Goal: Task Accomplishment & Management: Use online tool/utility

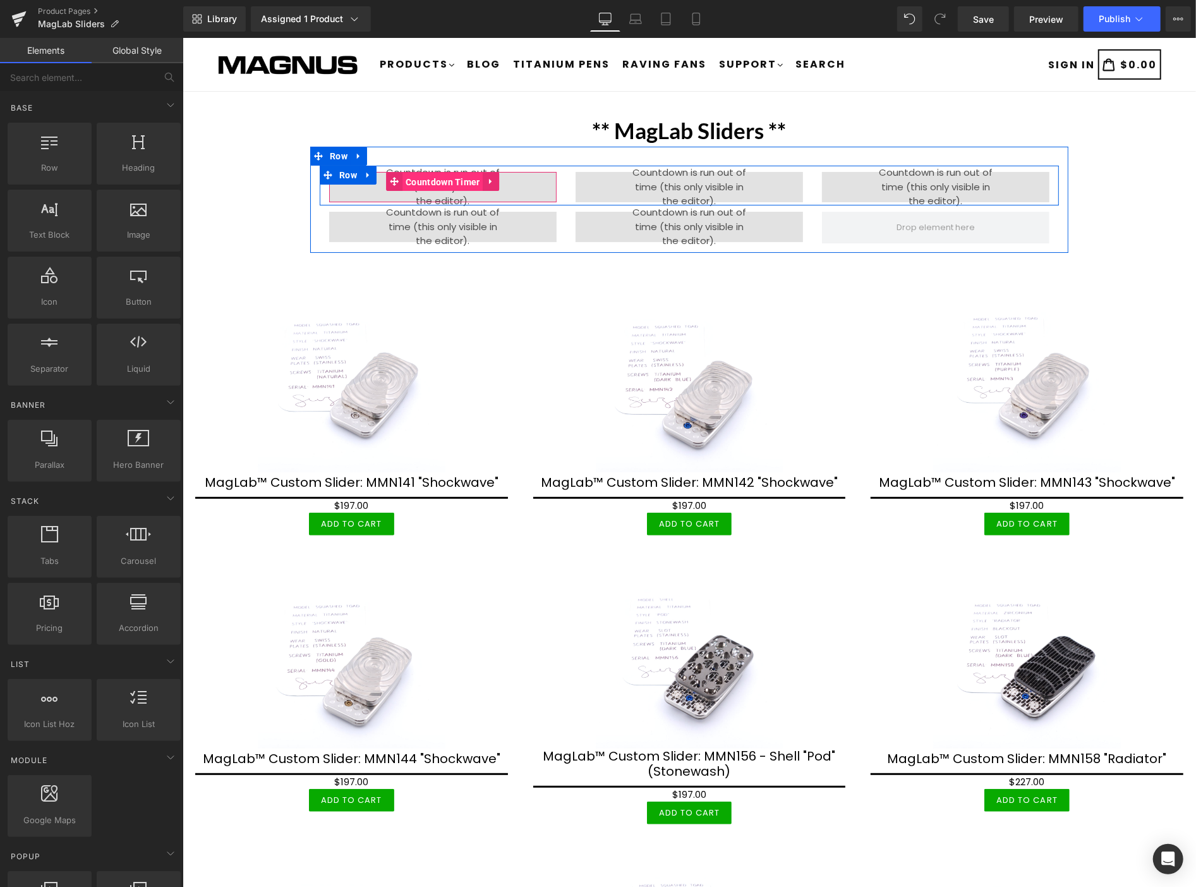
click at [438, 172] on span "Countdown Timer" at bounding box center [442, 181] width 81 height 19
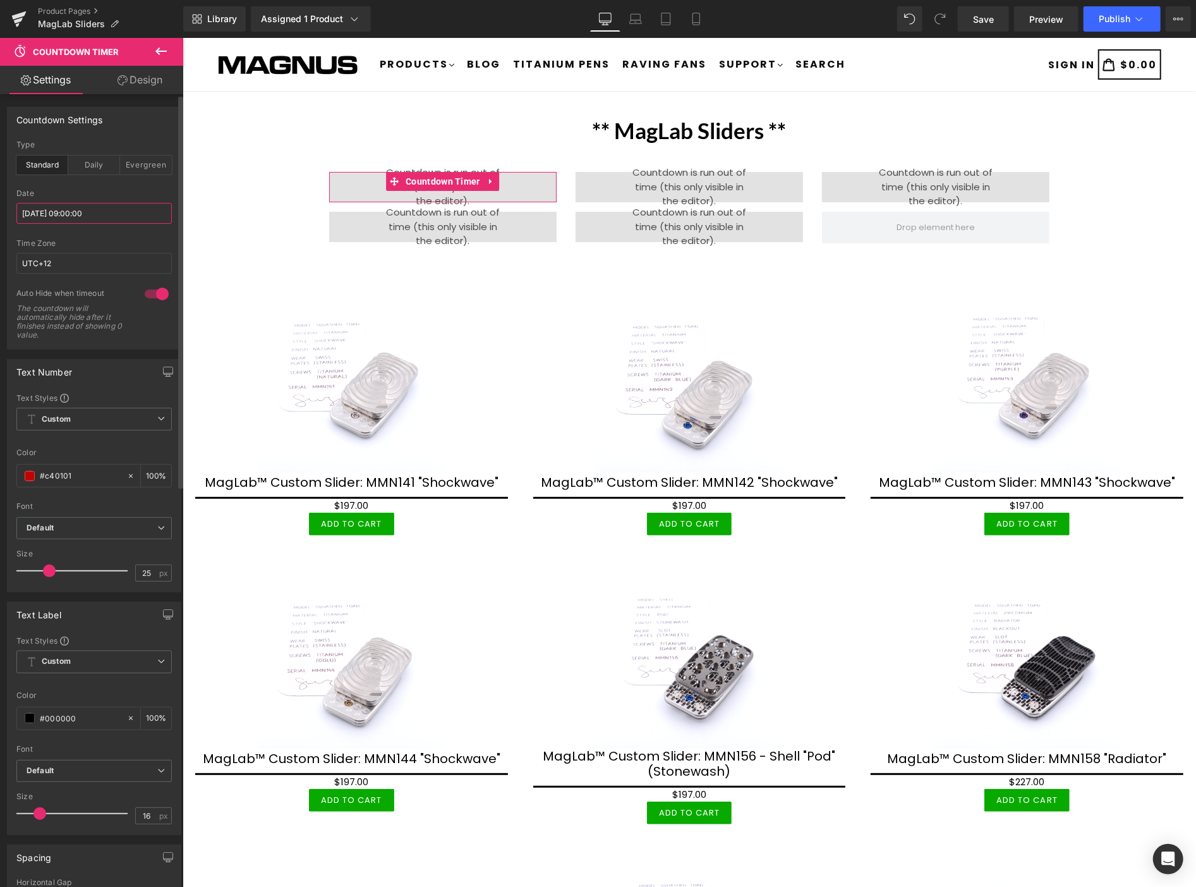
click at [111, 212] on input "[DATE] 09:00:00" at bounding box center [93, 213] width 155 height 21
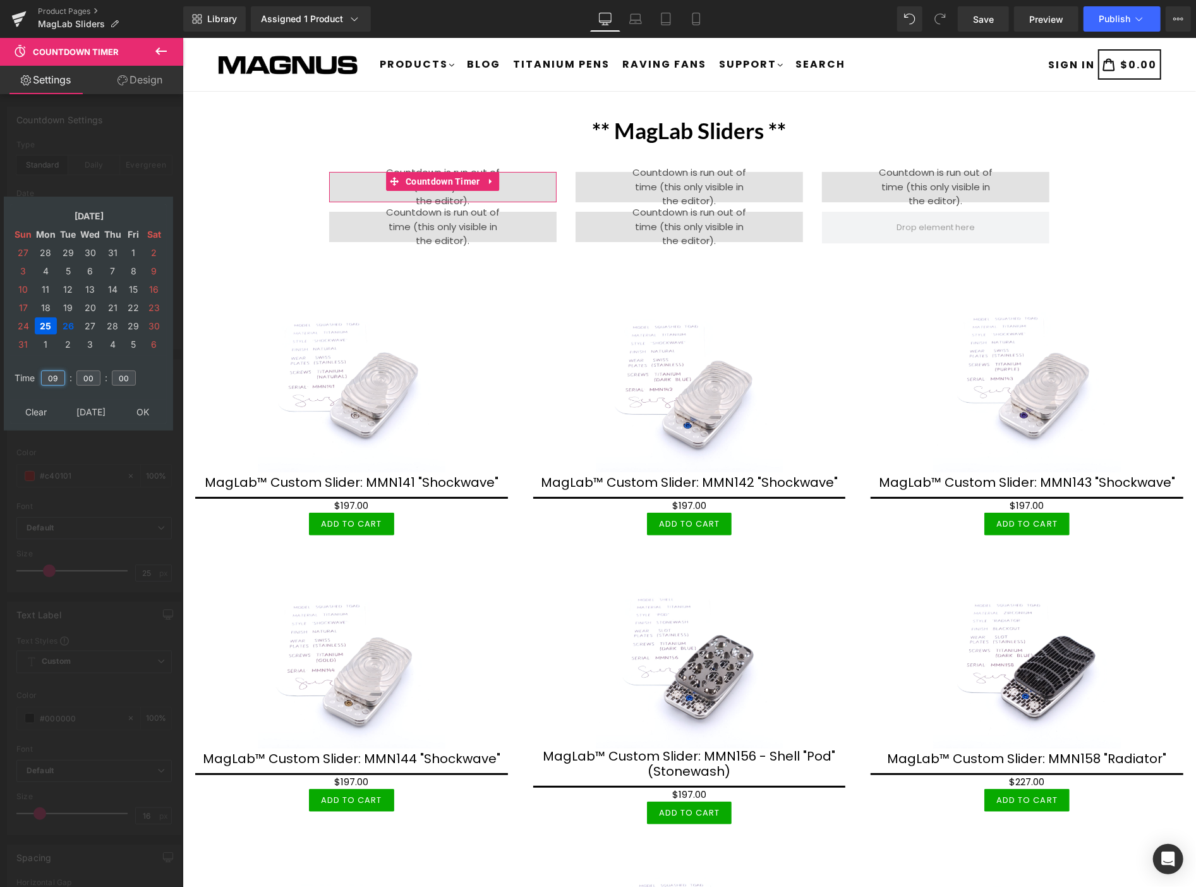
click at [59, 370] on input "09" at bounding box center [53, 377] width 24 height 15
type input "0"
type input "13"
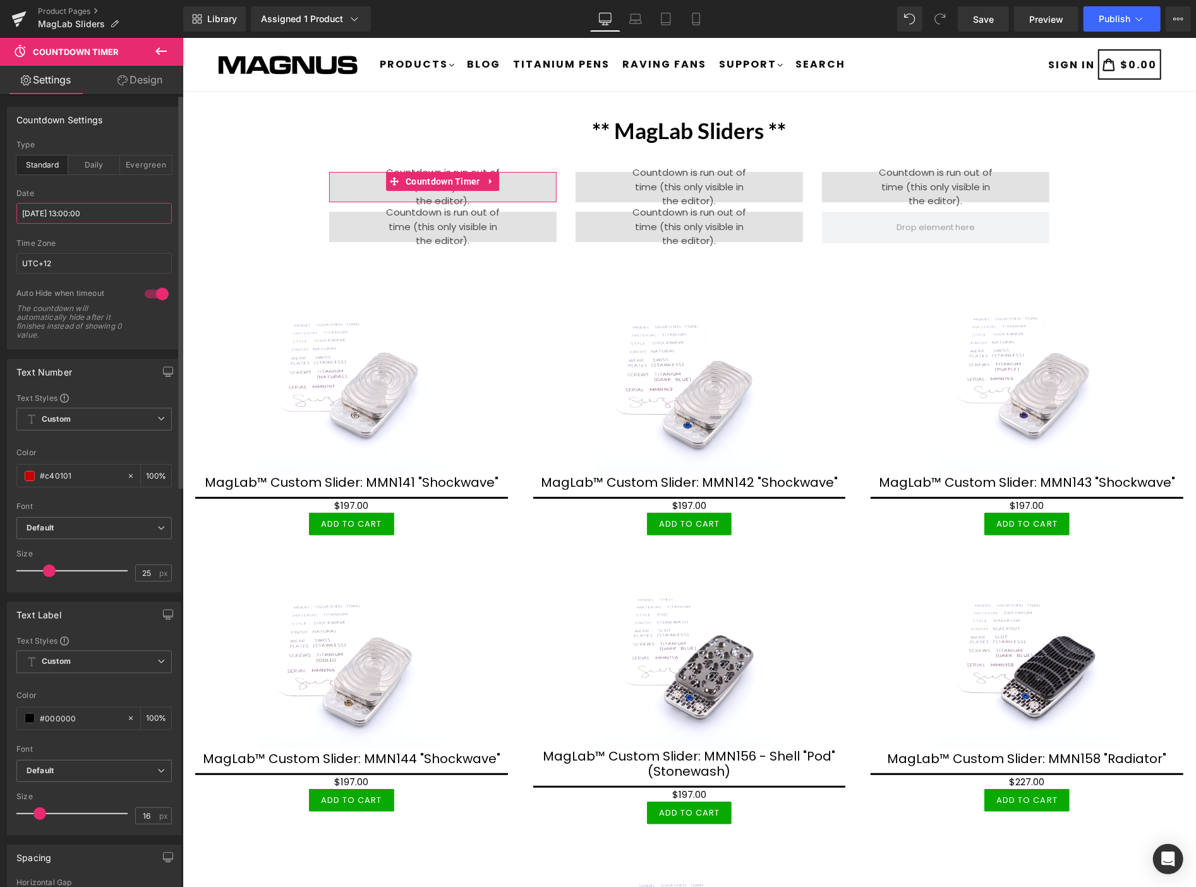
click at [112, 207] on input "[DATE] 13:00:00" at bounding box center [93, 213] width 155 height 21
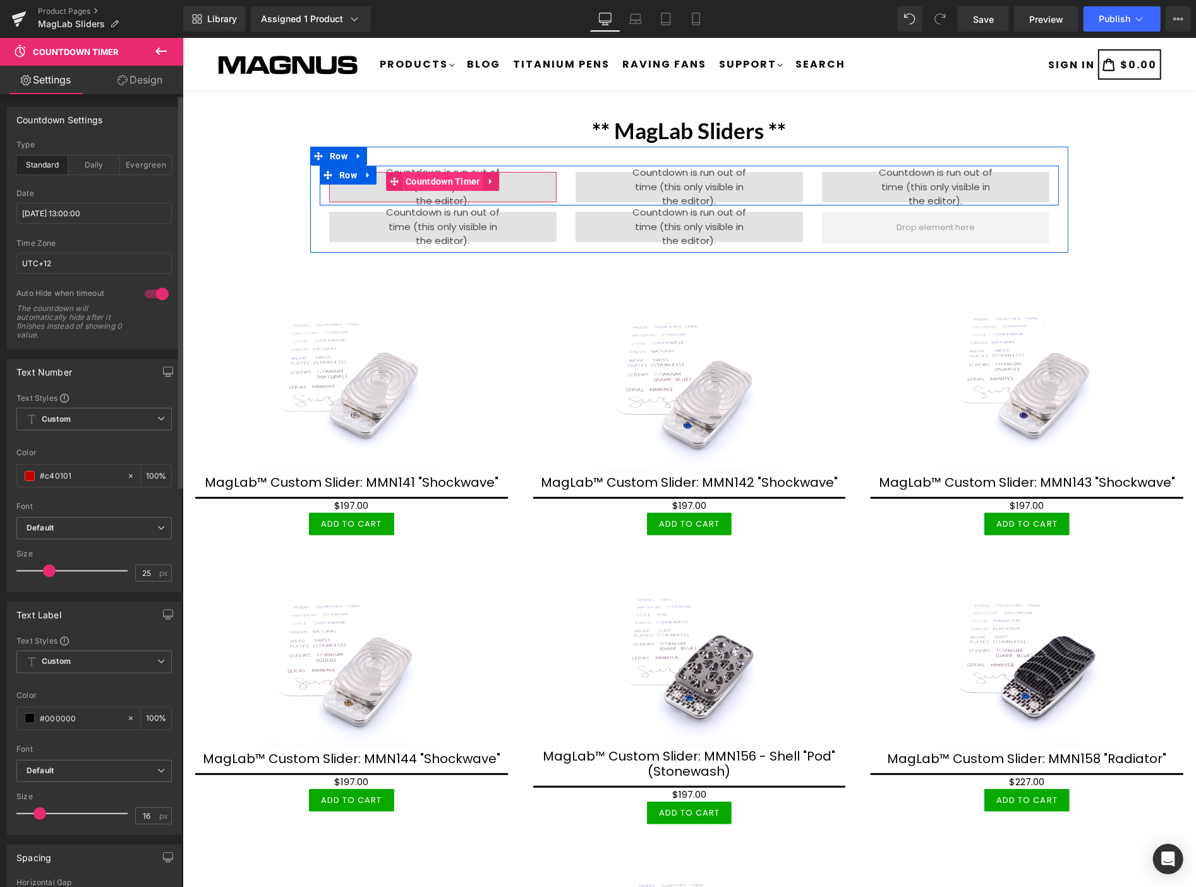
click at [439, 171] on span "Countdown Timer" at bounding box center [442, 180] width 81 height 19
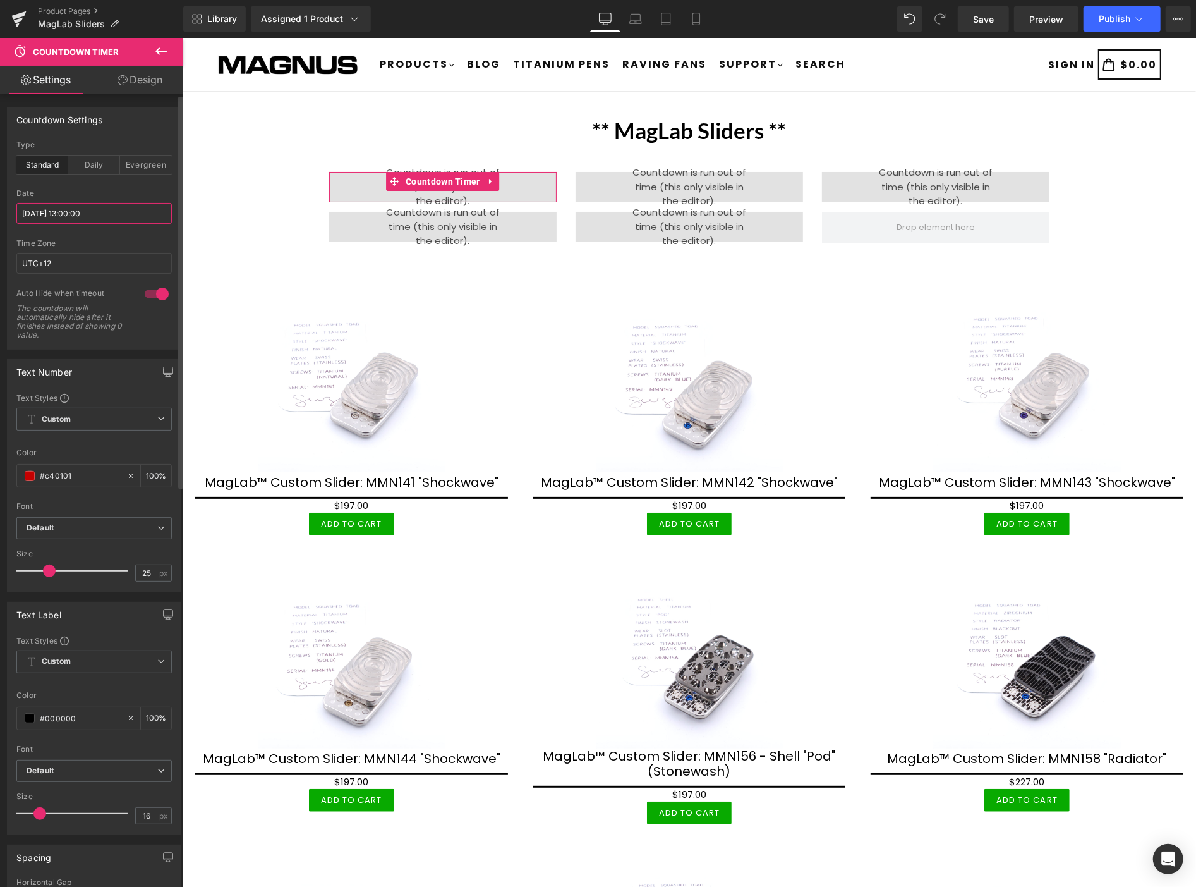
click at [120, 207] on input "[DATE] 13:00:00" at bounding box center [93, 213] width 155 height 21
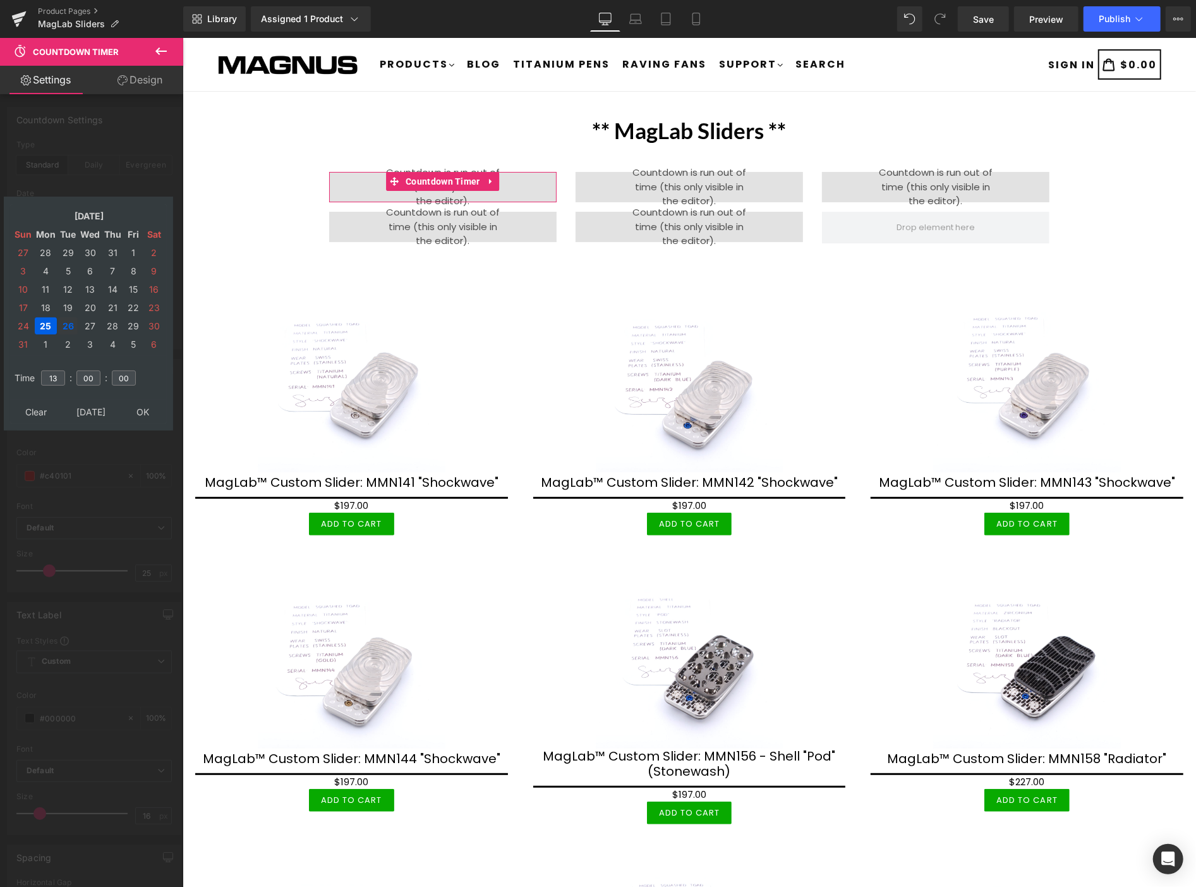
click at [64, 317] on td "26" at bounding box center [68, 325] width 20 height 17
type input "[DATE] 13:00:00"
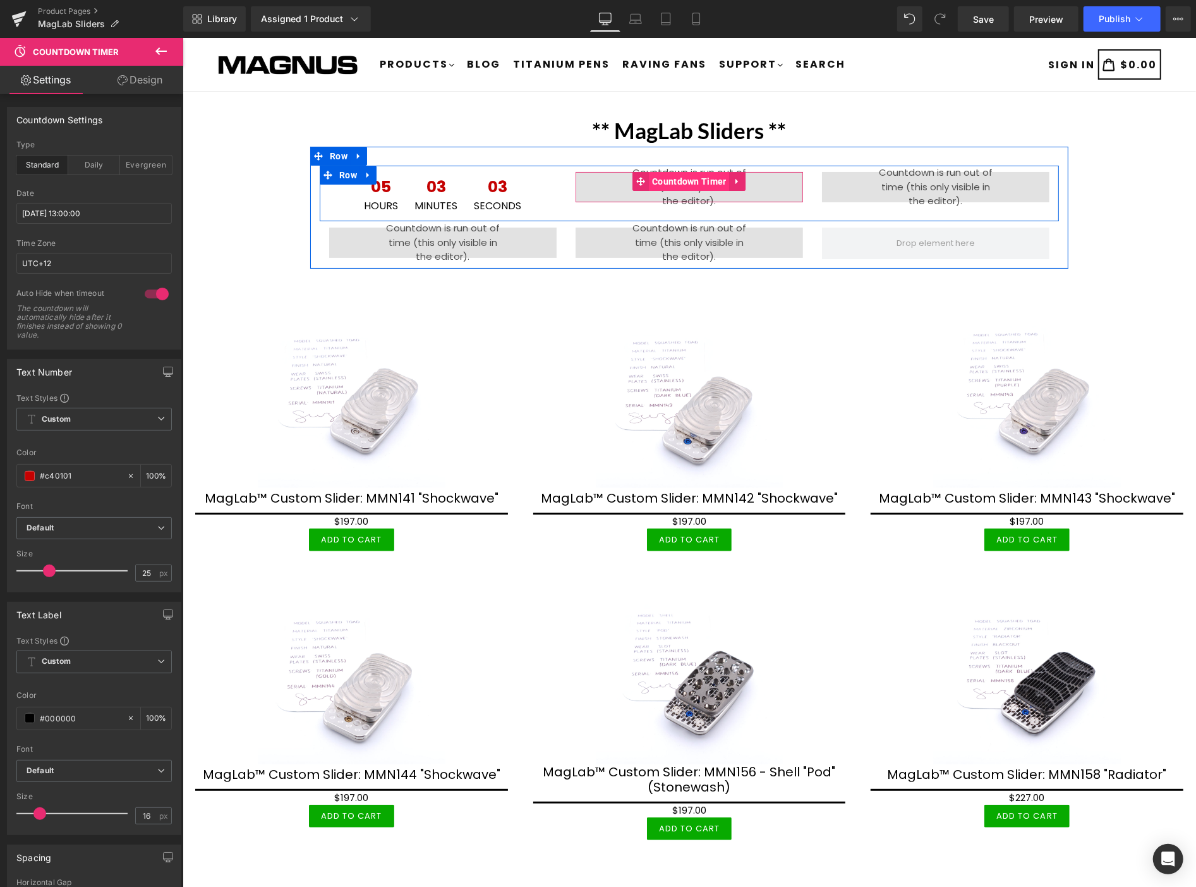
click at [677, 181] on span "Countdown Timer" at bounding box center [688, 180] width 81 height 19
click at [680, 178] on span "Countdown Timer" at bounding box center [688, 181] width 81 height 19
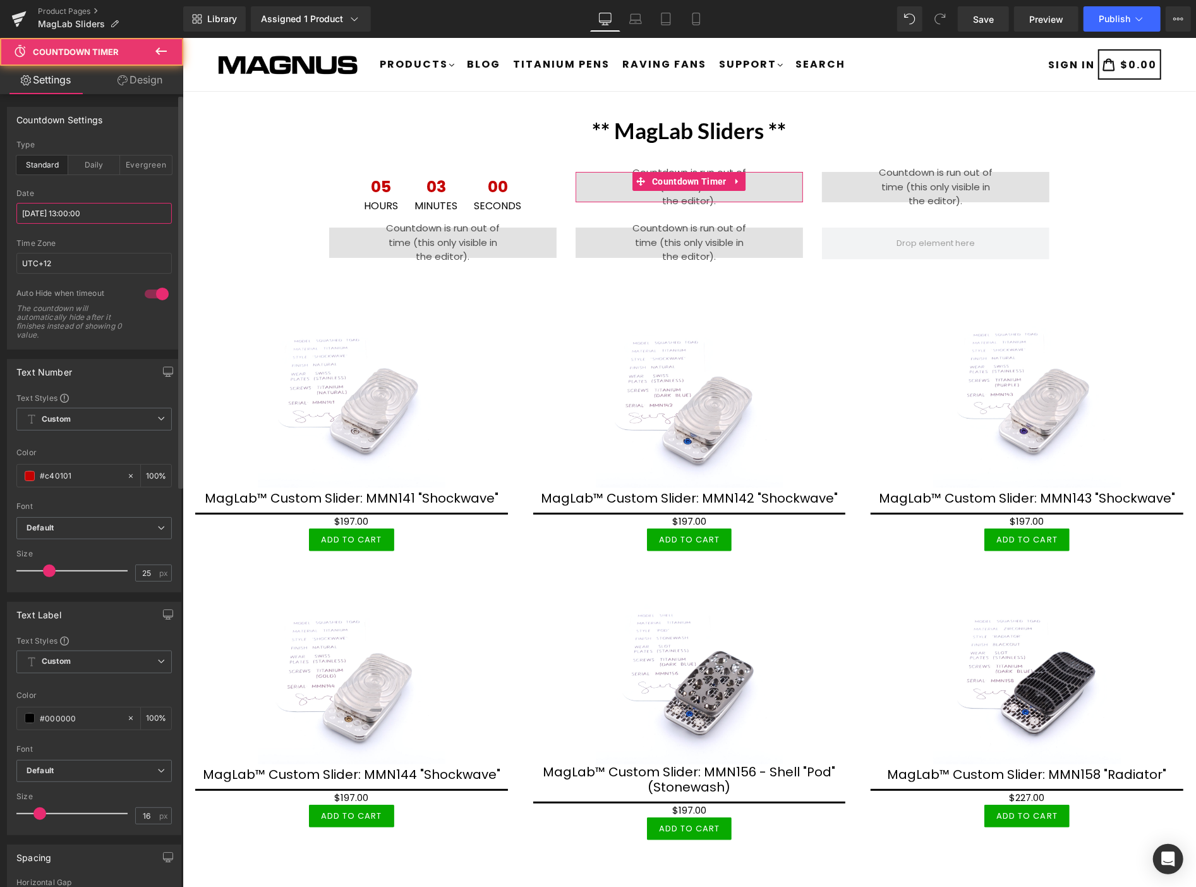
click at [107, 212] on input "[DATE] 13:00:00" at bounding box center [93, 213] width 155 height 21
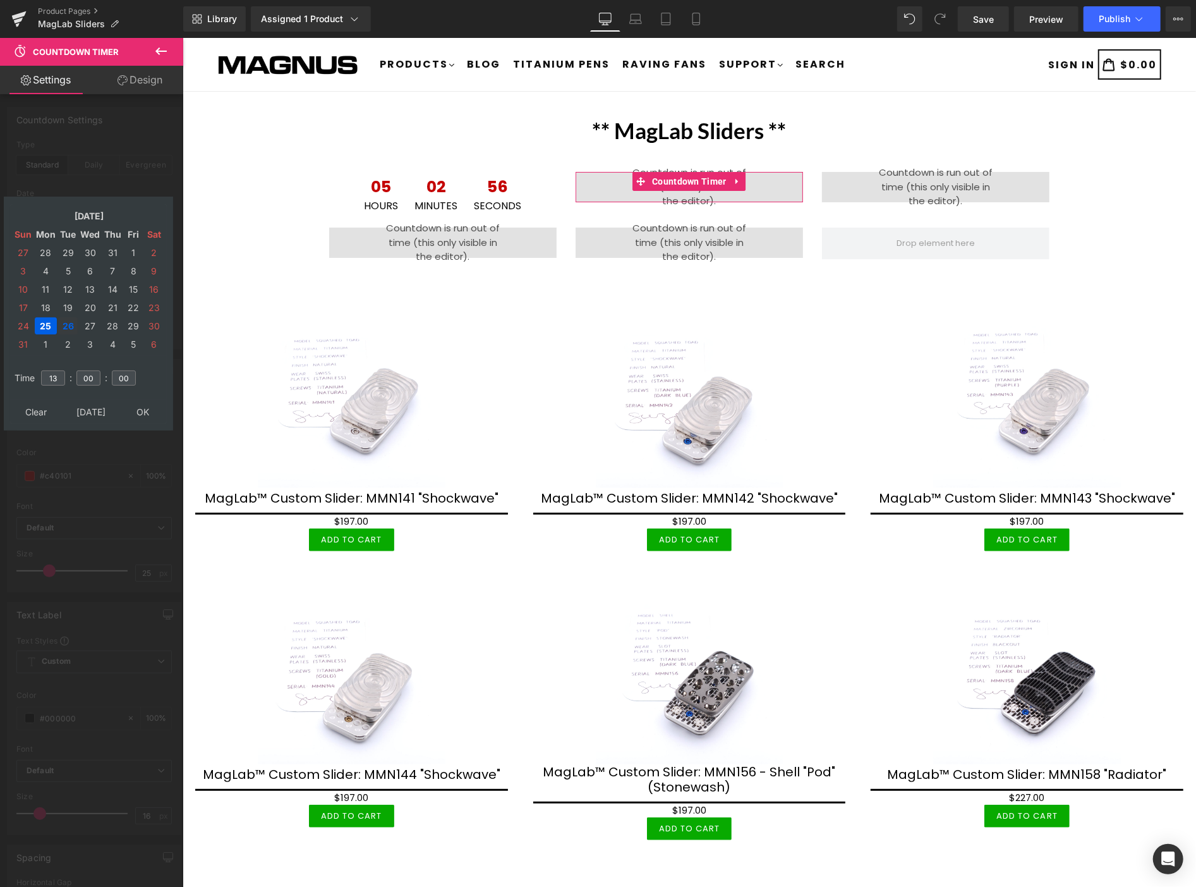
click at [68, 318] on td "26" at bounding box center [68, 325] width 20 height 17
click at [60, 374] on input "13" at bounding box center [53, 377] width 24 height 15
type input "1"
type input "19"
type input "[DATE] 19:00:00"
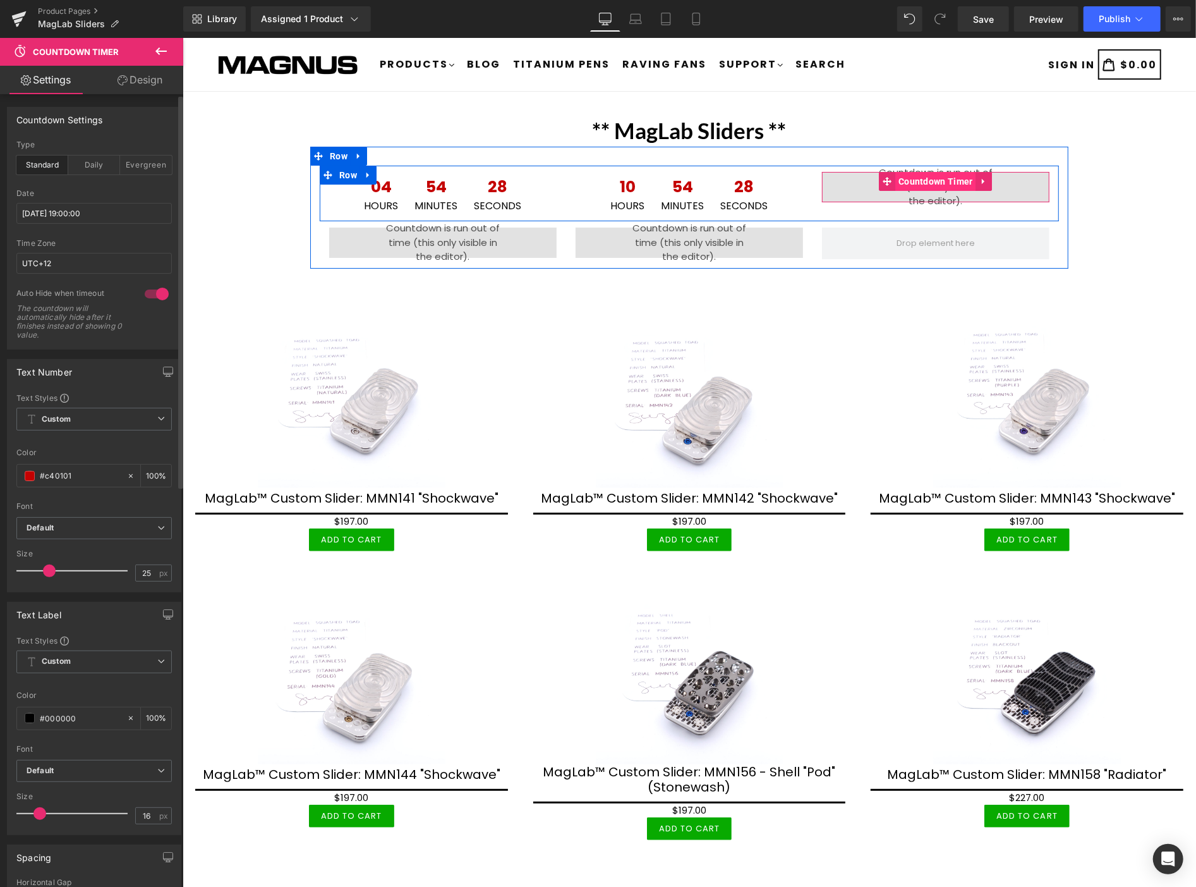
click at [930, 179] on span "Countdown Timer" at bounding box center [935, 180] width 81 height 19
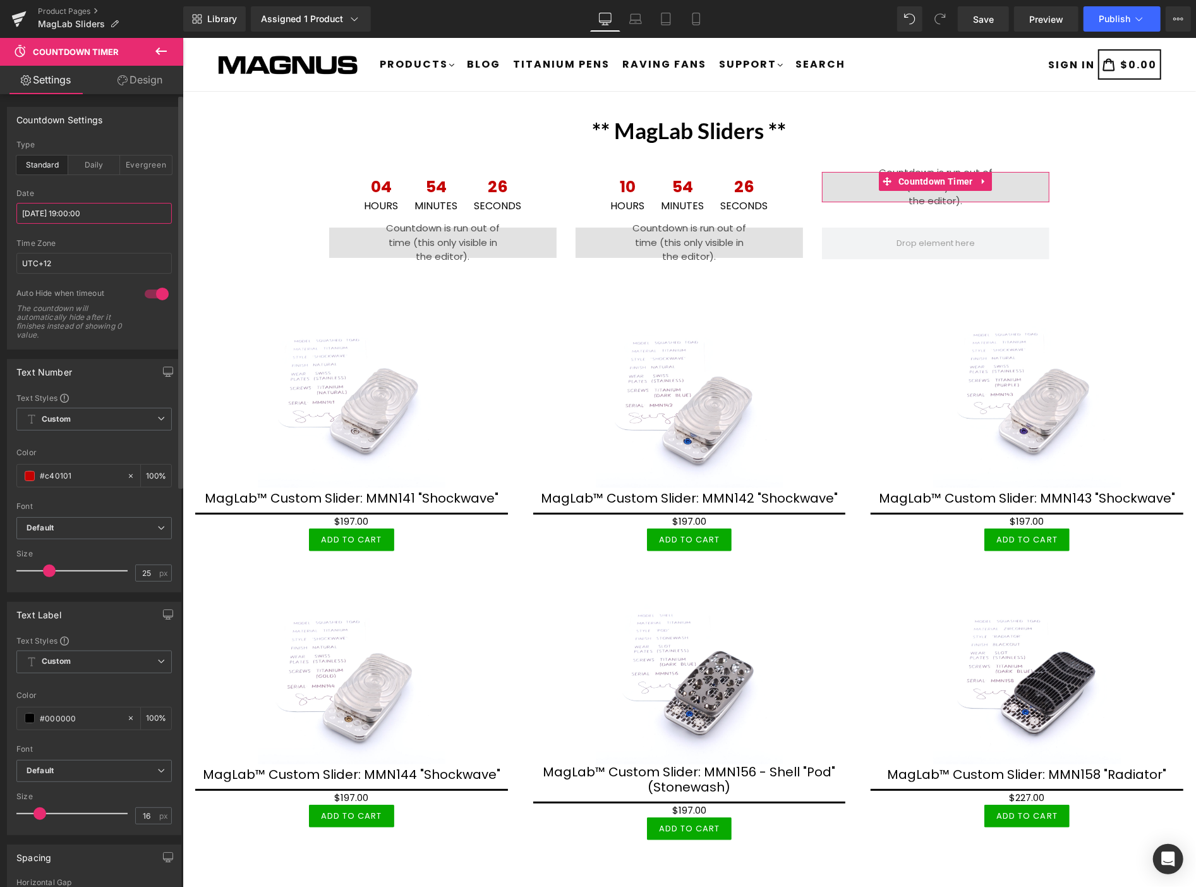
click at [118, 210] on input "[DATE] 19:00:00" at bounding box center [93, 213] width 155 height 21
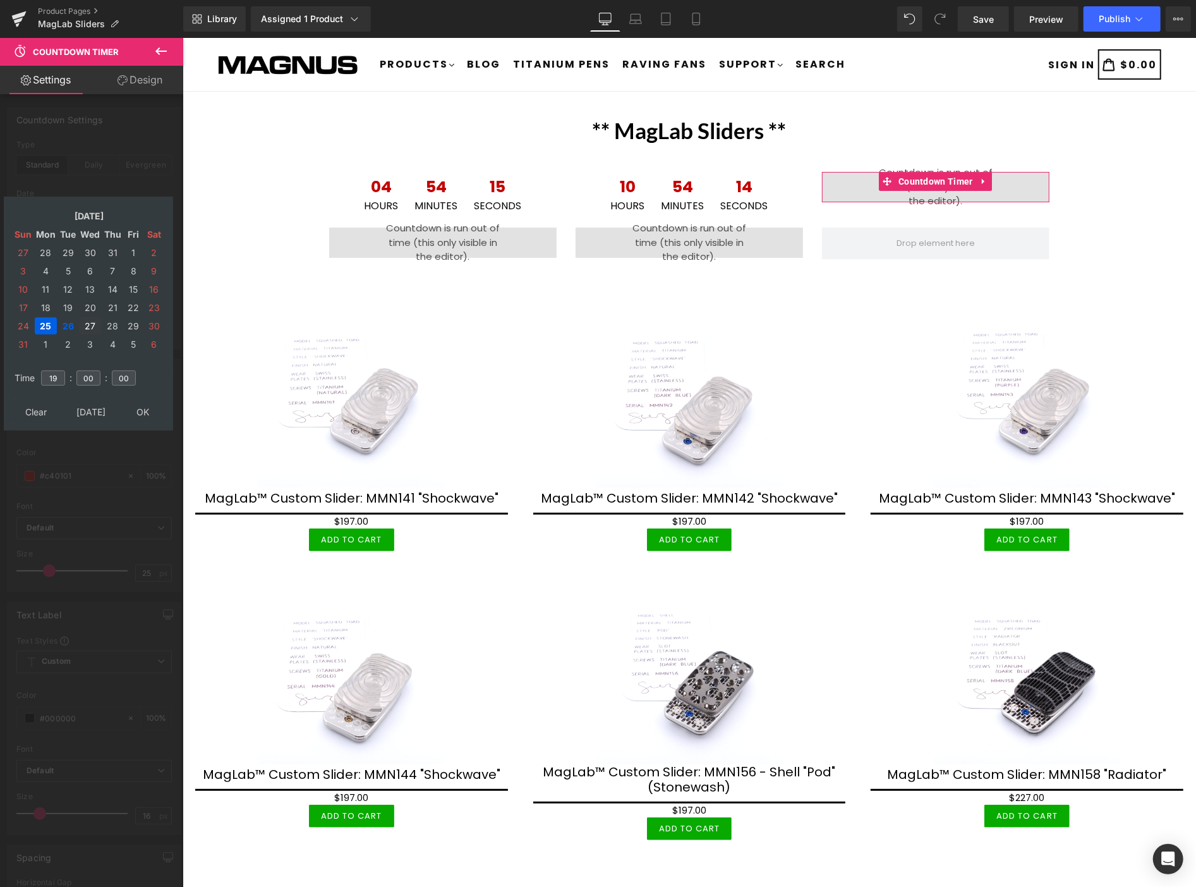
click at [89, 320] on td "27" at bounding box center [90, 325] width 22 height 17
click at [59, 370] on input "19" at bounding box center [53, 377] width 24 height 15
type input "1"
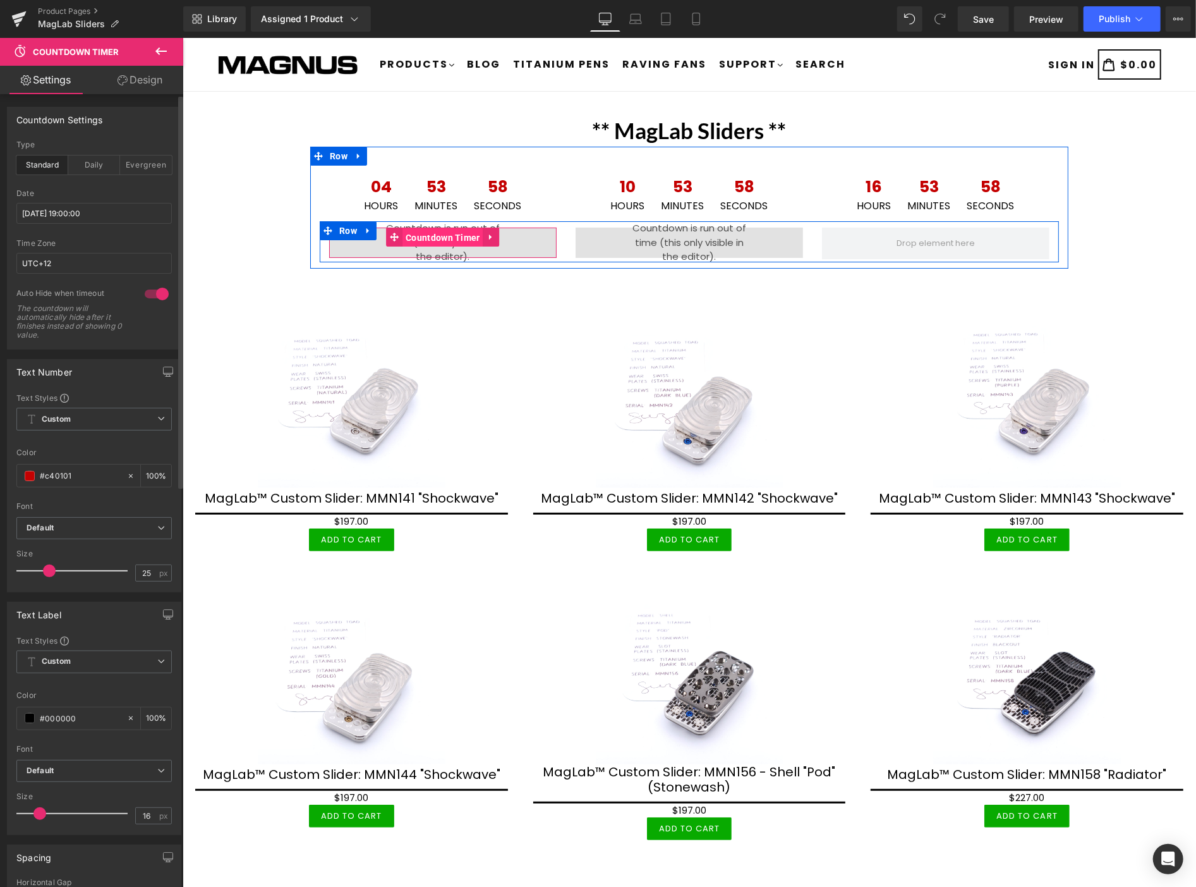
click at [433, 231] on span "Countdown Timer" at bounding box center [442, 237] width 81 height 19
click at [426, 236] on span "Countdown Timer" at bounding box center [442, 237] width 81 height 19
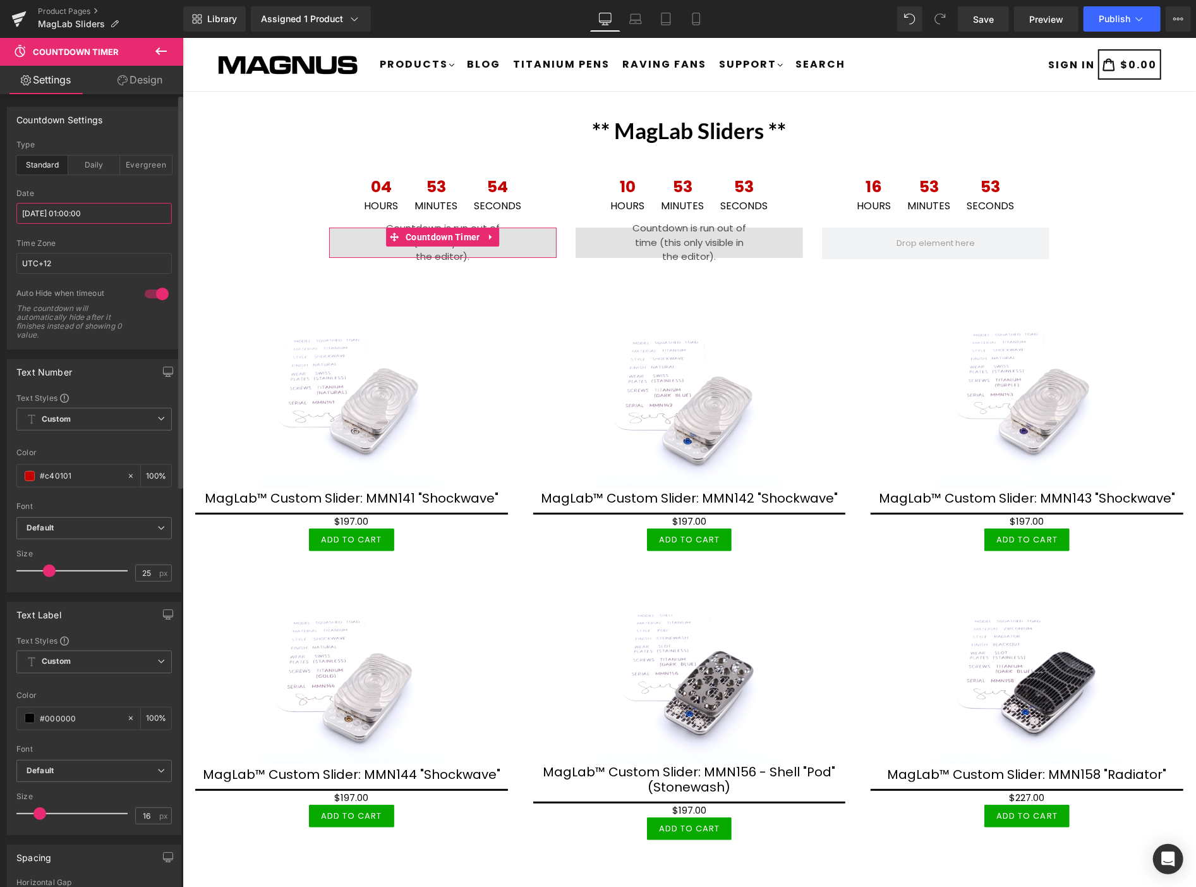
click at [120, 211] on input "[DATE] 01:00:00" at bounding box center [93, 213] width 155 height 21
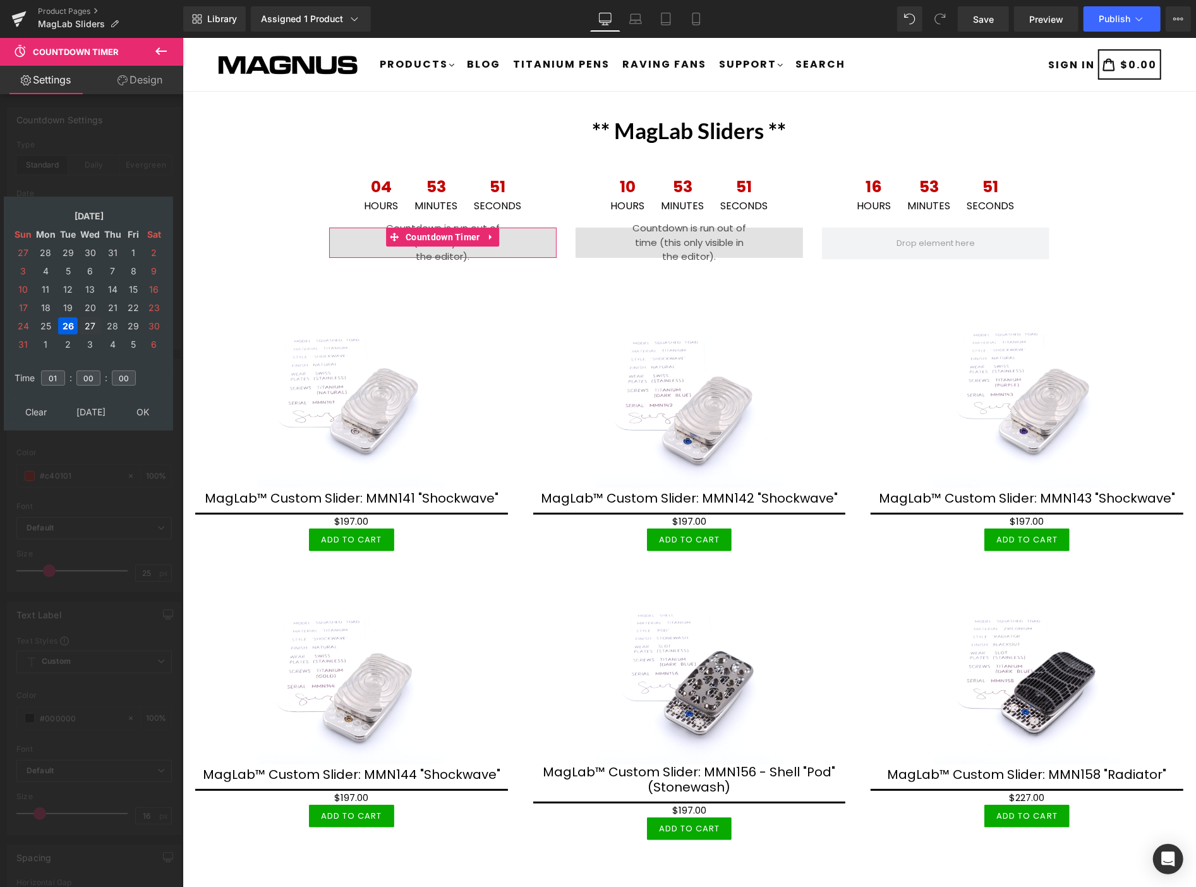
click at [87, 320] on td "27" at bounding box center [90, 325] width 22 height 17
click at [60, 372] on input "01" at bounding box center [53, 377] width 24 height 15
type input "07"
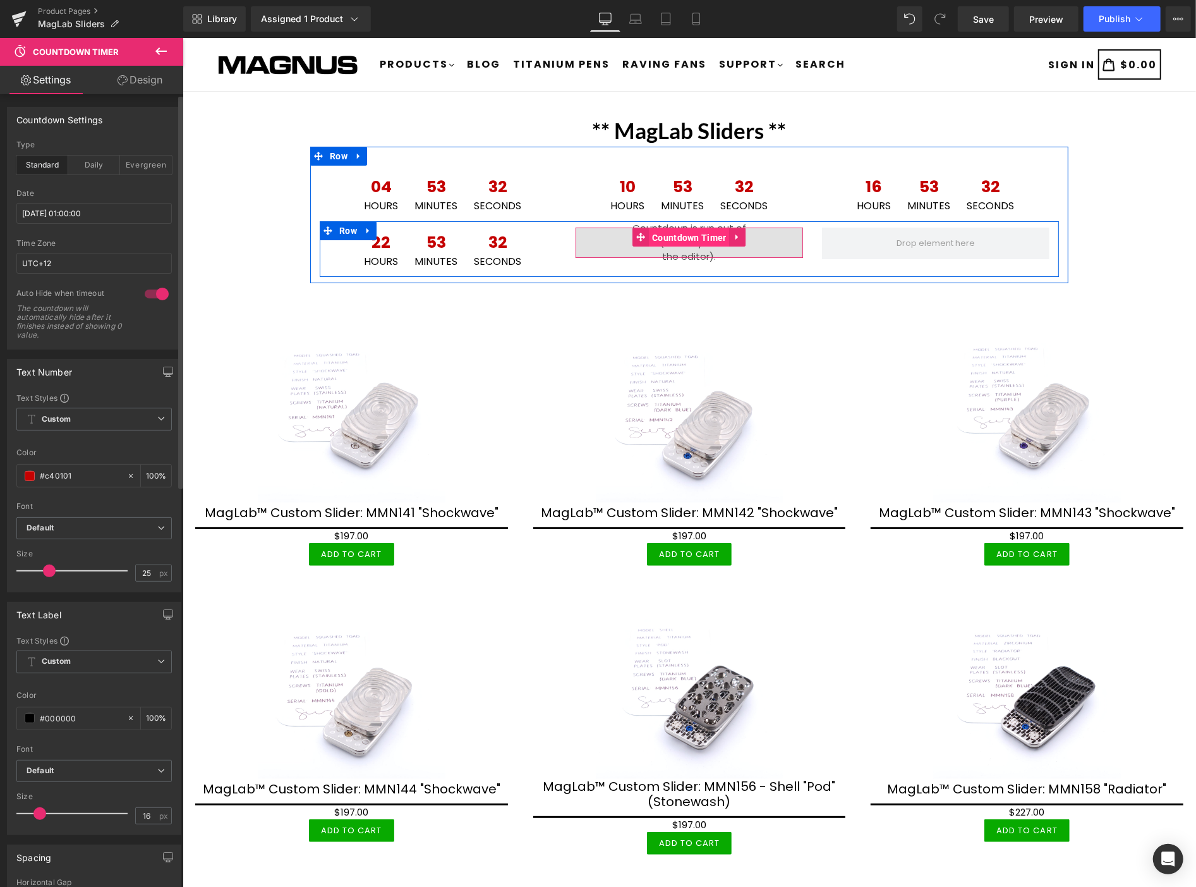
click at [672, 238] on span "Countdown Timer" at bounding box center [688, 237] width 81 height 19
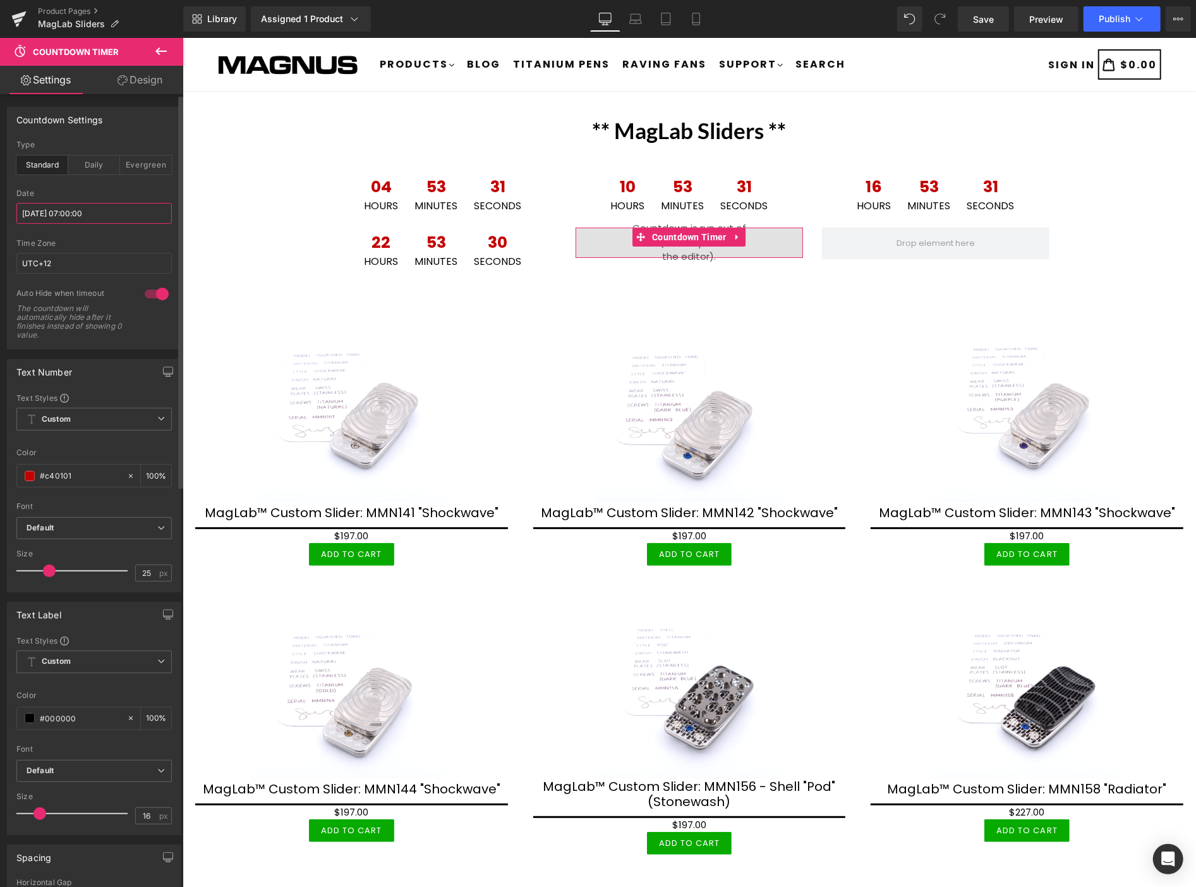
click at [107, 213] on input "[DATE] 07:00:00" at bounding box center [93, 213] width 155 height 21
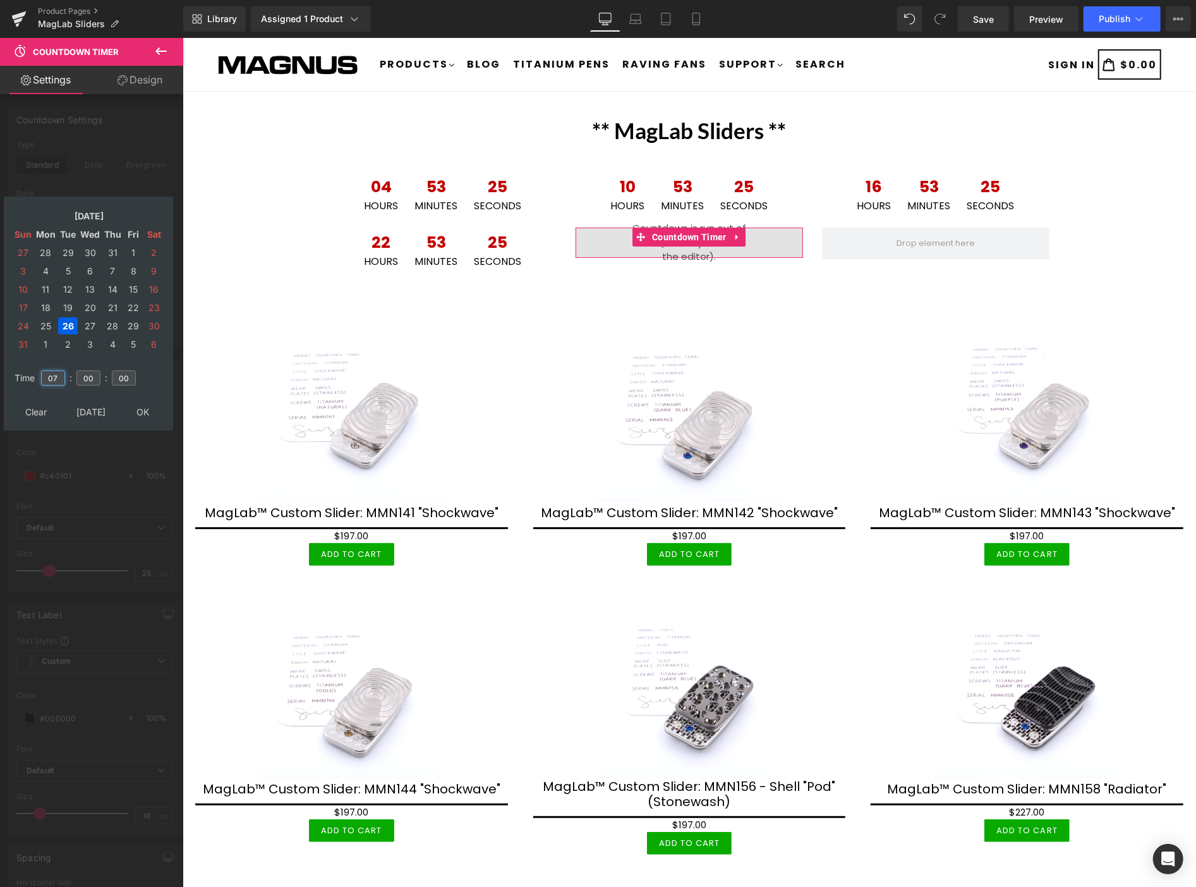
click at [58, 370] on input "07" at bounding box center [53, 377] width 24 height 15
click at [92, 317] on td "27" at bounding box center [90, 325] width 22 height 17
click at [58, 371] on input "07" at bounding box center [53, 377] width 24 height 15
type input "0"
type input "13"
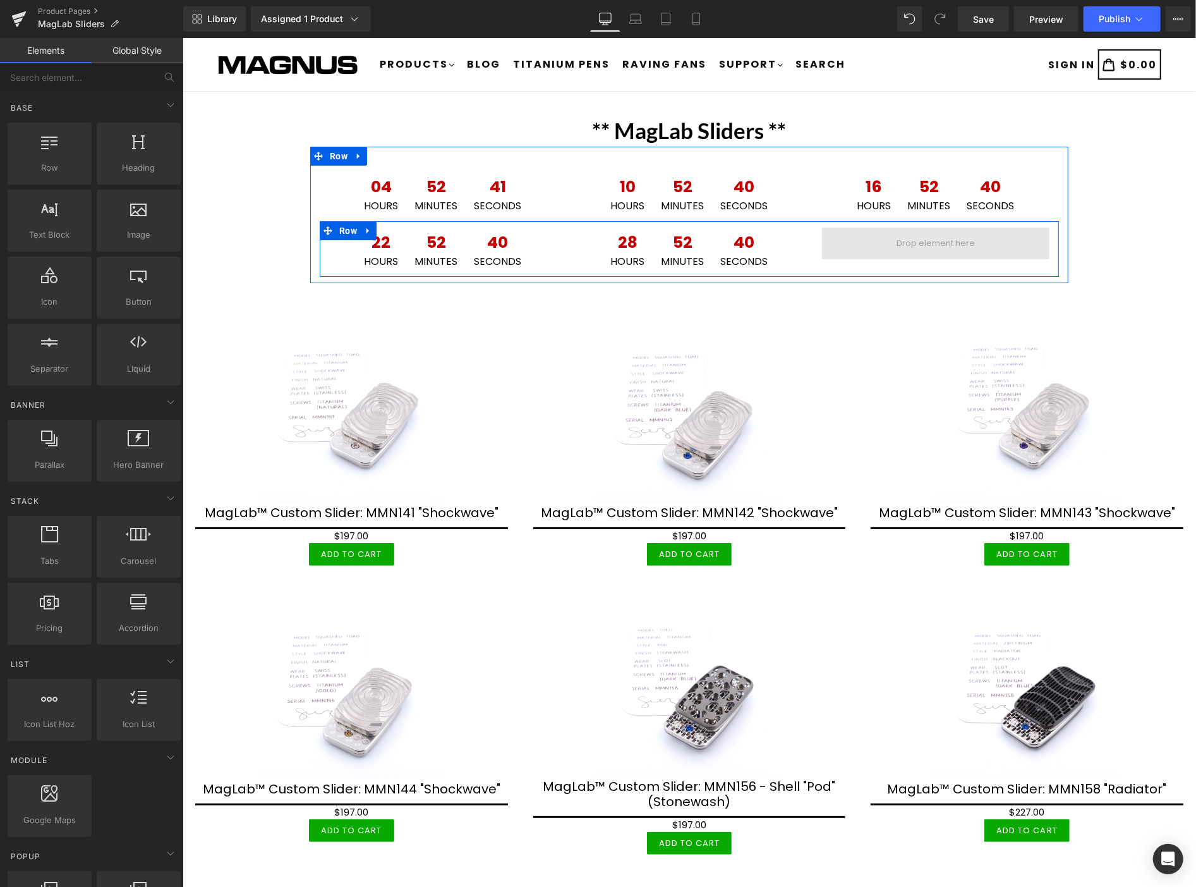
click at [917, 243] on span at bounding box center [935, 242] width 87 height 19
click at [906, 240] on span at bounding box center [935, 242] width 87 height 19
click at [733, 234] on icon at bounding box center [737, 236] width 9 height 9
click at [725, 236] on icon at bounding box center [729, 236] width 9 height 9
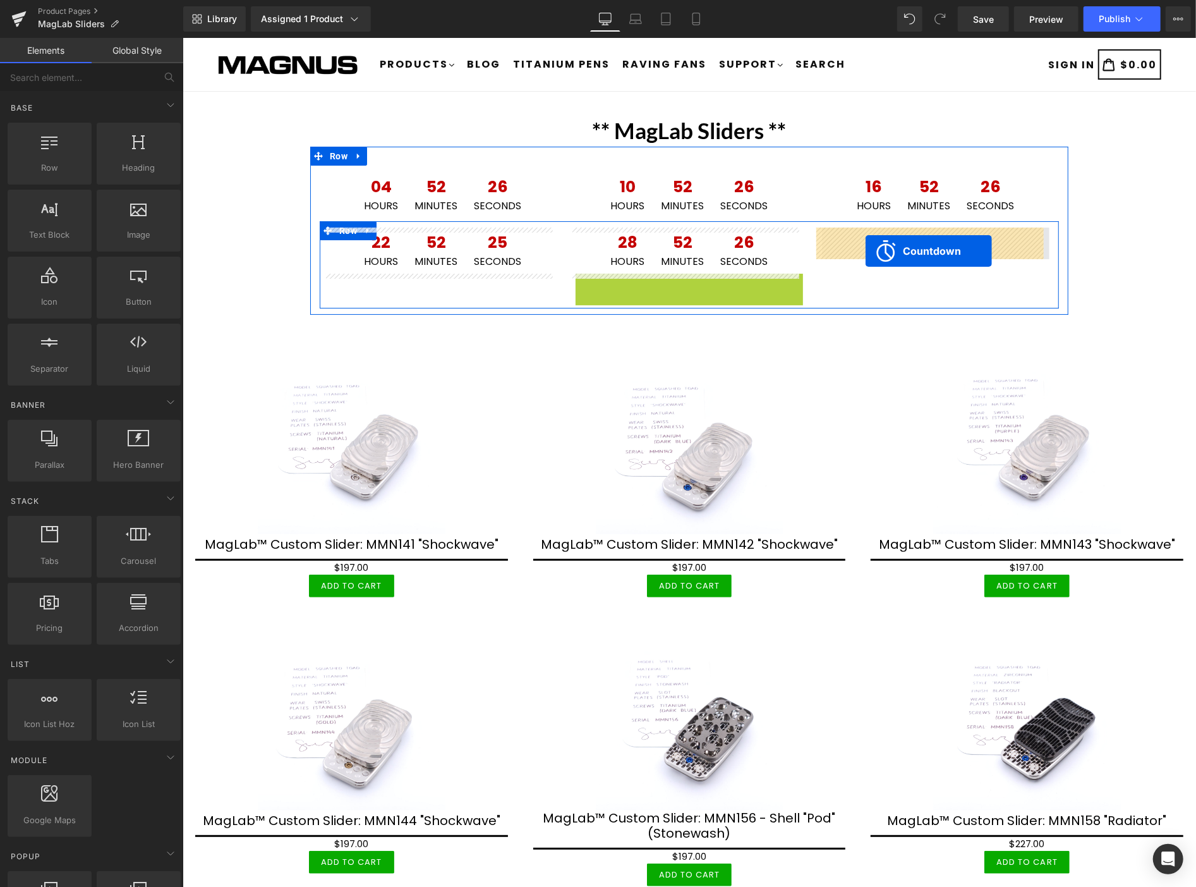
drag, startPoint x: 635, startPoint y: 283, endPoint x: 865, endPoint y: 250, distance: 232.9
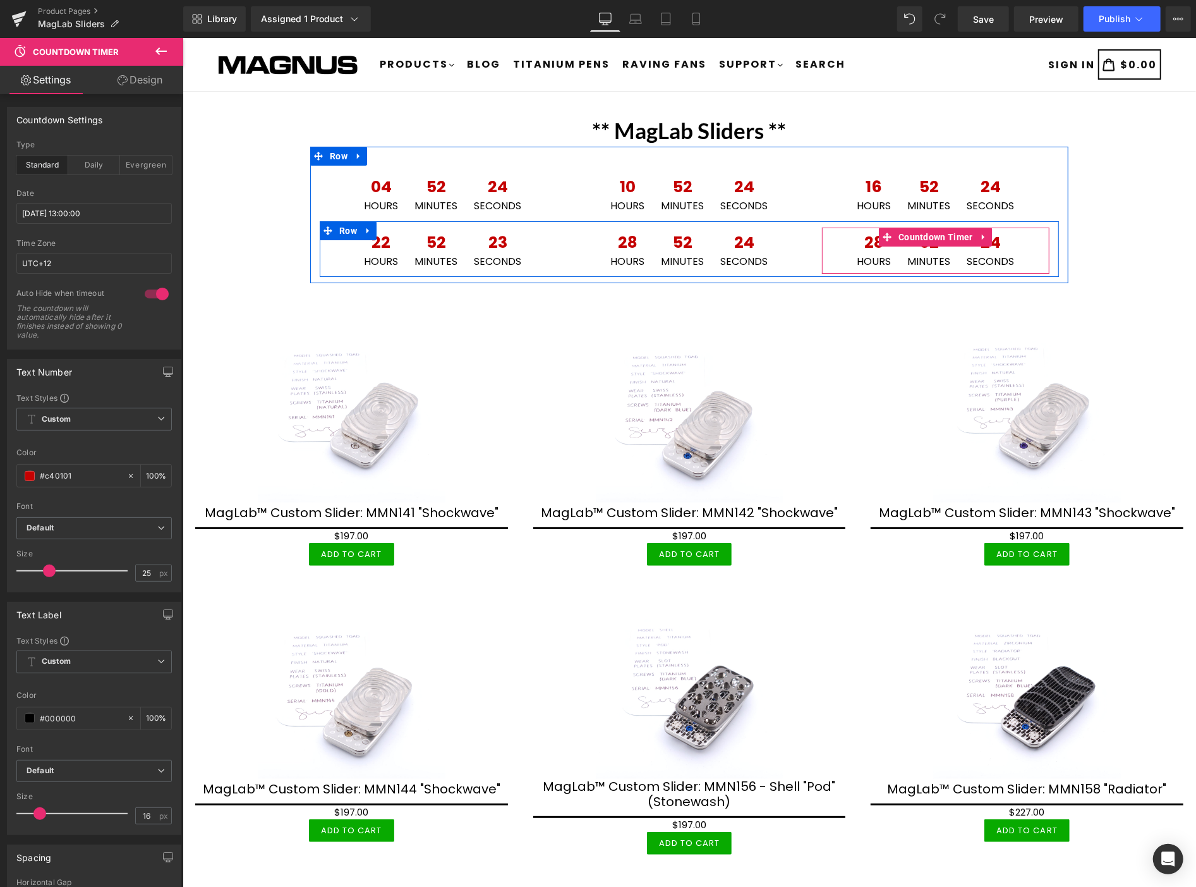
click at [872, 241] on span "28" at bounding box center [873, 245] width 34 height 22
click at [915, 231] on span "Countdown Timer" at bounding box center [935, 237] width 81 height 19
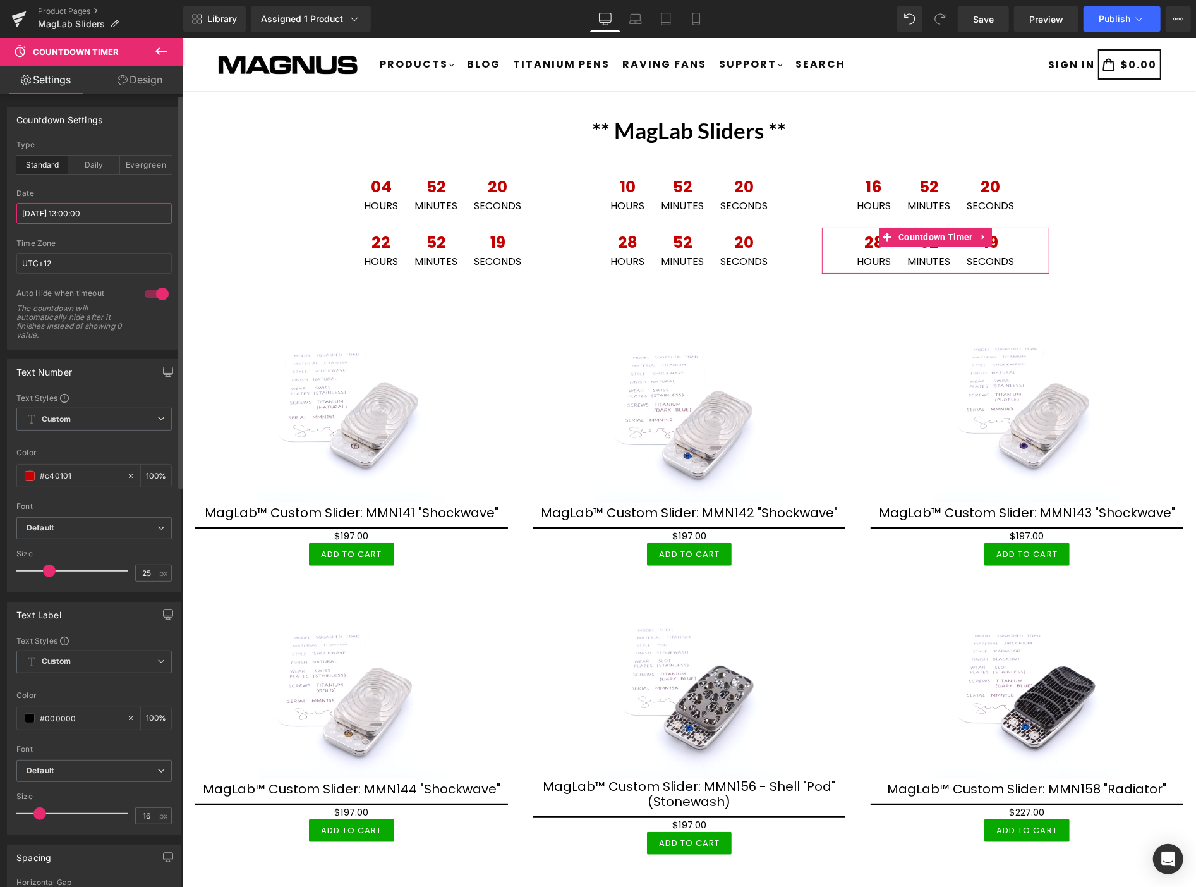
click at [121, 204] on input "[DATE] 13:00:00" at bounding box center [93, 213] width 155 height 21
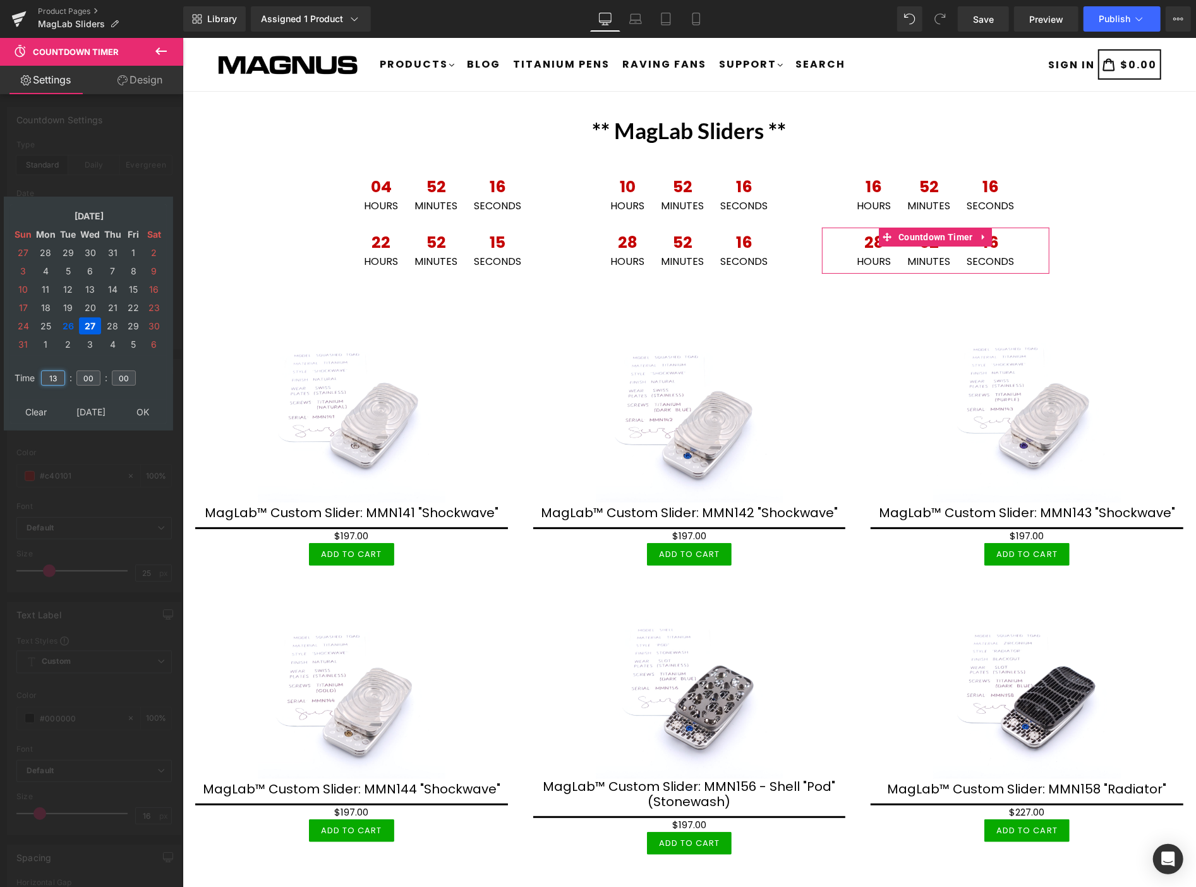
click at [61, 370] on input "13" at bounding box center [53, 377] width 24 height 15
type input "19"
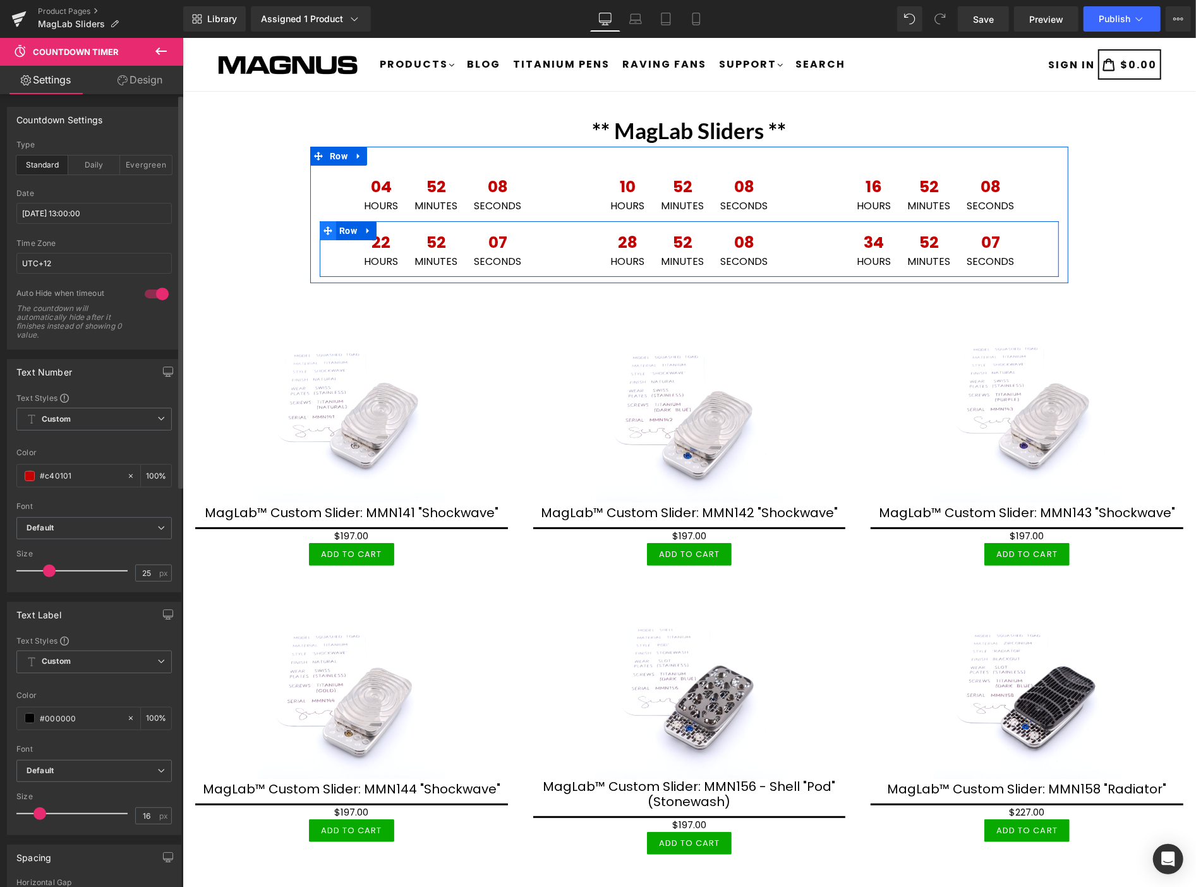
click at [323, 231] on icon at bounding box center [327, 230] width 9 height 9
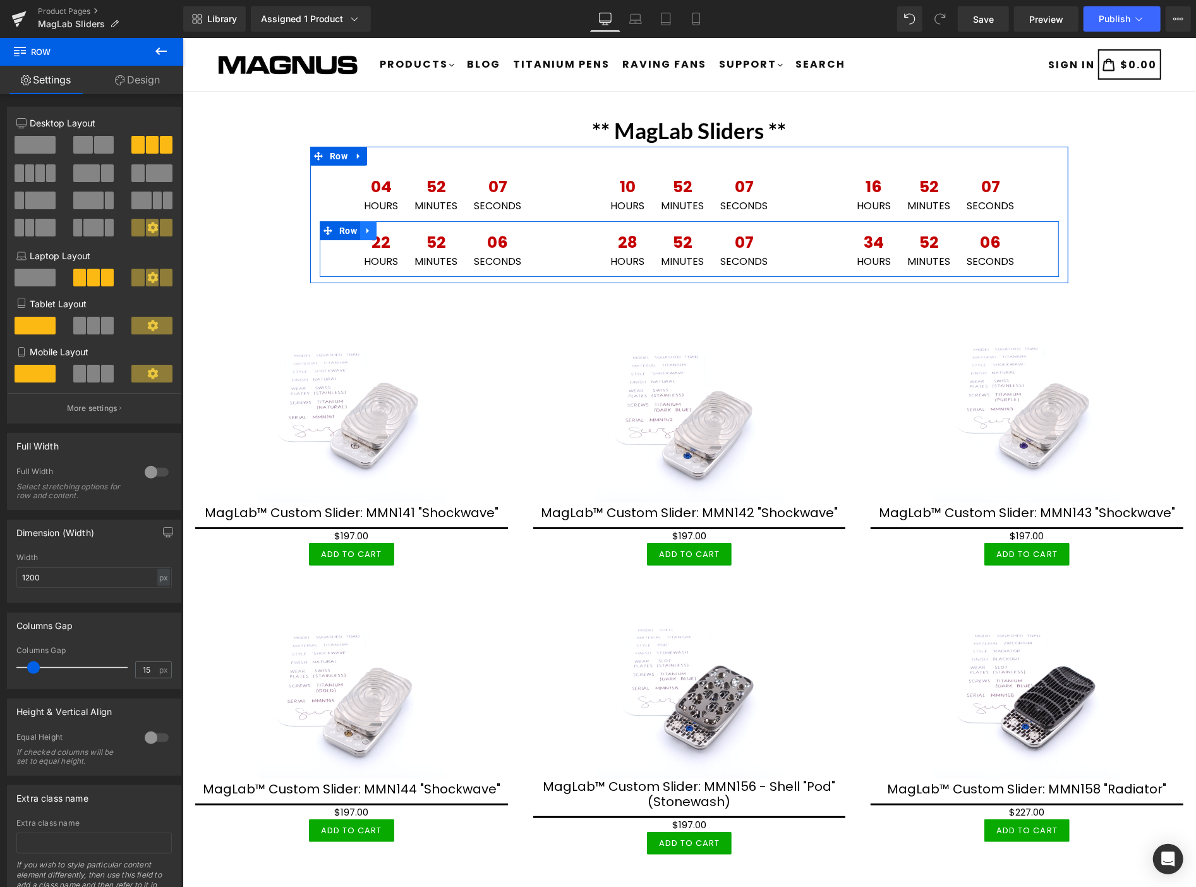
click at [363, 226] on icon at bounding box center [367, 230] width 9 height 9
click at [380, 229] on icon at bounding box center [384, 230] width 9 height 9
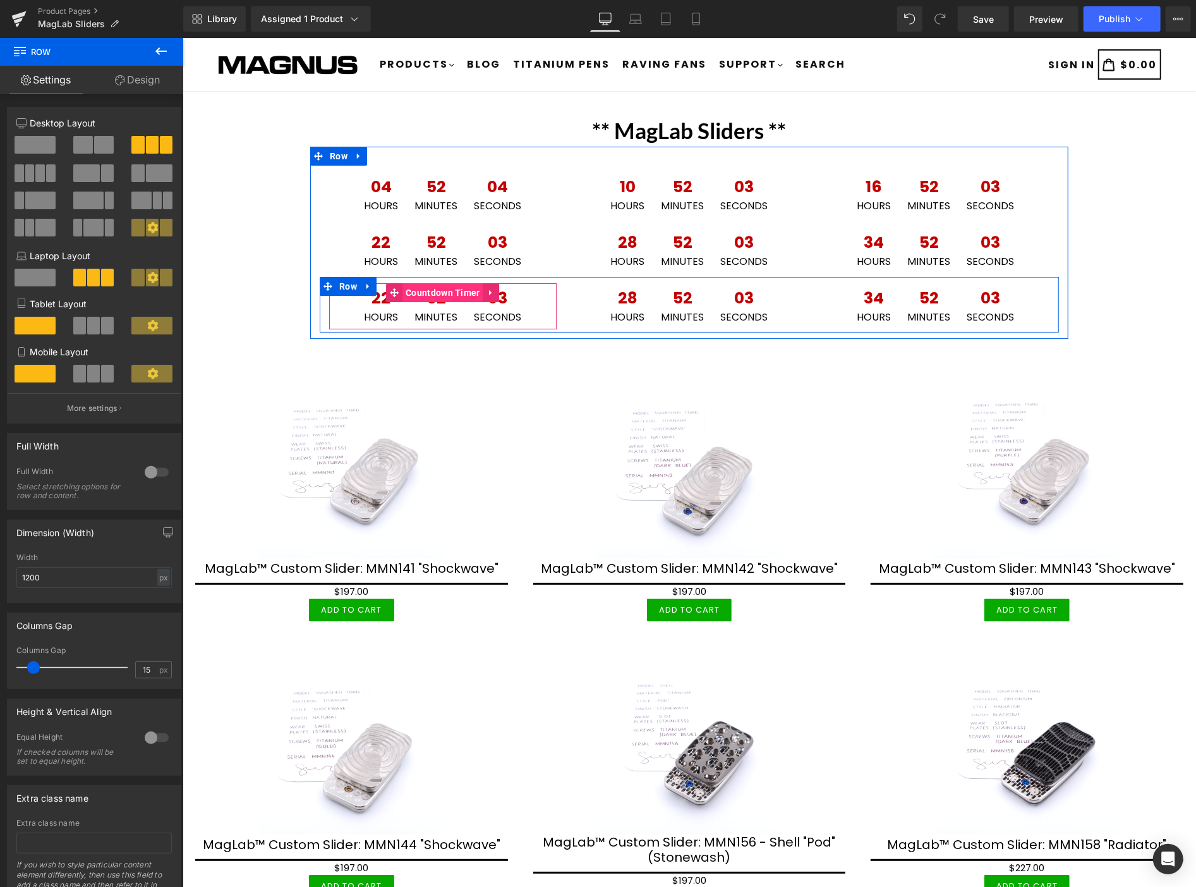
click at [444, 286] on span "Countdown Timer" at bounding box center [442, 292] width 81 height 19
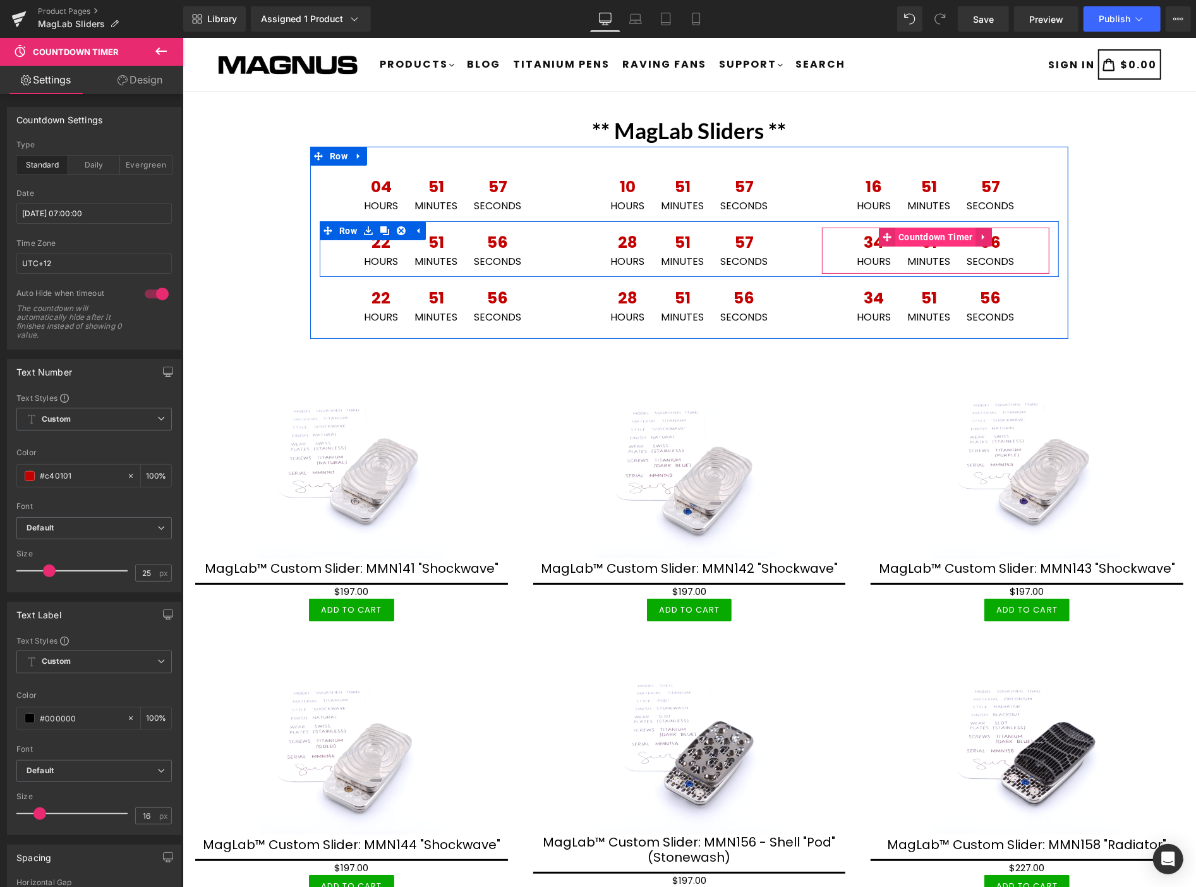
click at [927, 233] on span "Countdown Timer" at bounding box center [935, 236] width 81 height 19
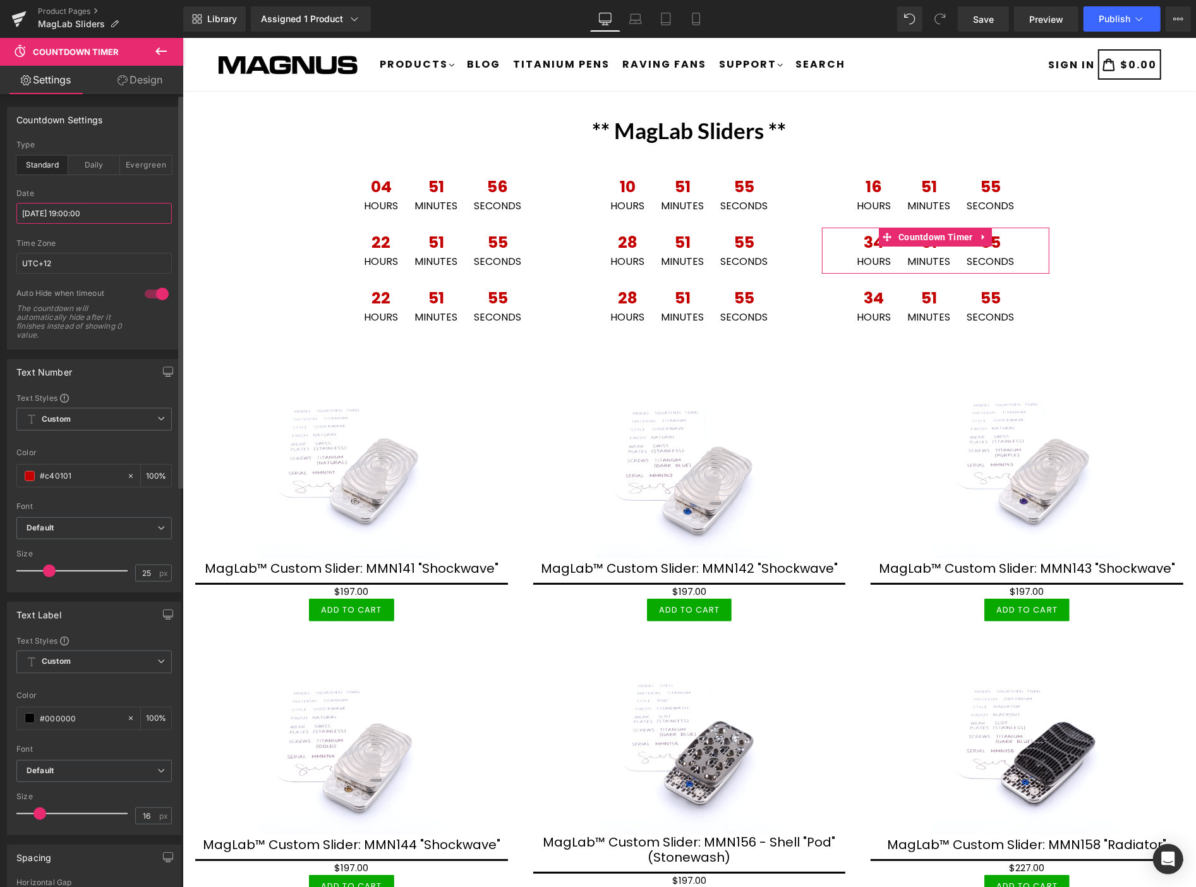
click at [121, 218] on input "[DATE] 19:00:00" at bounding box center [93, 213] width 155 height 21
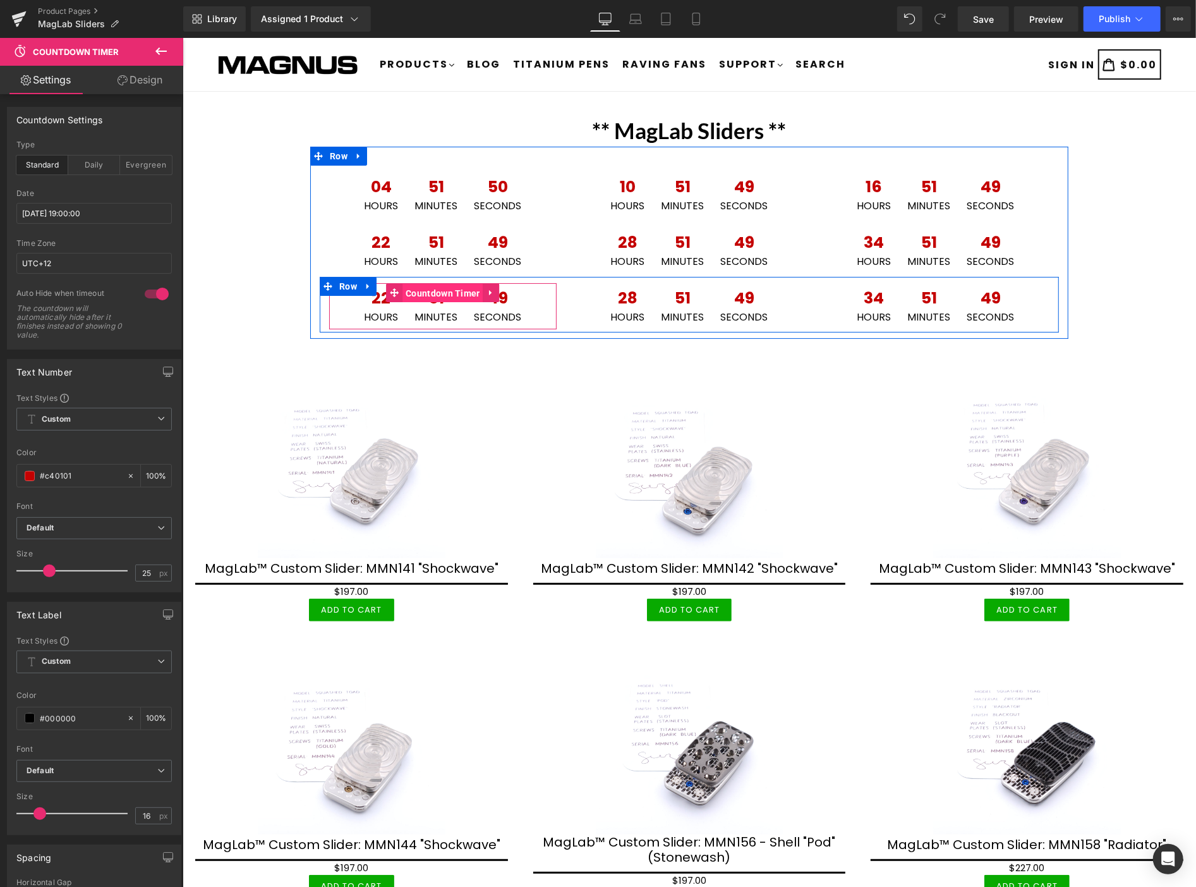
click at [439, 287] on span "Countdown Timer" at bounding box center [442, 292] width 81 height 19
click at [436, 291] on span "Countdown Timer" at bounding box center [442, 292] width 81 height 19
click at [733, 290] on icon at bounding box center [737, 292] width 9 height 9
click at [742, 288] on icon at bounding box center [745, 292] width 9 height 9
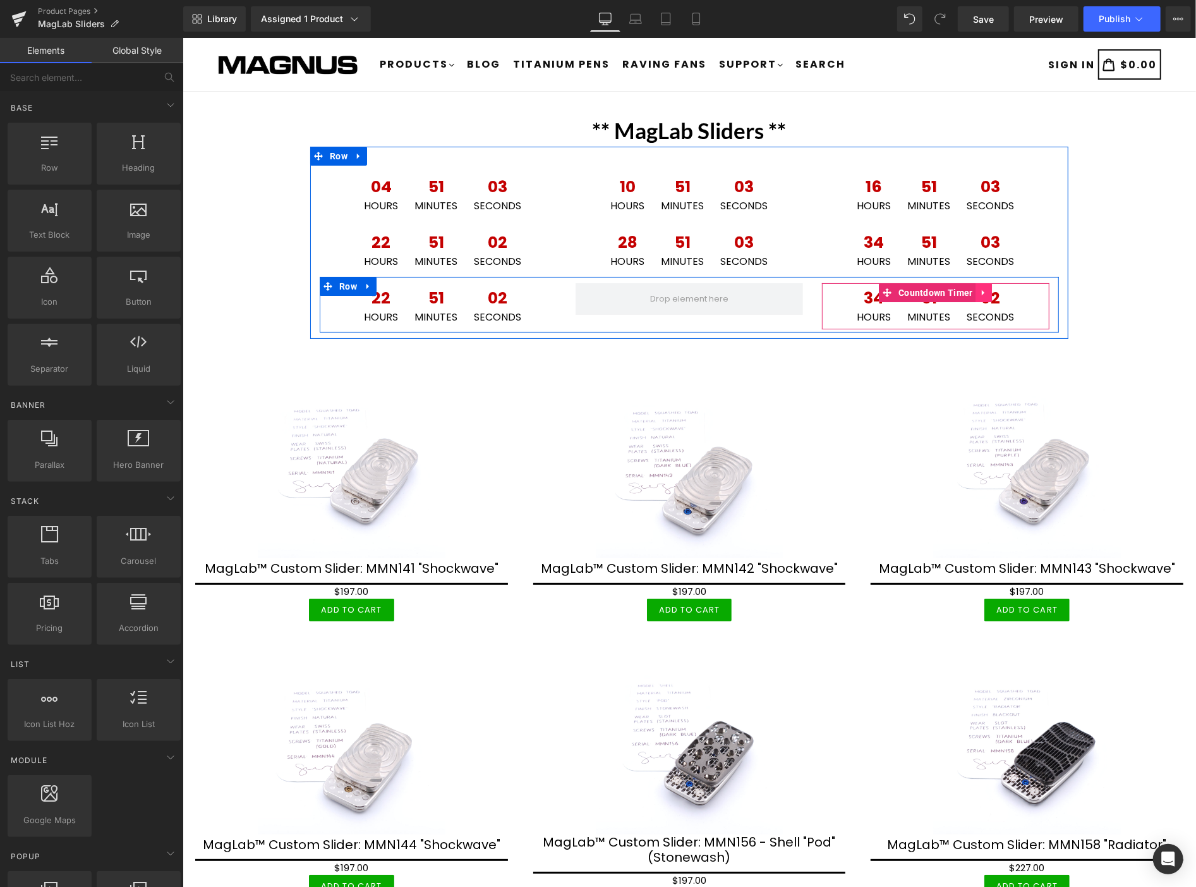
click at [980, 290] on icon at bounding box center [984, 292] width 9 height 9
click at [988, 293] on icon at bounding box center [992, 292] width 9 height 9
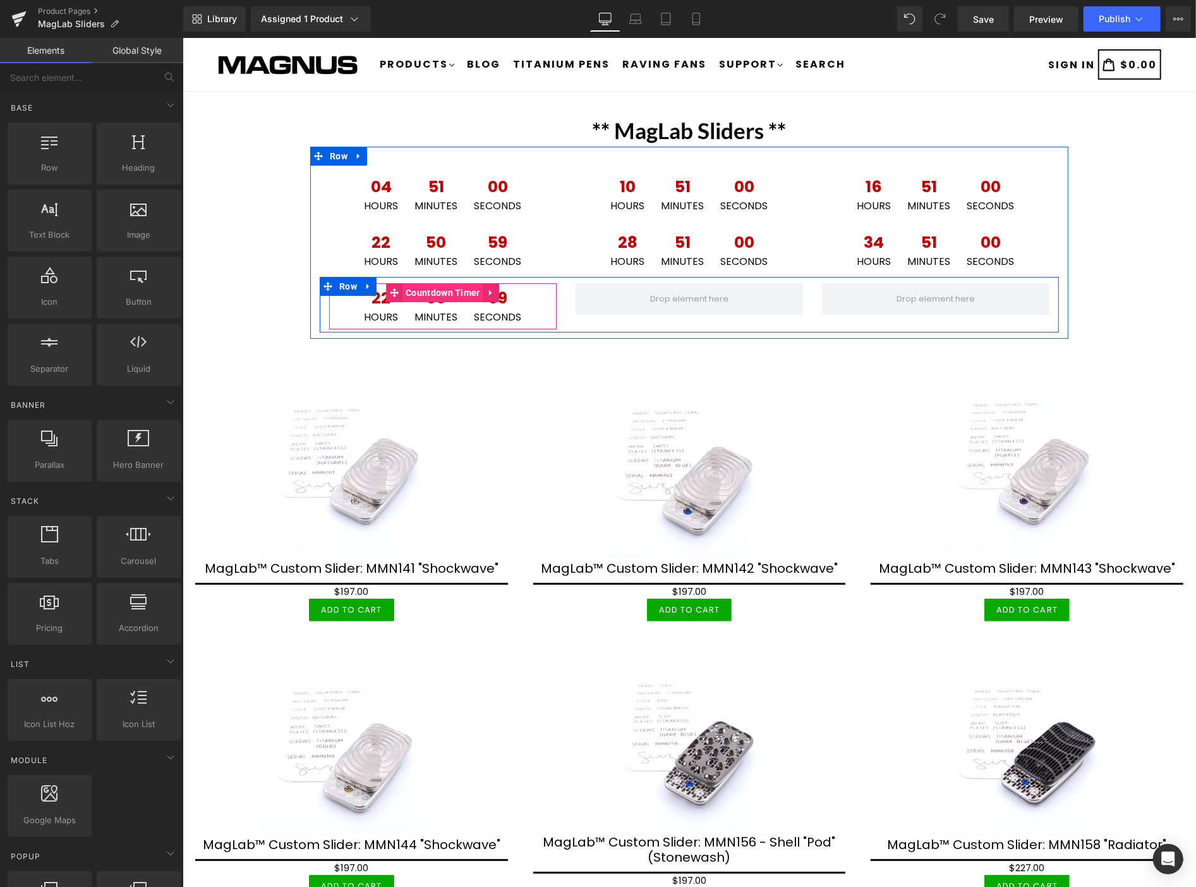
click at [419, 289] on span "Countdown Timer" at bounding box center [442, 292] width 81 height 19
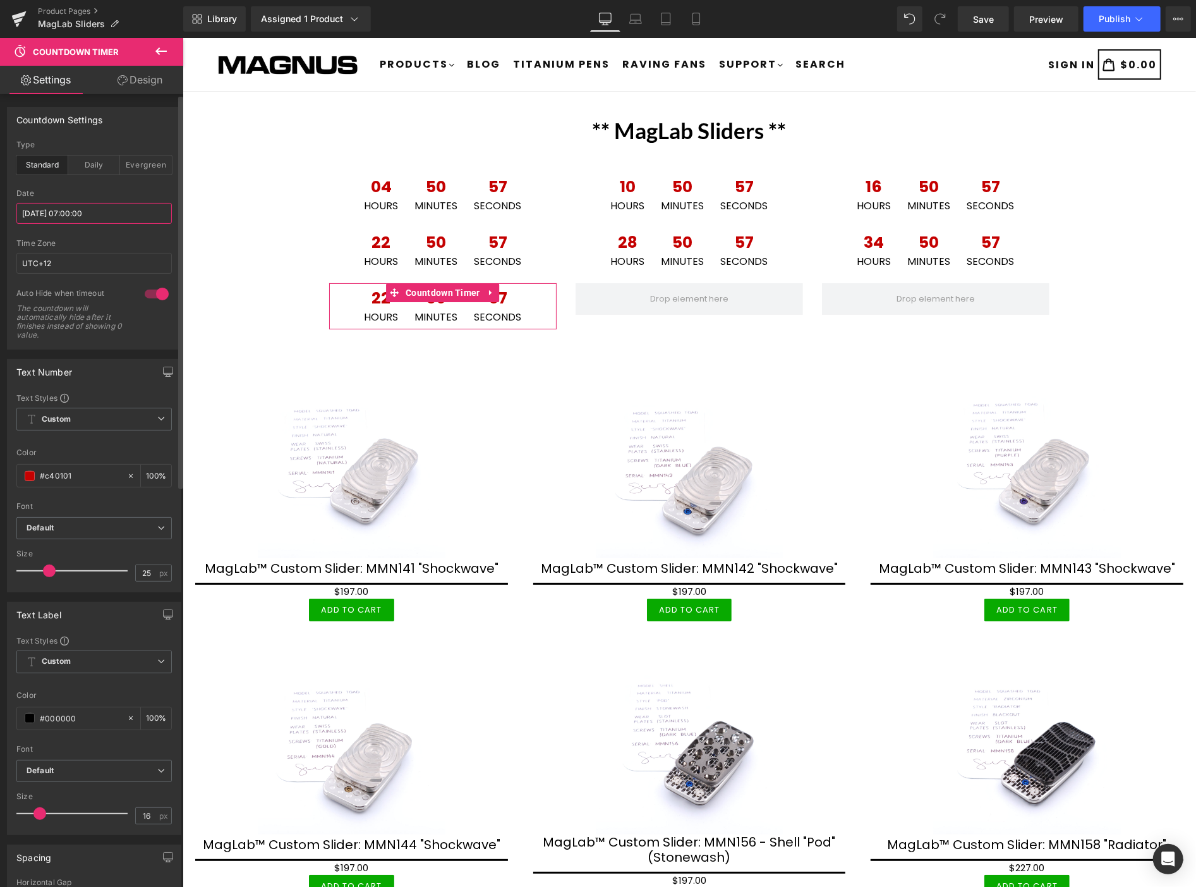
click at [121, 212] on input "[DATE] 07:00:00" at bounding box center [93, 213] width 155 height 21
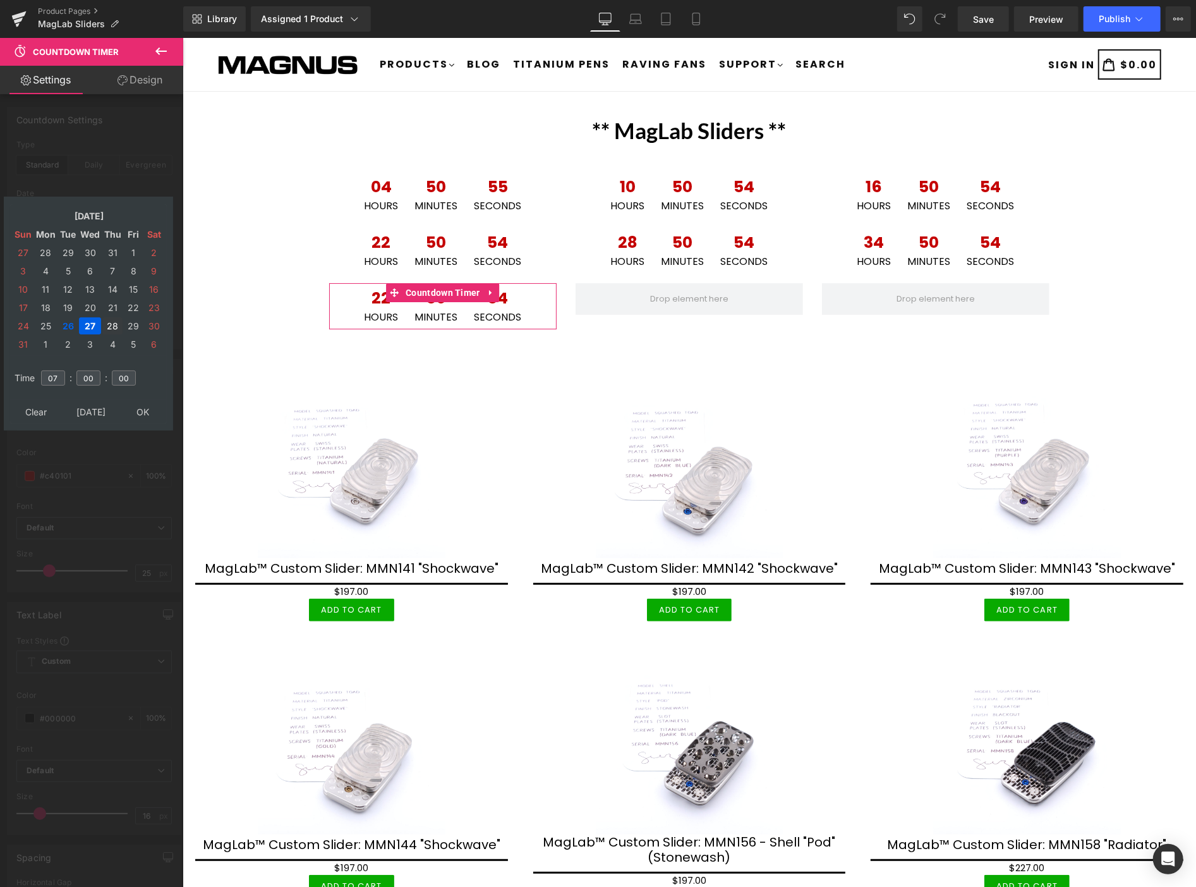
click at [112, 317] on td "28" at bounding box center [112, 325] width 20 height 17
click at [54, 375] on input "07" at bounding box center [53, 377] width 24 height 15
click at [58, 374] on input "07" at bounding box center [53, 377] width 24 height 15
type input "01"
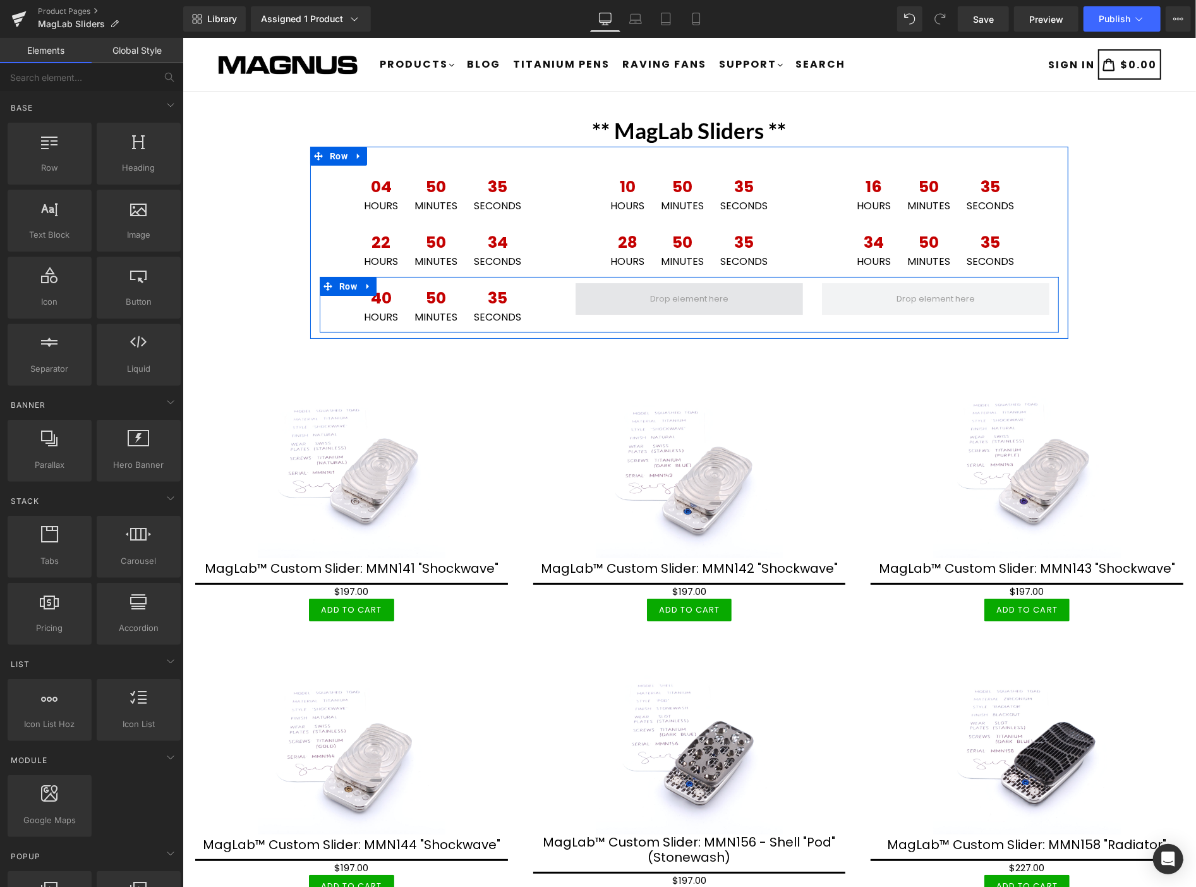
click at [673, 296] on span at bounding box center [688, 298] width 87 height 19
click at [487, 288] on icon at bounding box center [491, 292] width 9 height 9
click at [475, 293] on link at bounding box center [483, 292] width 16 height 19
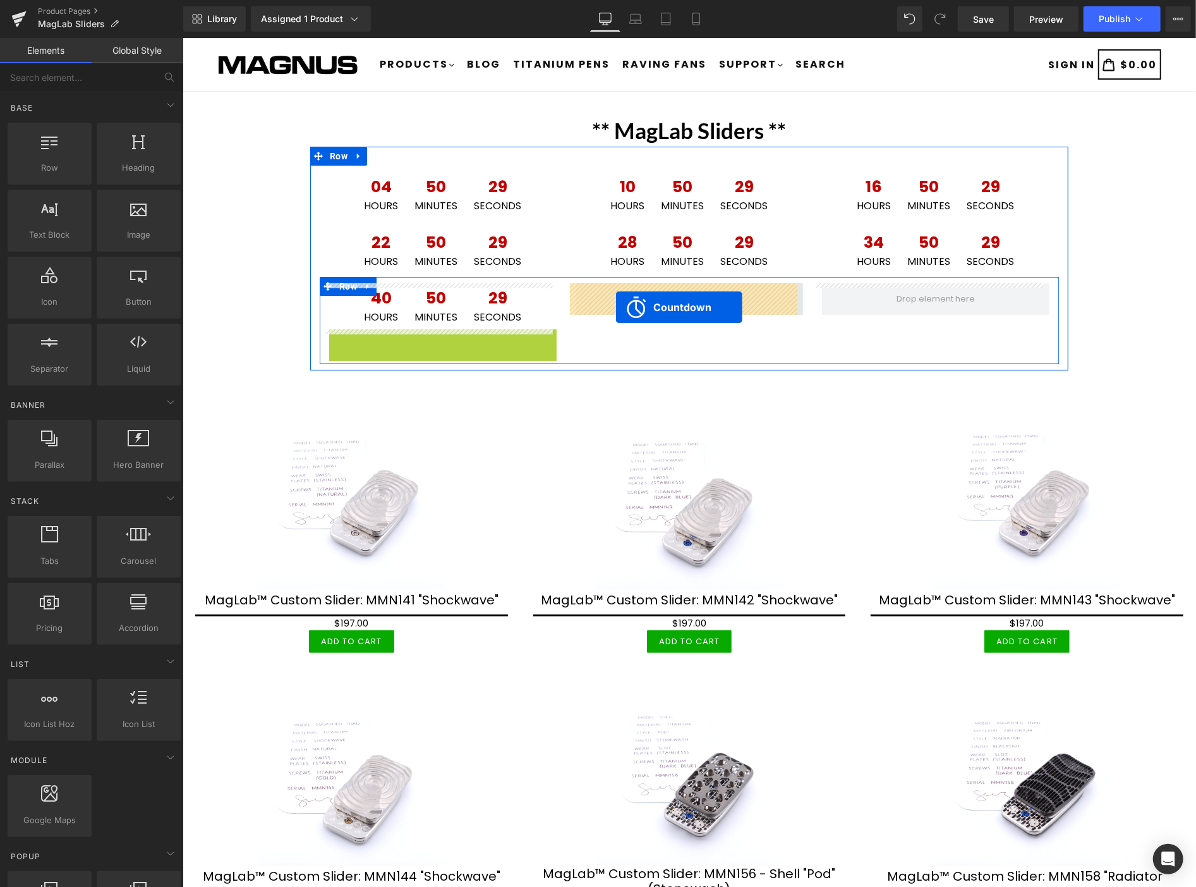
drag, startPoint x: 442, startPoint y: 339, endPoint x: 616, endPoint y: 307, distance: 176.8
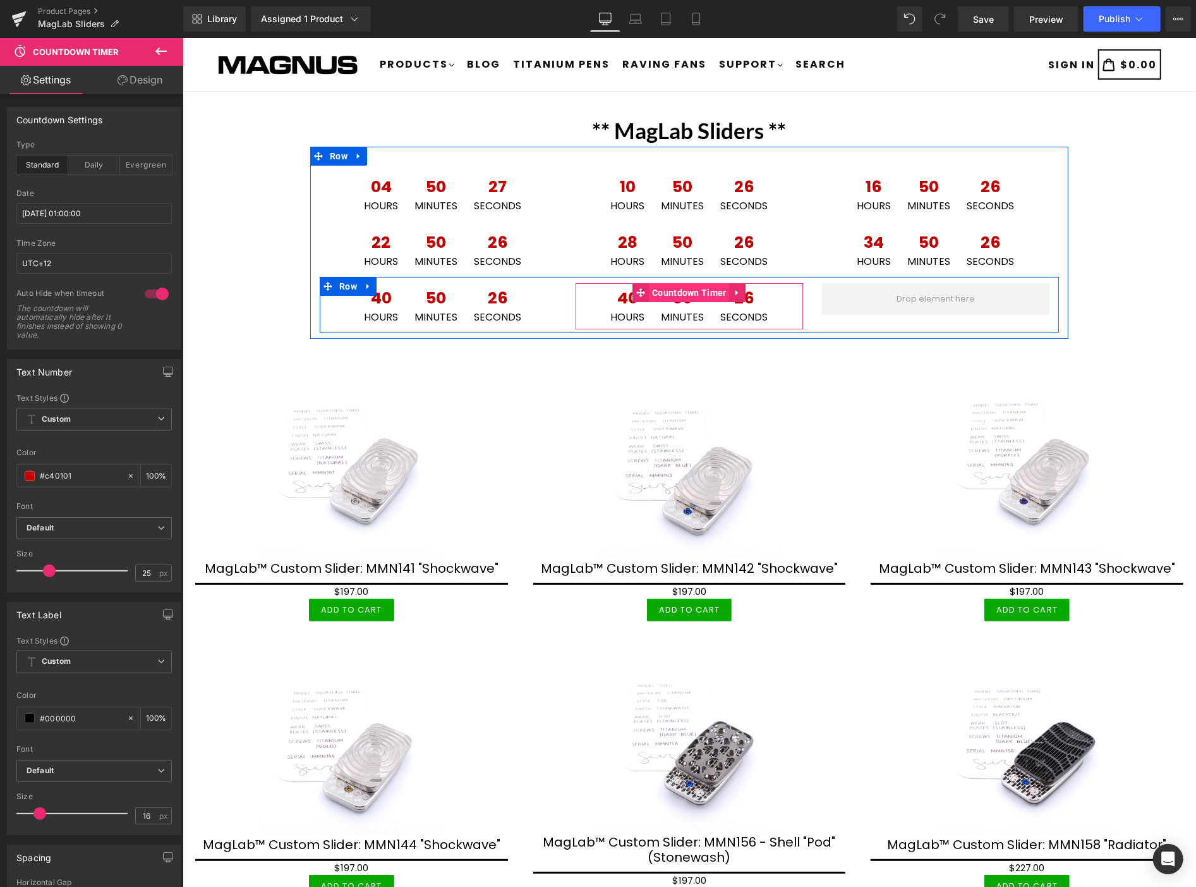
click at [681, 289] on span "Countdown Timer" at bounding box center [688, 292] width 81 height 19
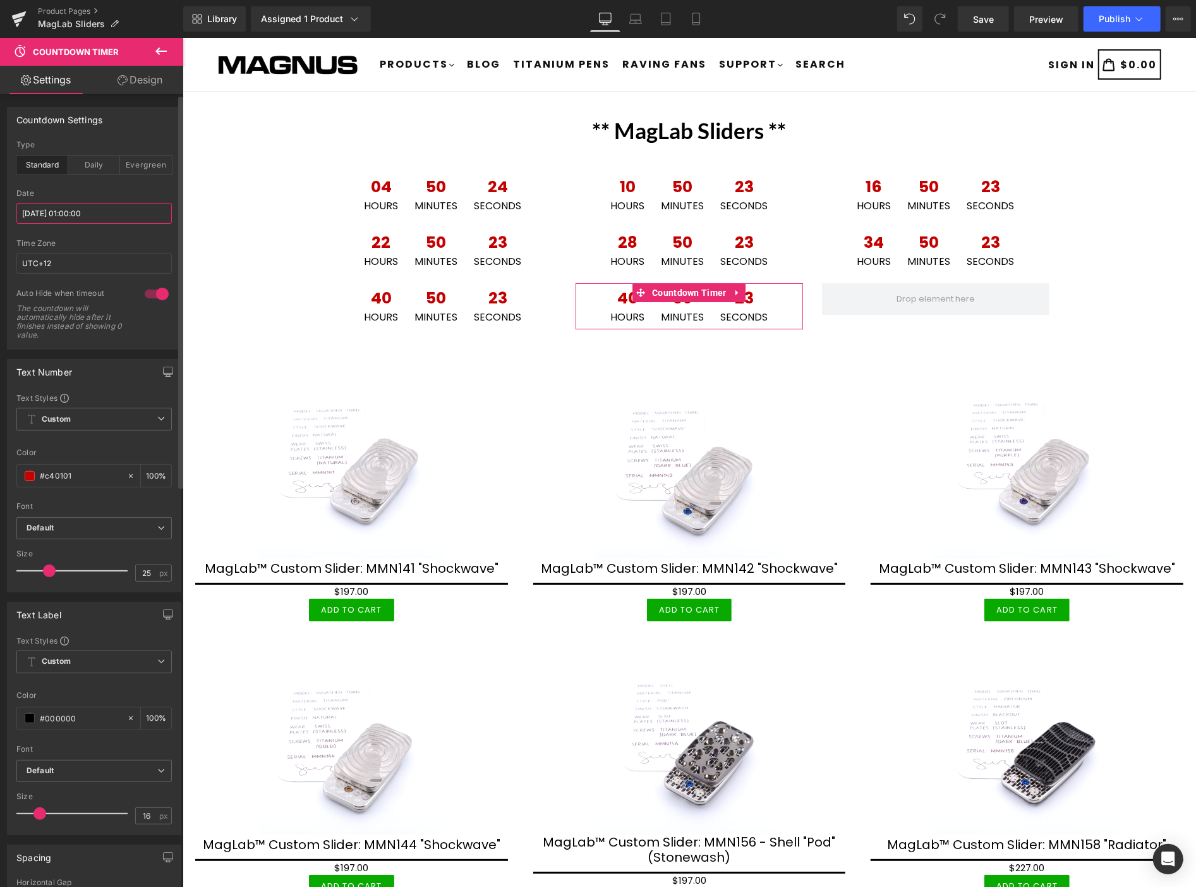
click at [109, 212] on input "[DATE] 01:00:00" at bounding box center [93, 213] width 155 height 21
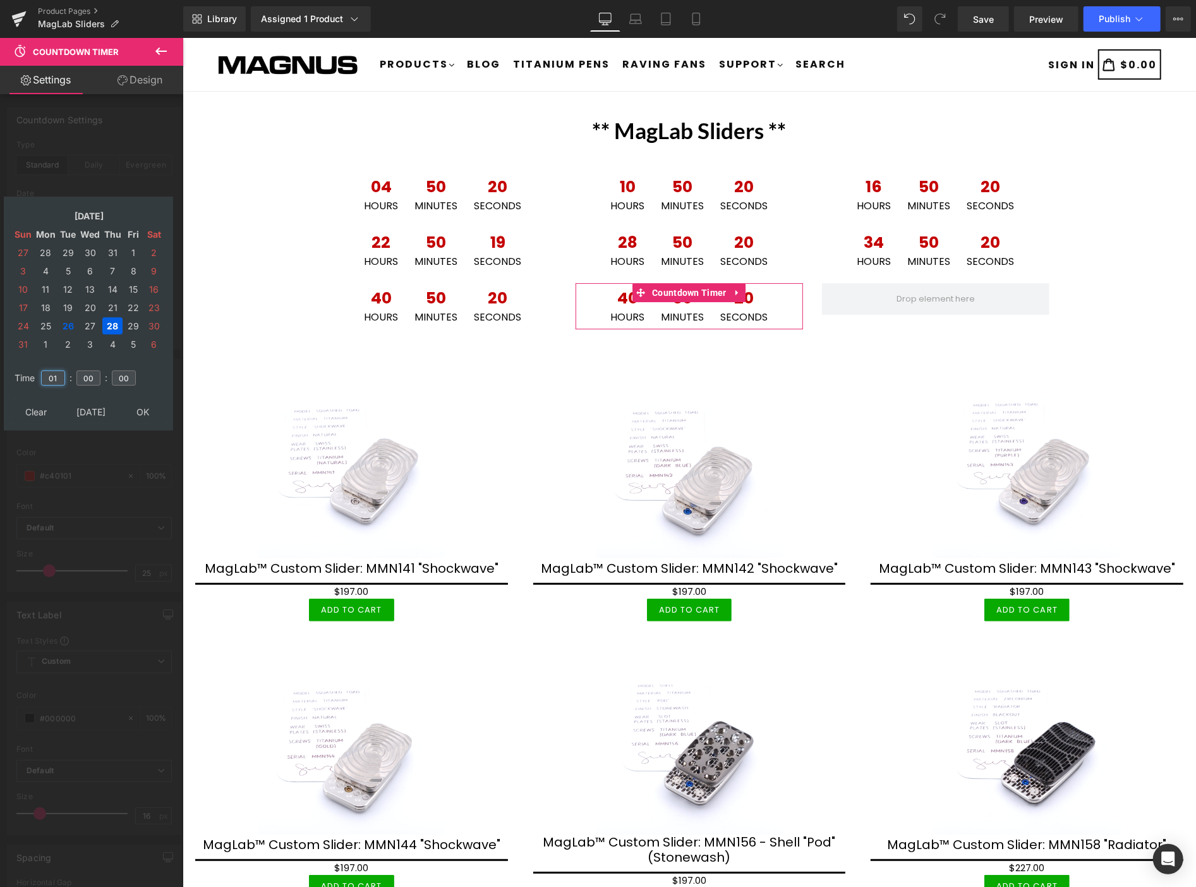
click at [59, 370] on input "01" at bounding box center [53, 377] width 24 height 15
type input "07"
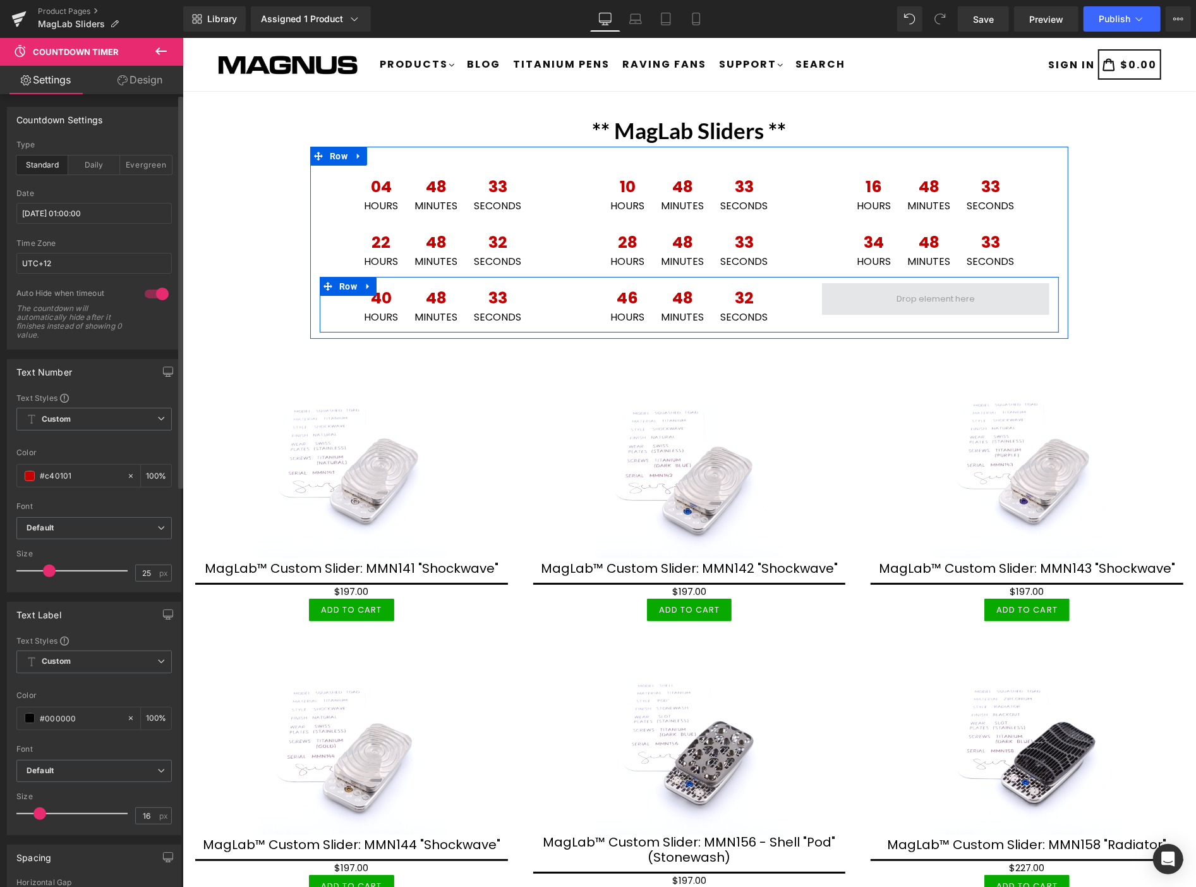
click at [929, 286] on span at bounding box center [936, 299] width 228 height 32
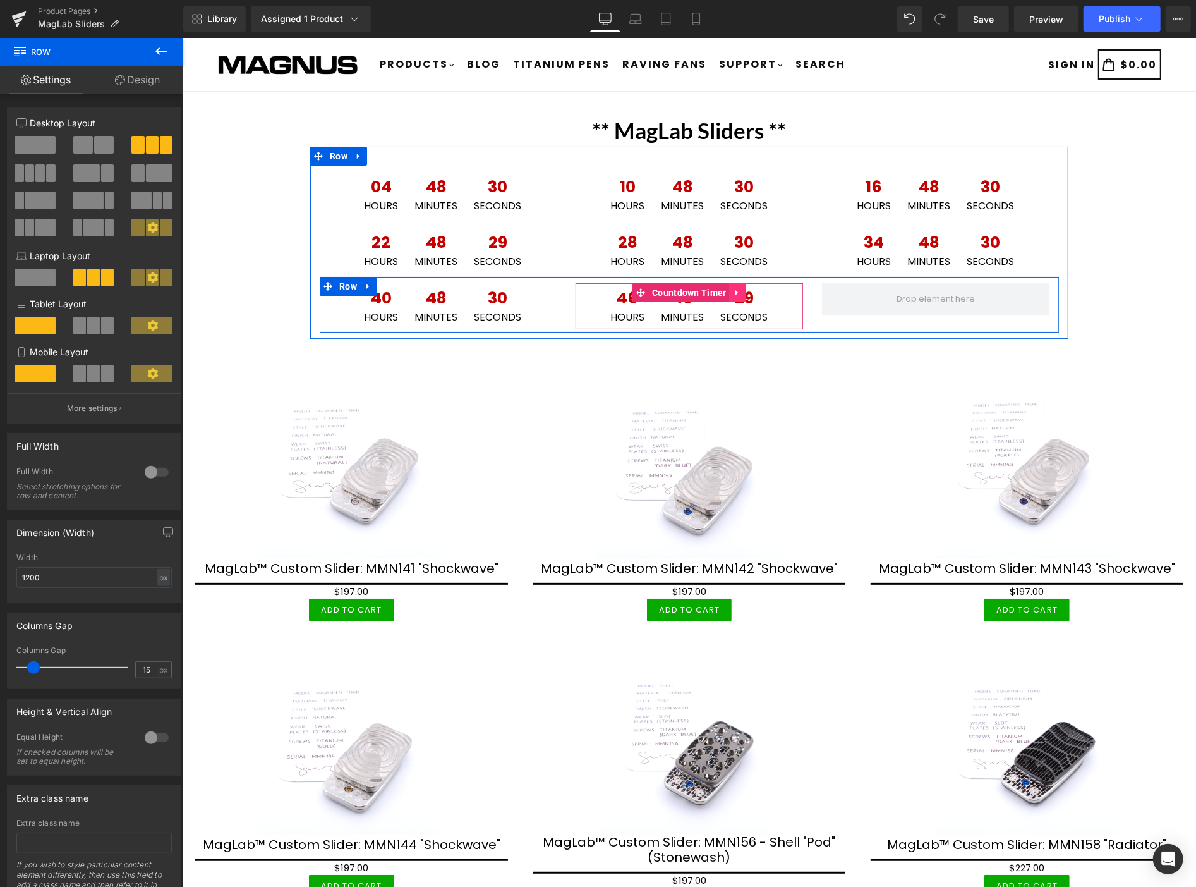
click at [733, 288] on icon at bounding box center [737, 292] width 9 height 9
click at [725, 288] on icon at bounding box center [729, 292] width 9 height 9
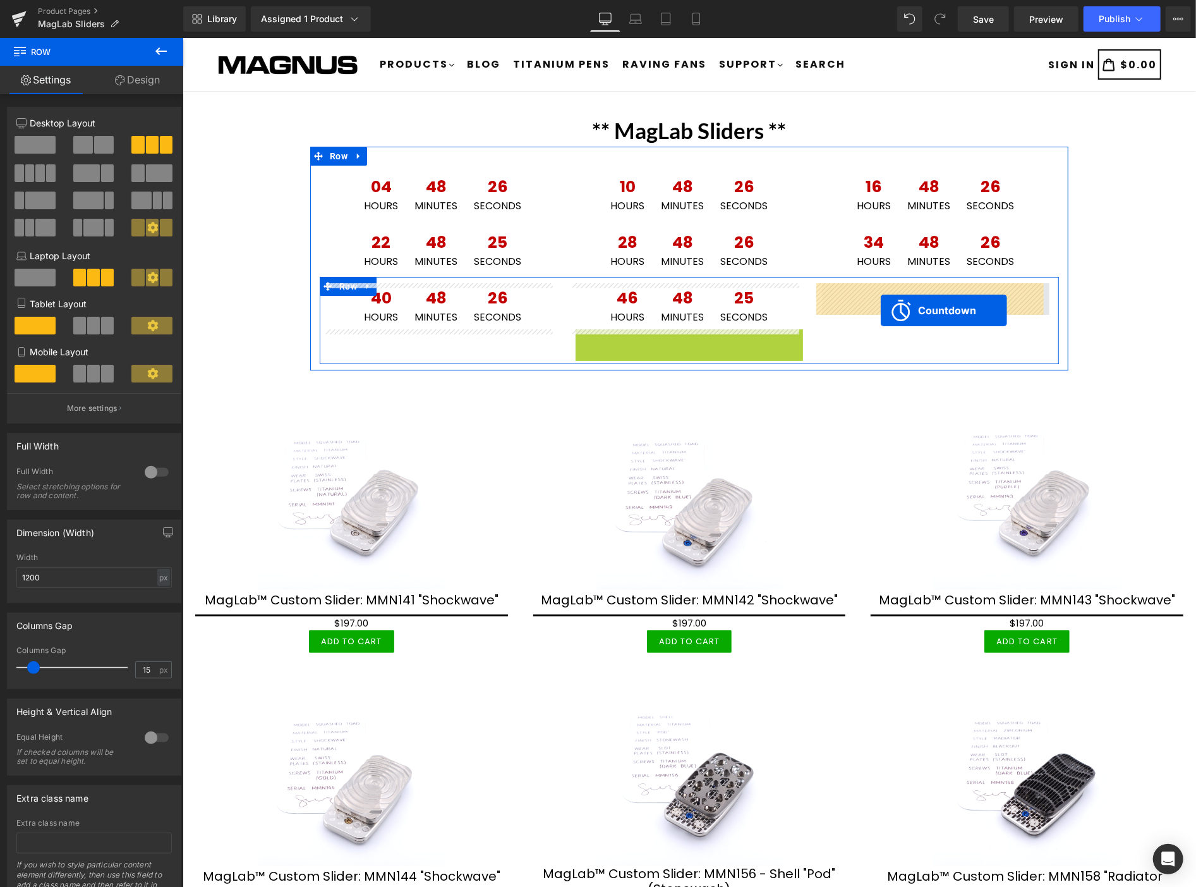
drag, startPoint x: 636, startPoint y: 338, endPoint x: 880, endPoint y: 310, distance: 246.2
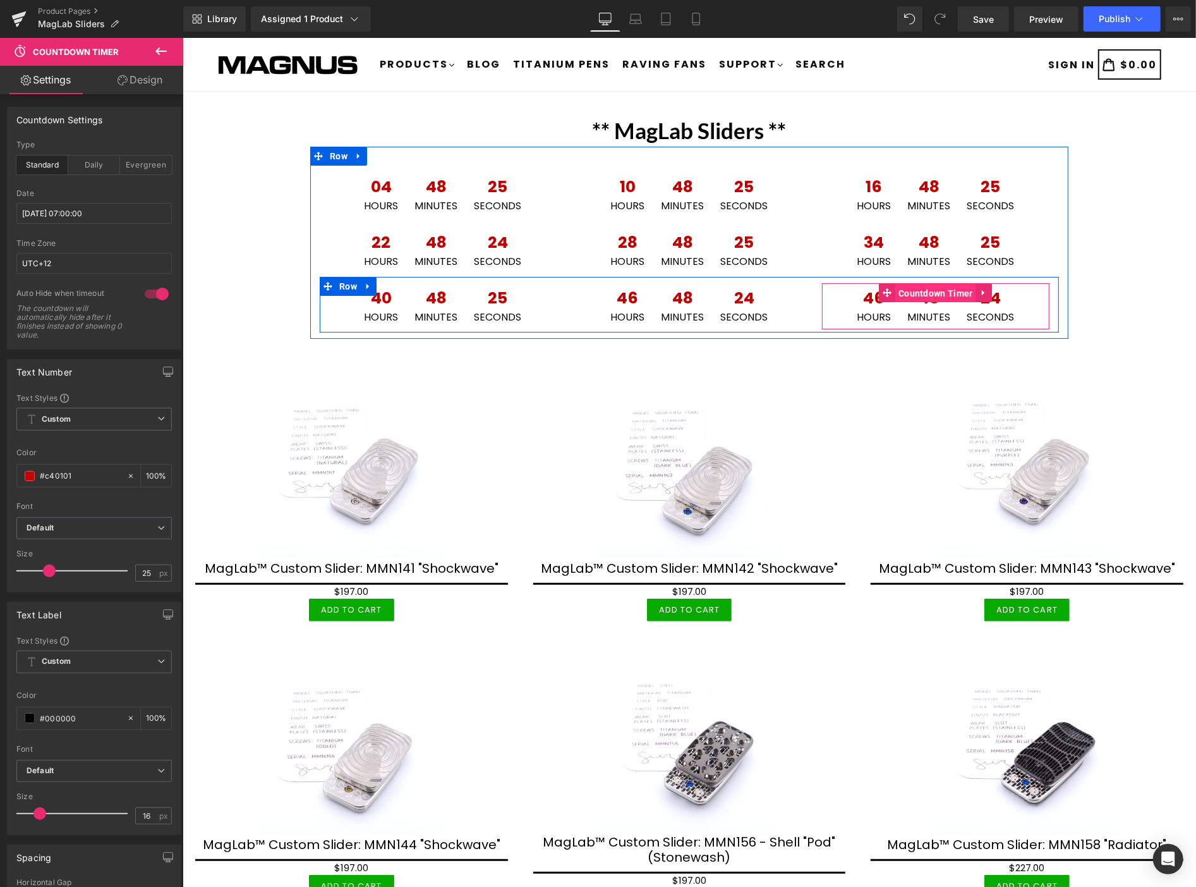
click at [916, 291] on span "Countdown Timer" at bounding box center [935, 292] width 81 height 19
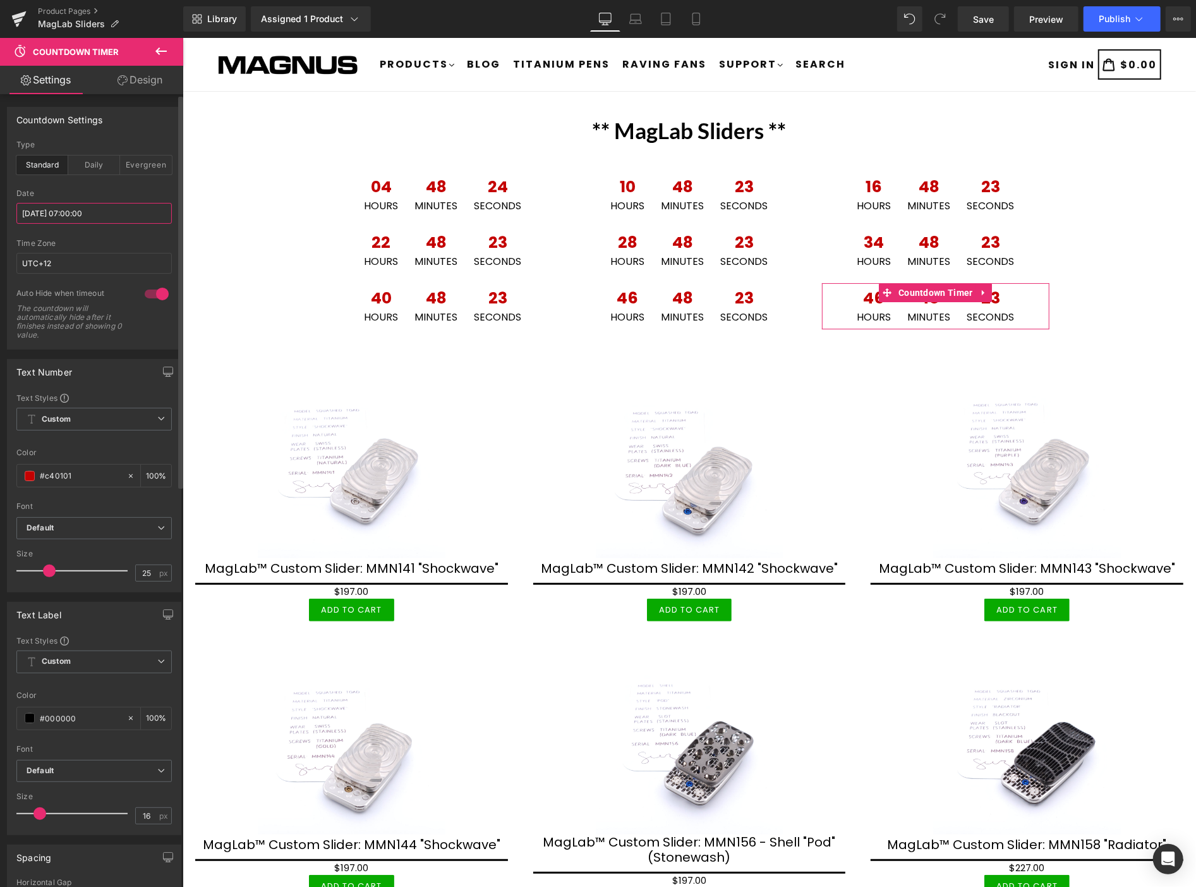
click at [103, 209] on input "[DATE] 07:00:00" at bounding box center [93, 213] width 155 height 21
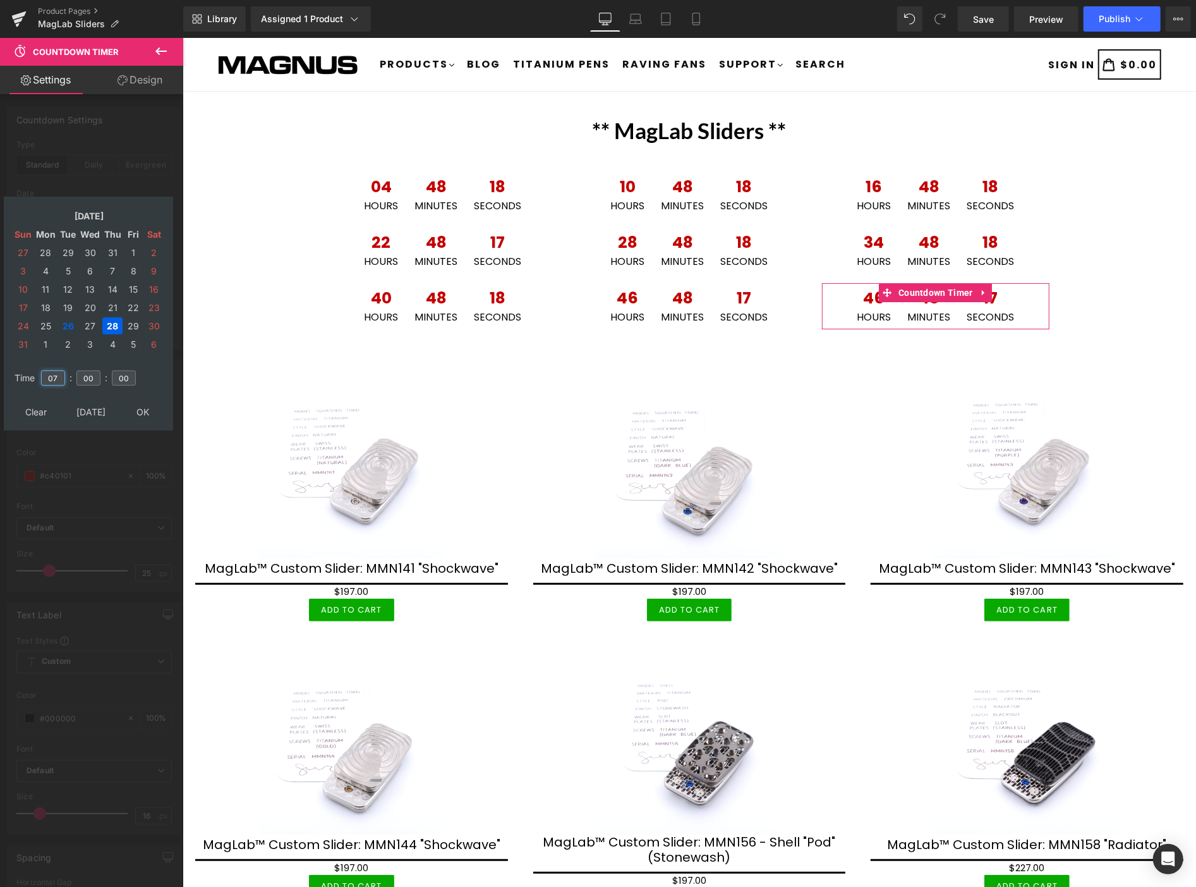
click at [59, 370] on input "07" at bounding box center [53, 377] width 24 height 15
type input "0"
type input "13"
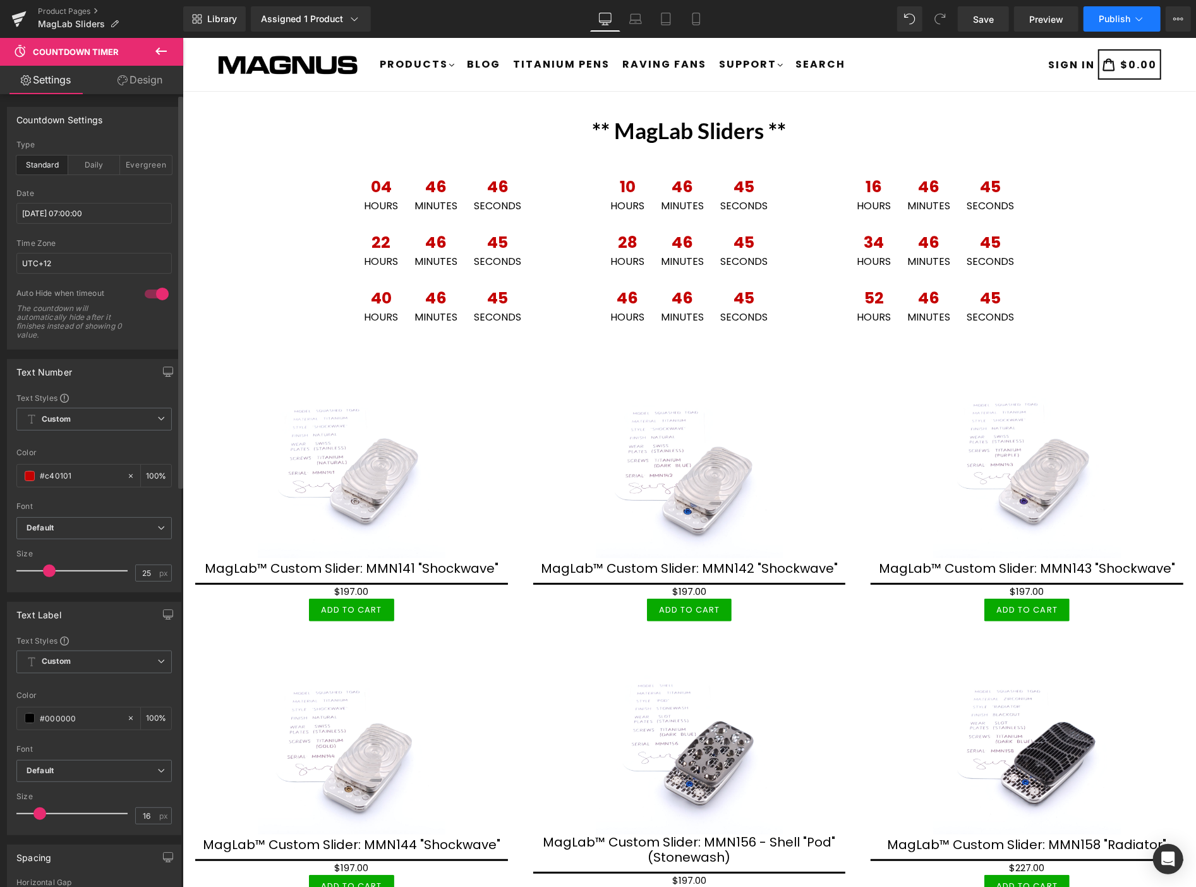
click at [1108, 16] on span "Publish" at bounding box center [1115, 19] width 32 height 10
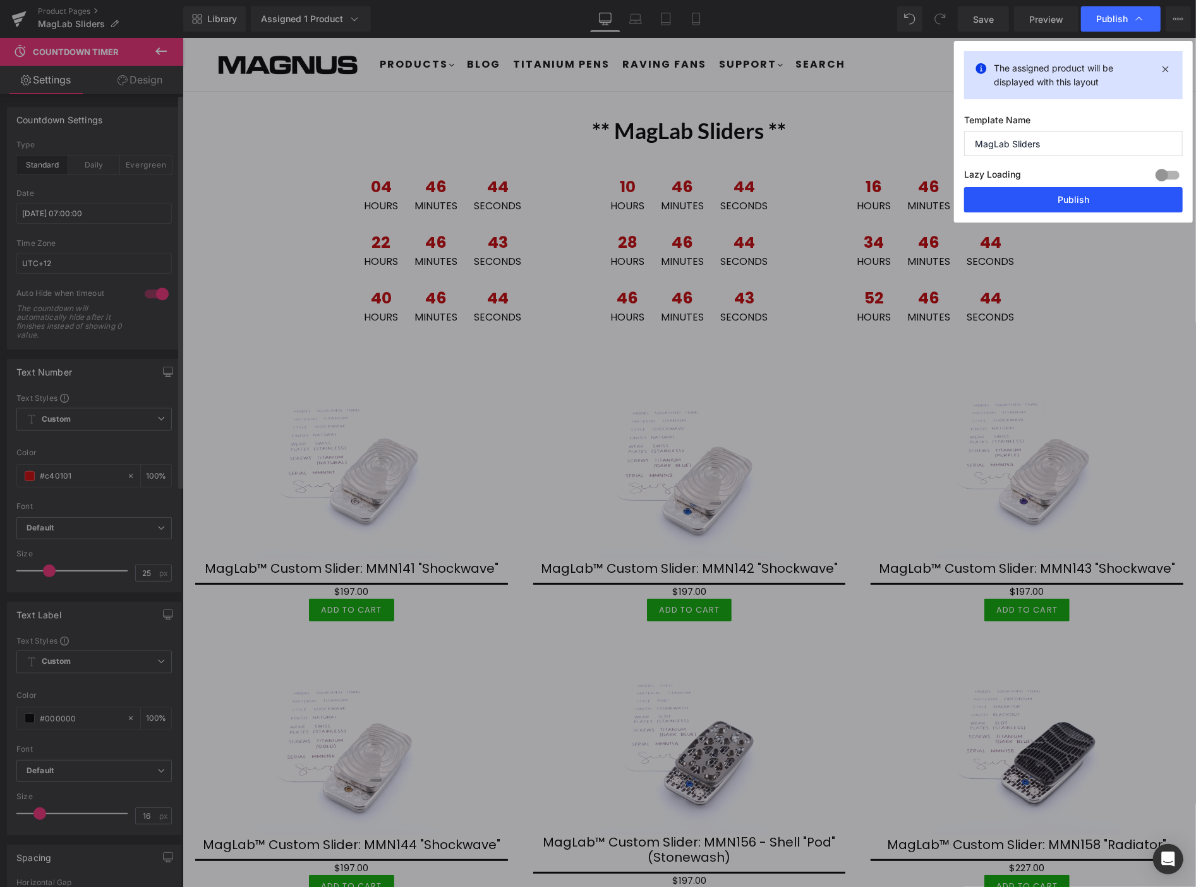
click at [1088, 200] on button "Publish" at bounding box center [1073, 199] width 219 height 25
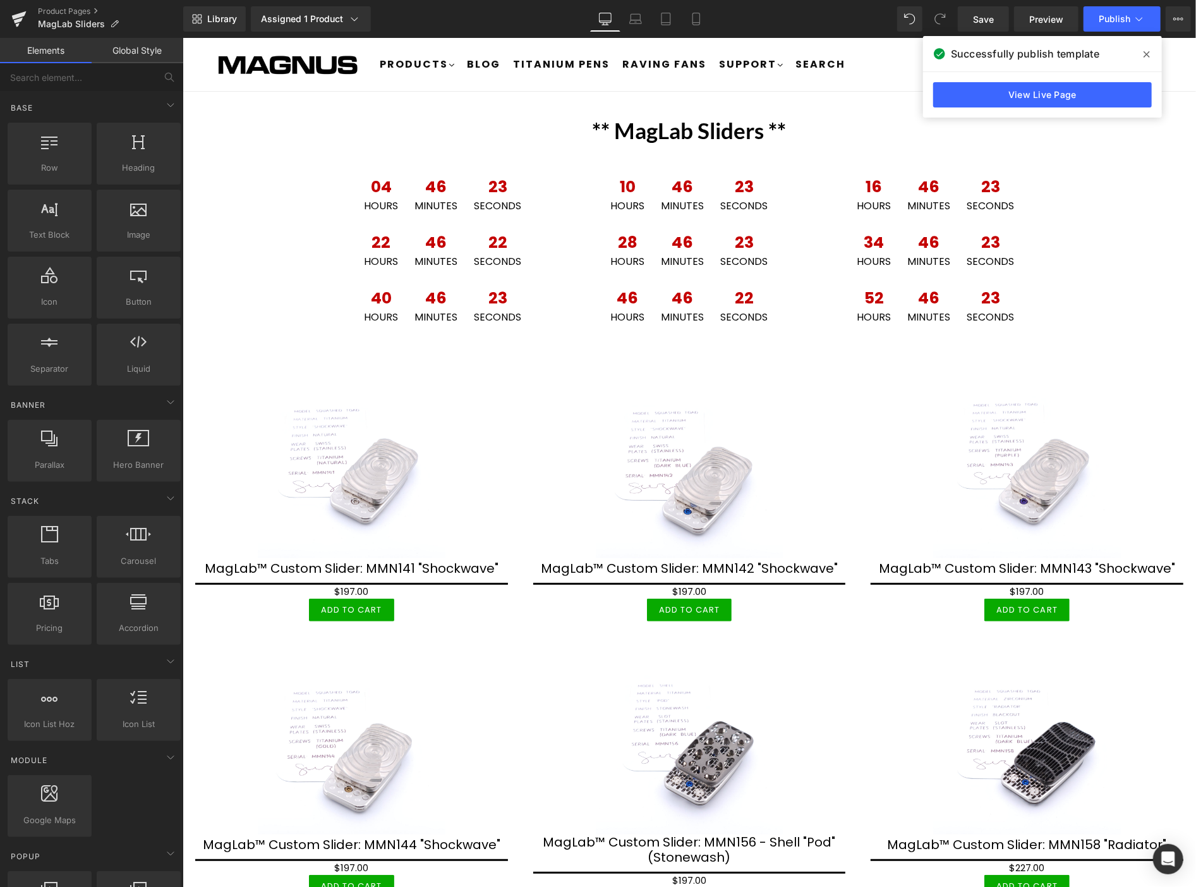
drag, startPoint x: 1145, startPoint y: 56, endPoint x: 961, endPoint y: 18, distance: 187.8
click at [1145, 56] on icon at bounding box center [1147, 54] width 6 height 6
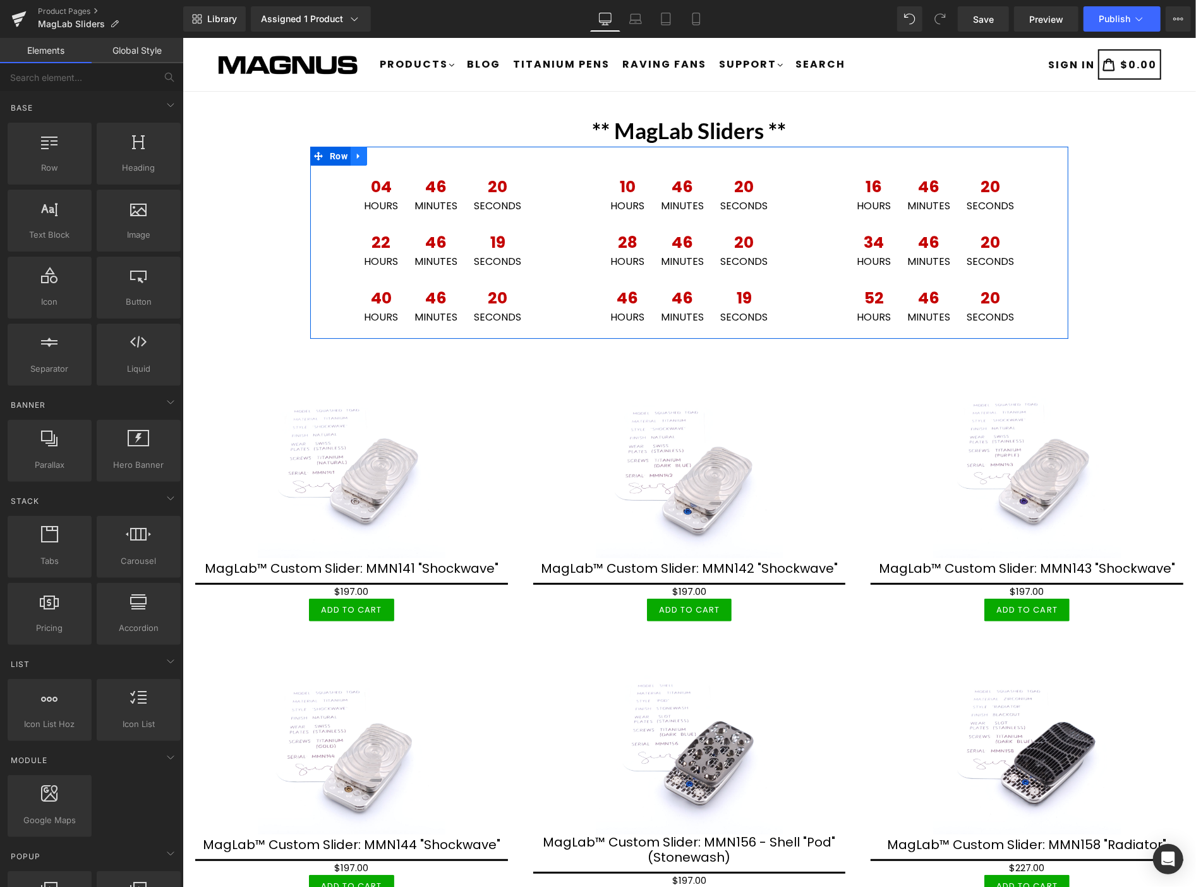
click at [354, 156] on icon at bounding box center [358, 155] width 9 height 9
click at [354, 154] on icon at bounding box center [358, 155] width 9 height 9
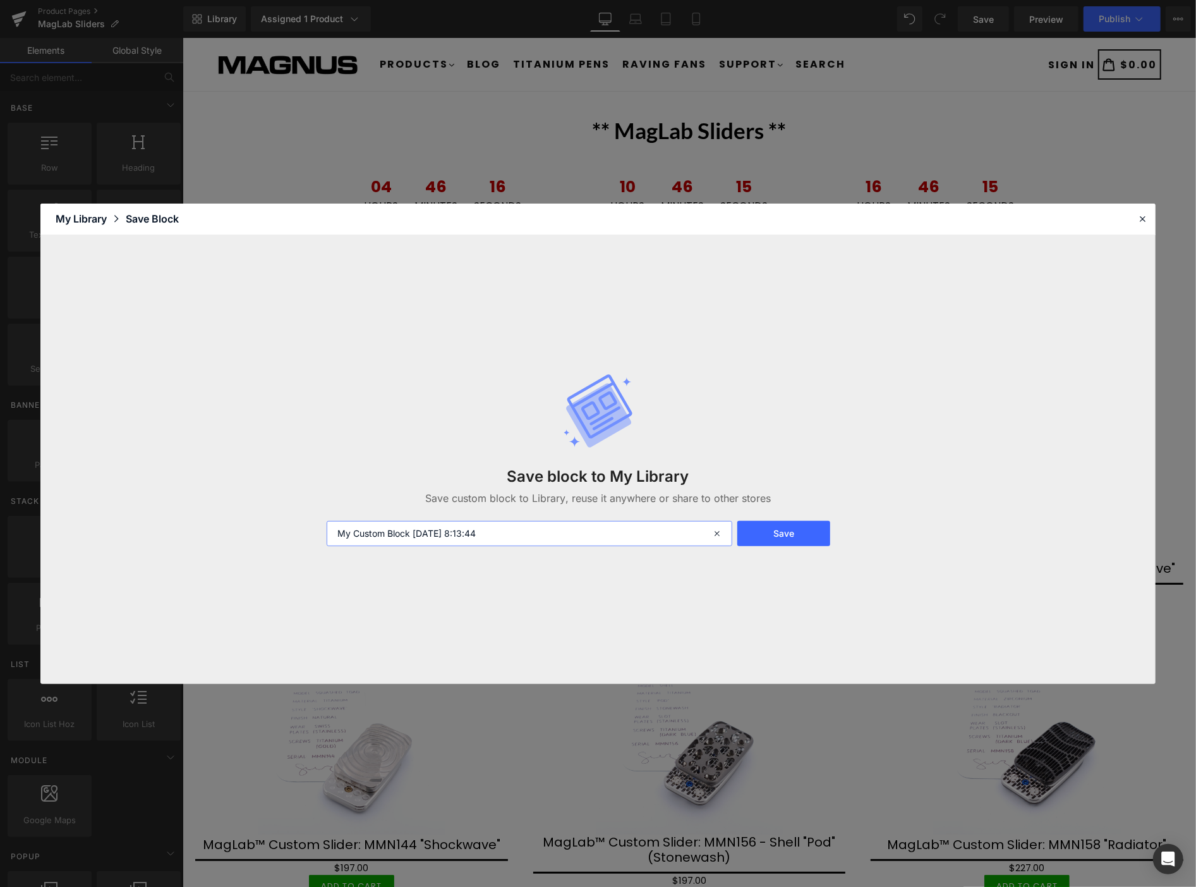
drag, startPoint x: 493, startPoint y: 533, endPoint x: 269, endPoint y: 514, distance: 224.5
click at [269, 514] on div "Save block to My Library Save custom block to Library, reuse it anywhere or sha…" at bounding box center [597, 459] width 1115 height 449
type input "Clock 1"
drag, startPoint x: 808, startPoint y: 531, endPoint x: 805, endPoint y: 538, distance: 7.4
click at [805, 533] on button "Save" at bounding box center [784, 533] width 93 height 25
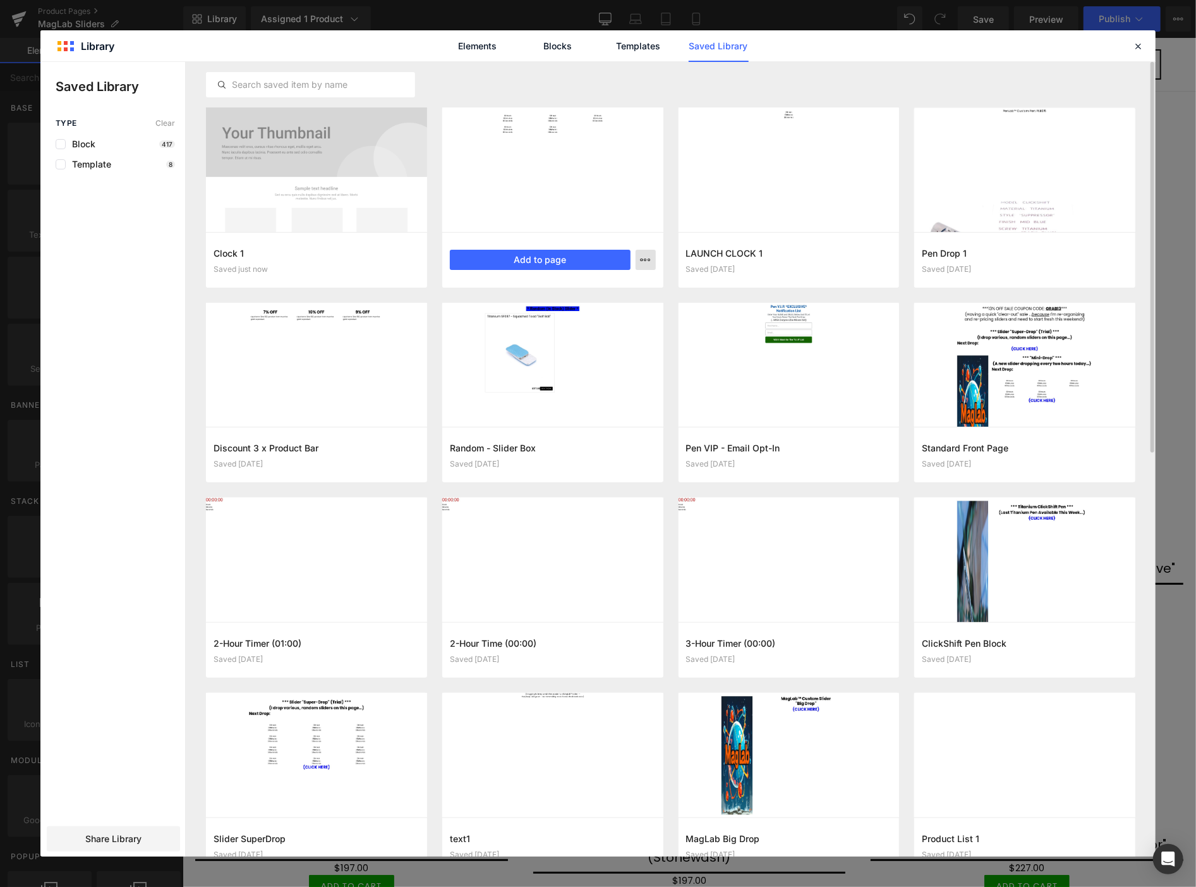
click at [643, 260] on icon "button" at bounding box center [646, 260] width 10 height 10
click at [620, 305] on div "Delete" at bounding box center [584, 314] width 144 height 27
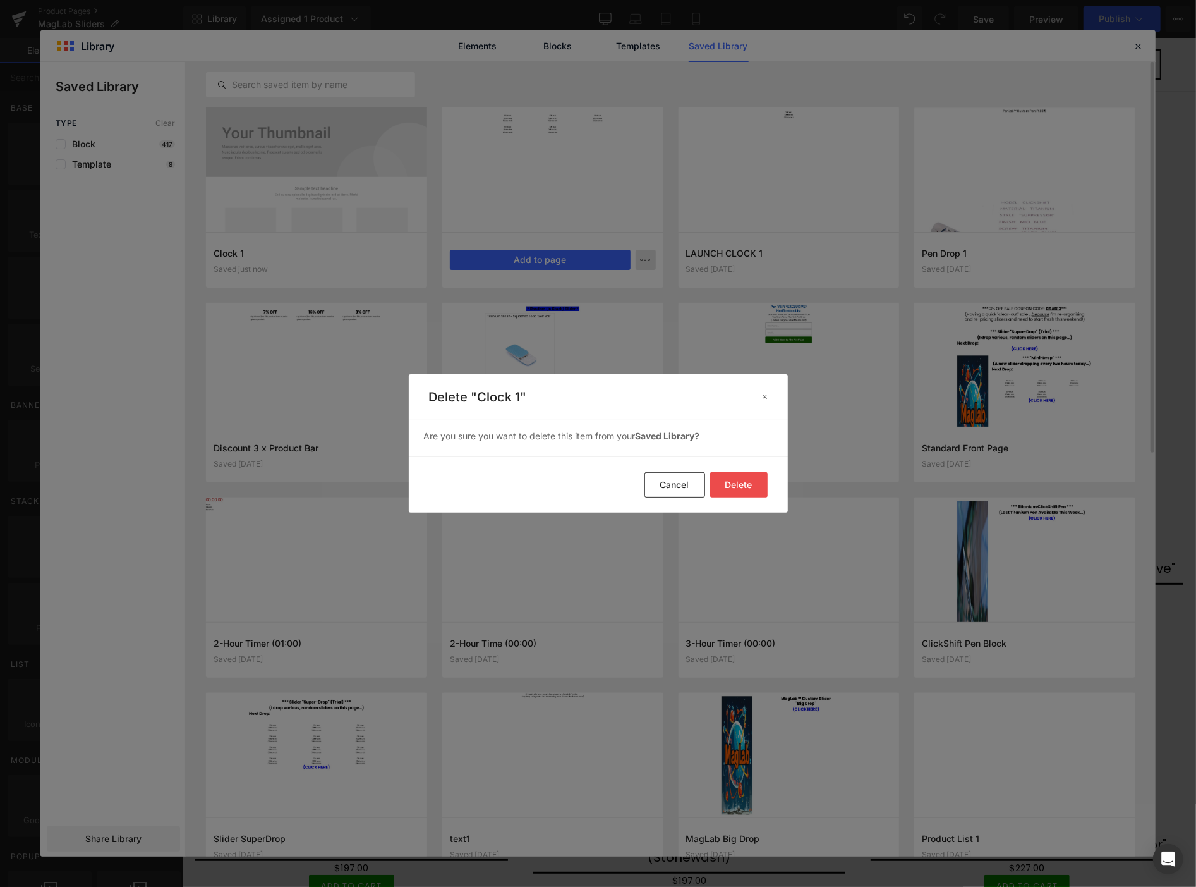
click at [735, 482] on button "Delete" at bounding box center [739, 484] width 58 height 25
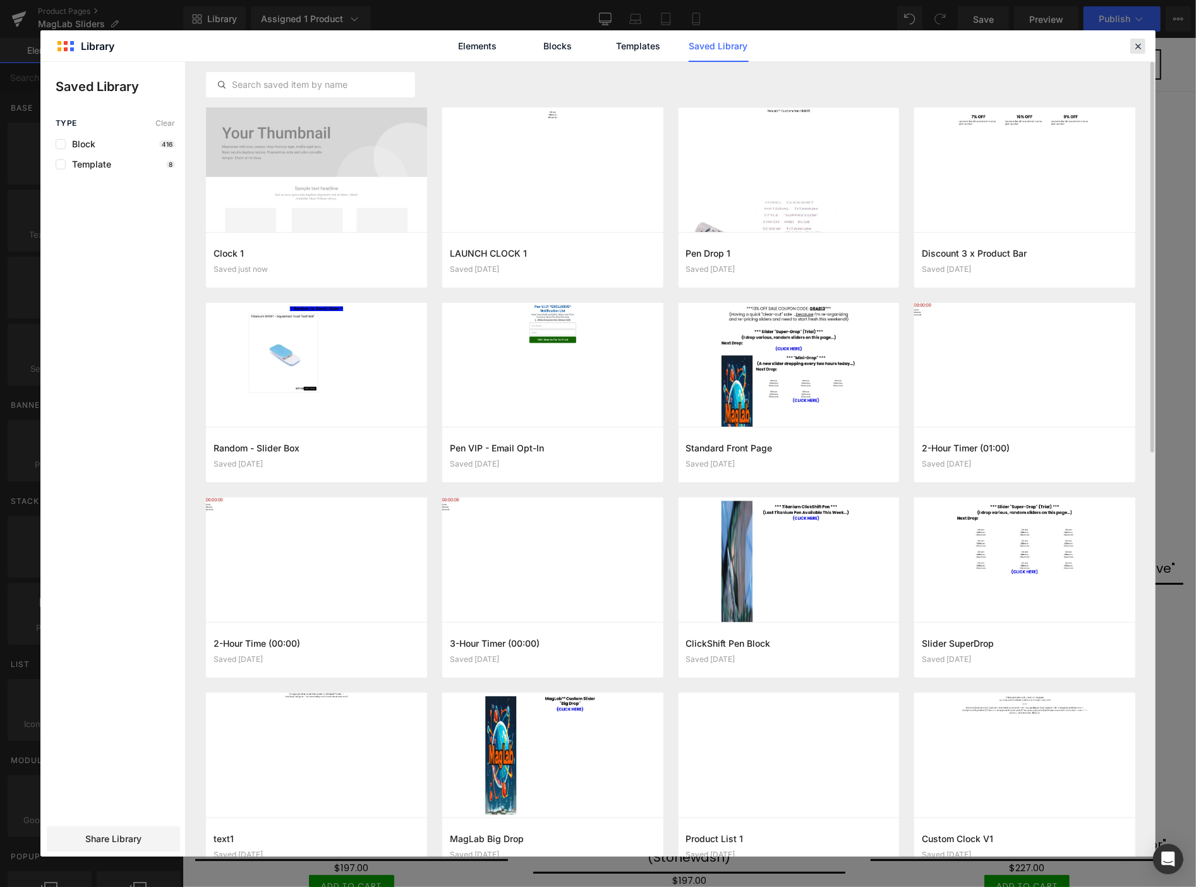
click at [1138, 42] on icon at bounding box center [1138, 45] width 11 height 11
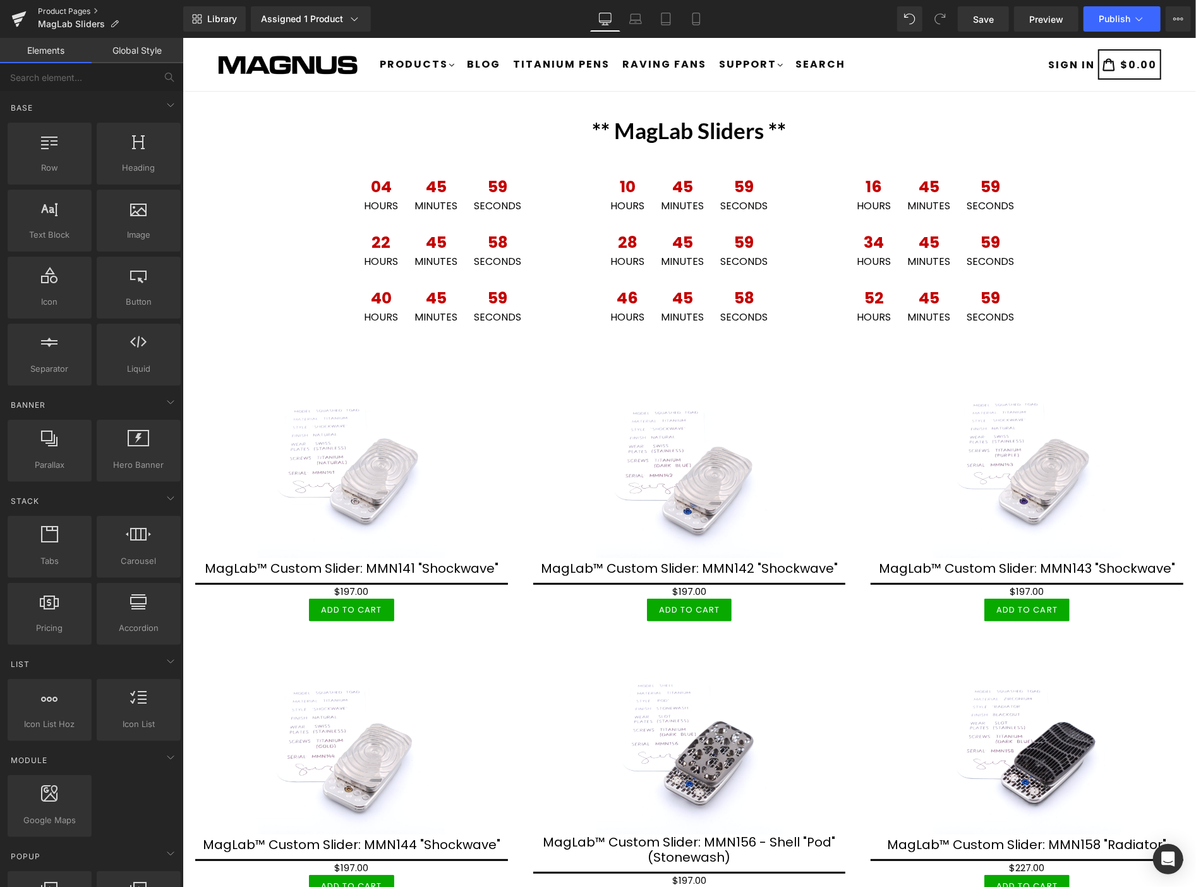
click at [58, 7] on link "Product Pages" at bounding box center [110, 11] width 145 height 10
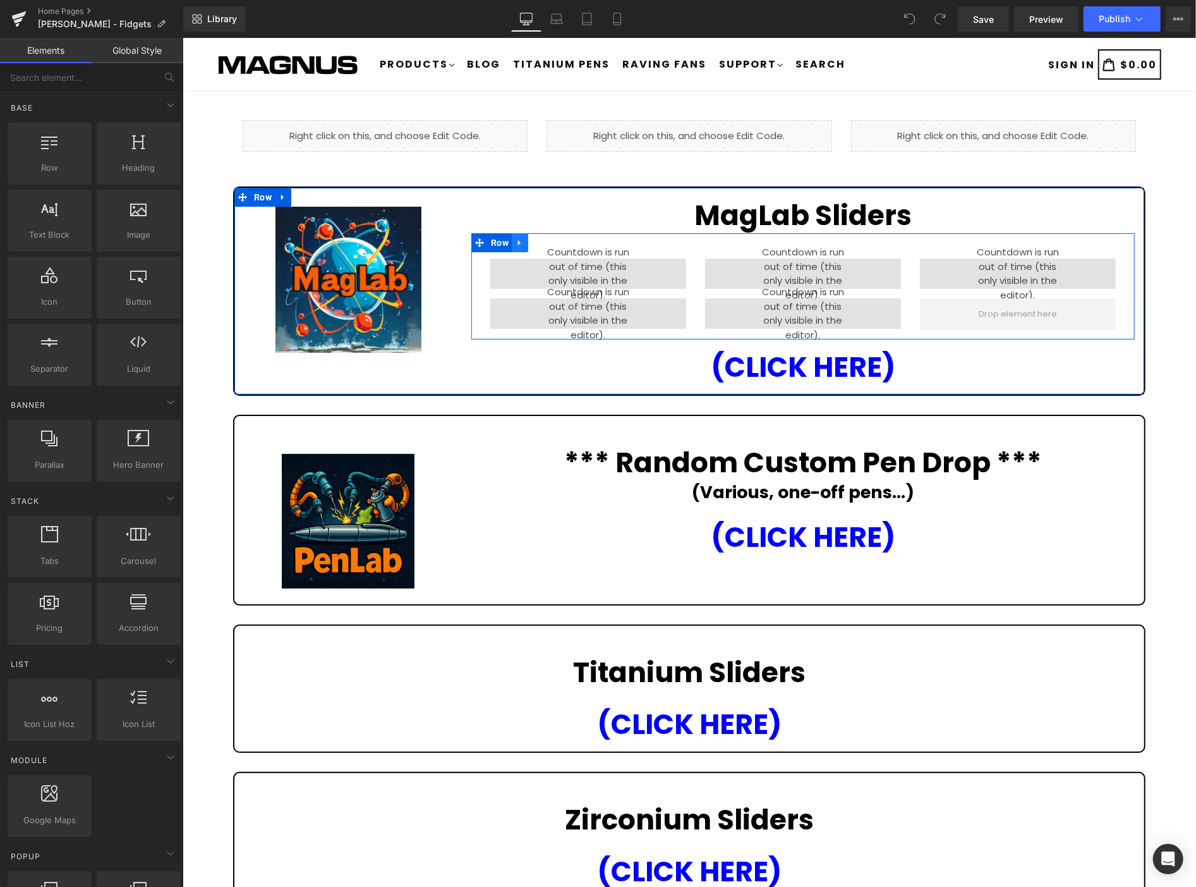
click at [516, 238] on icon at bounding box center [519, 242] width 9 height 9
click at [550, 238] on icon at bounding box center [552, 242] width 9 height 9
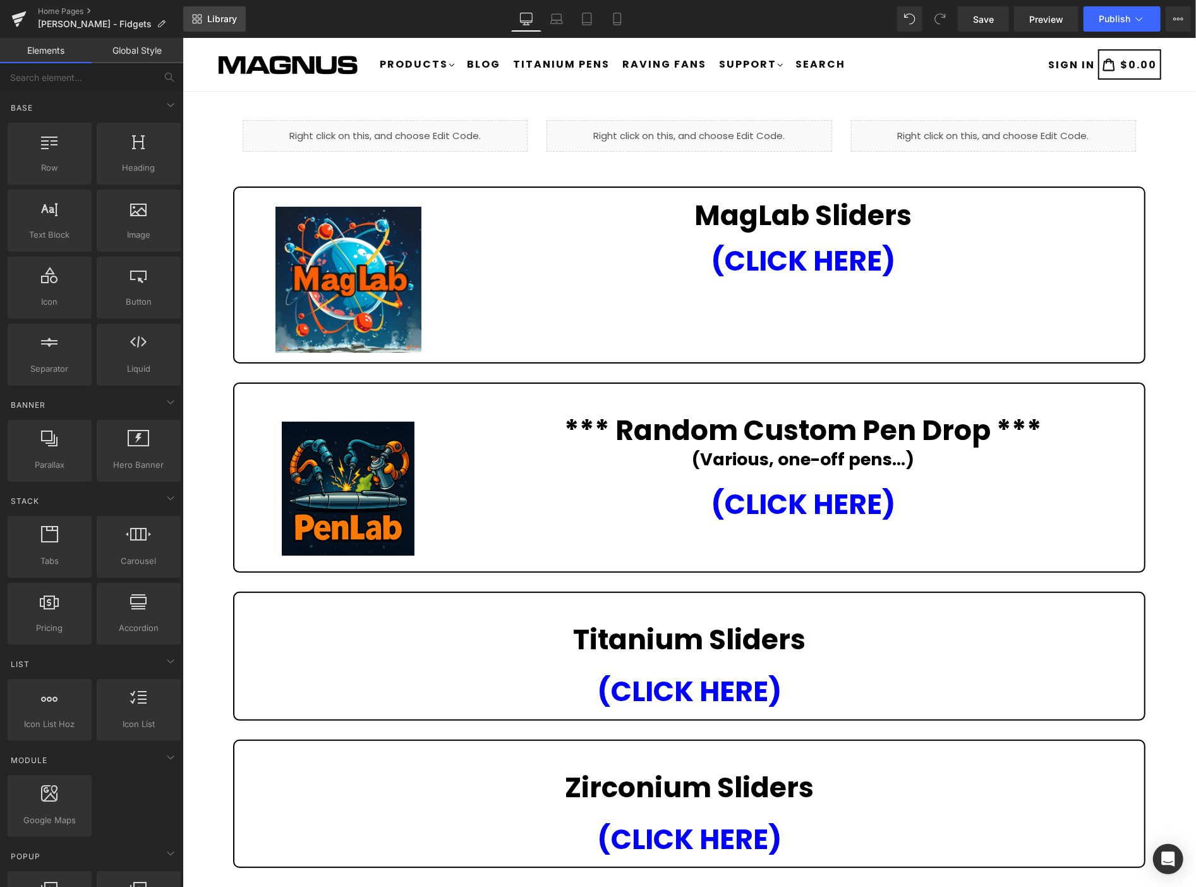
click at [222, 18] on span "Library" at bounding box center [222, 18] width 30 height 11
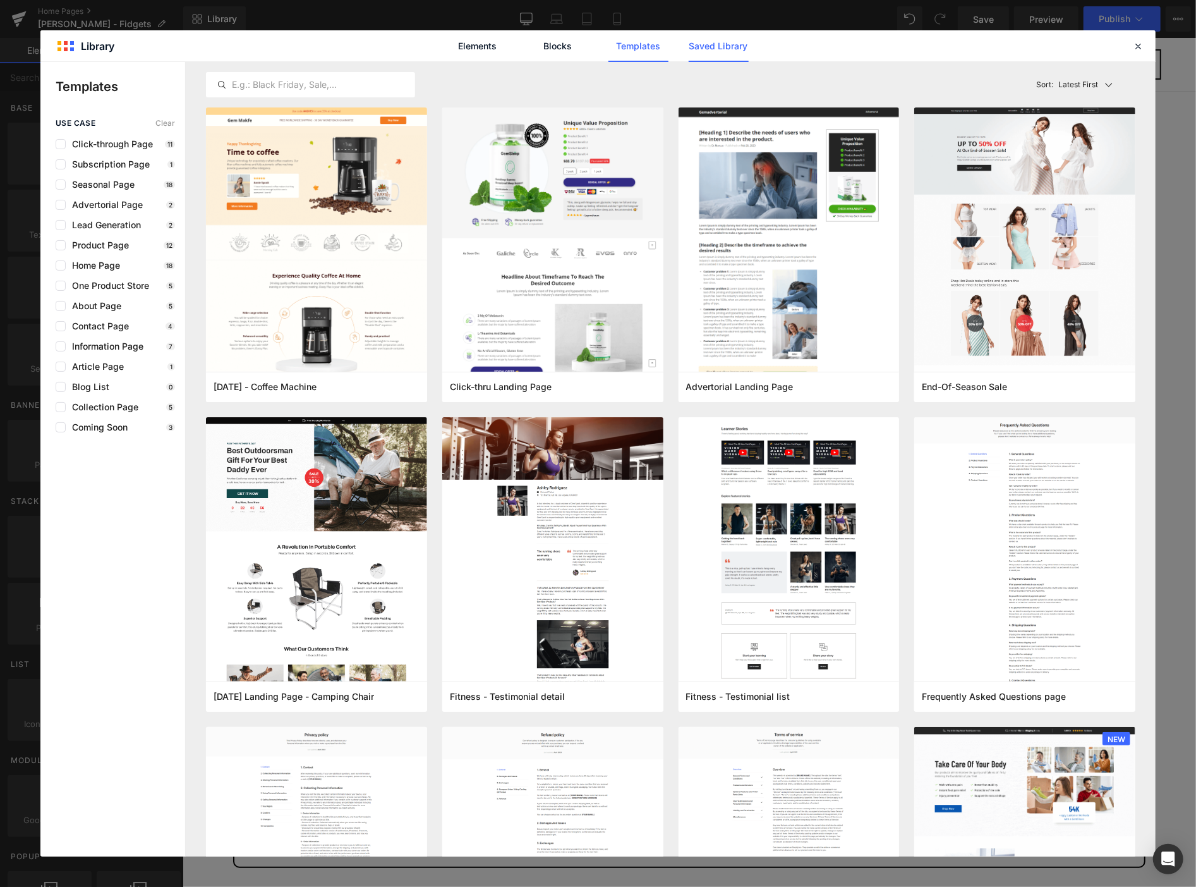
click at [721, 40] on link "Saved Library" at bounding box center [719, 46] width 60 height 32
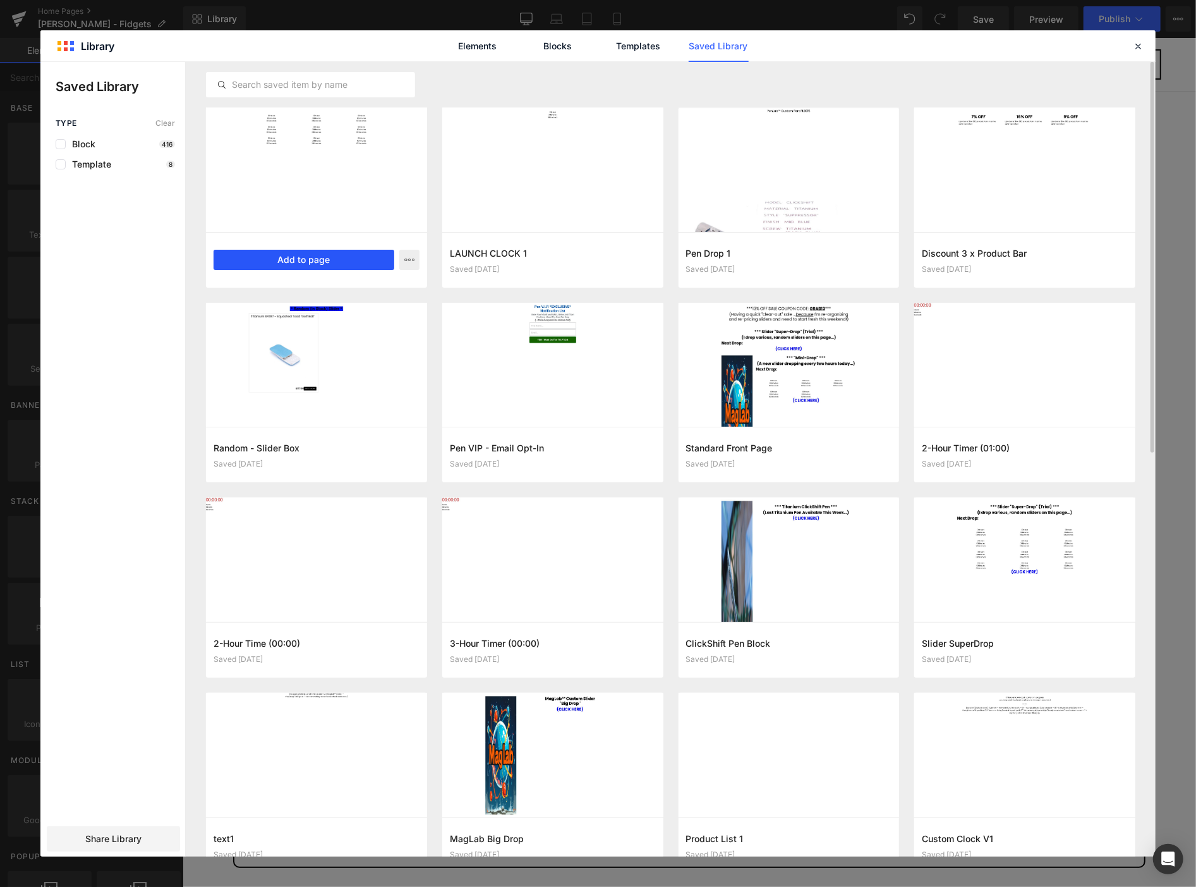
click at [349, 257] on button "Add to page" at bounding box center [304, 260] width 181 height 20
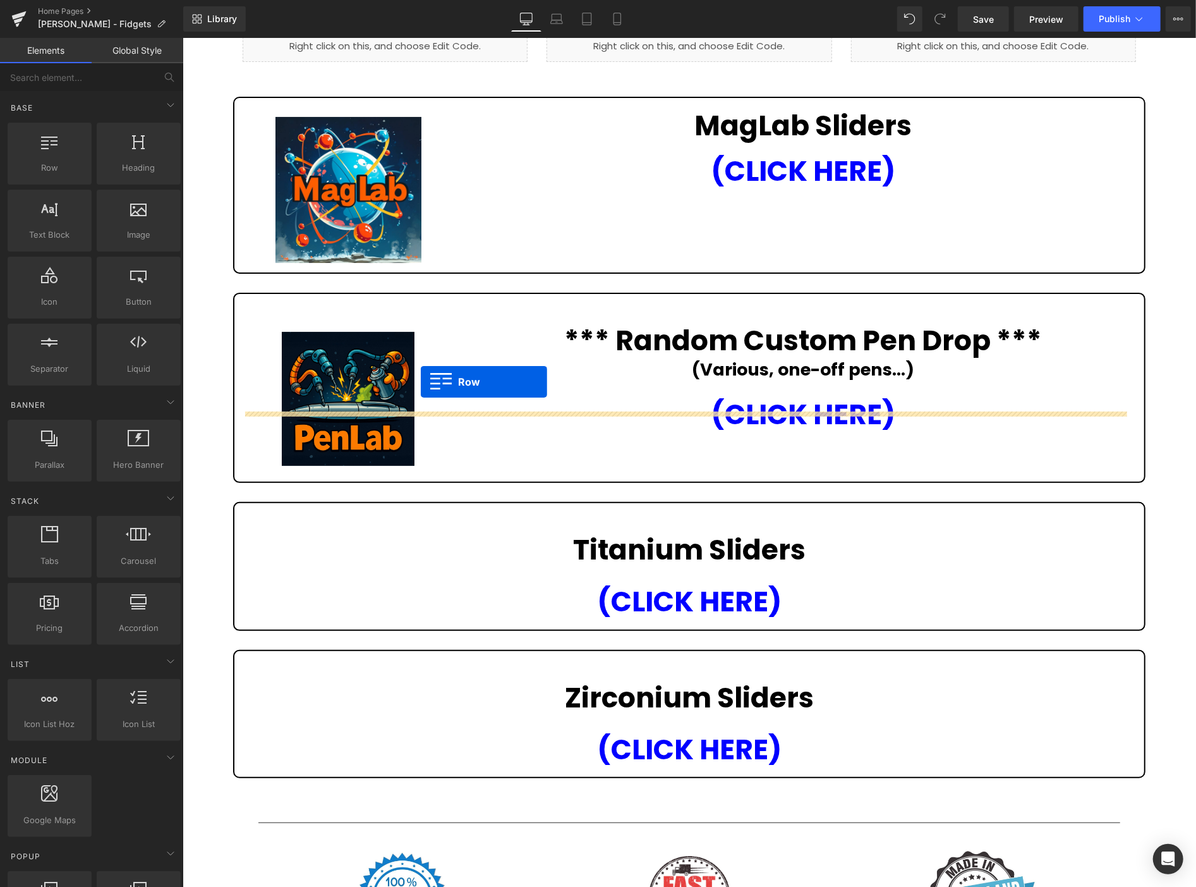
scroll to position [83, 0]
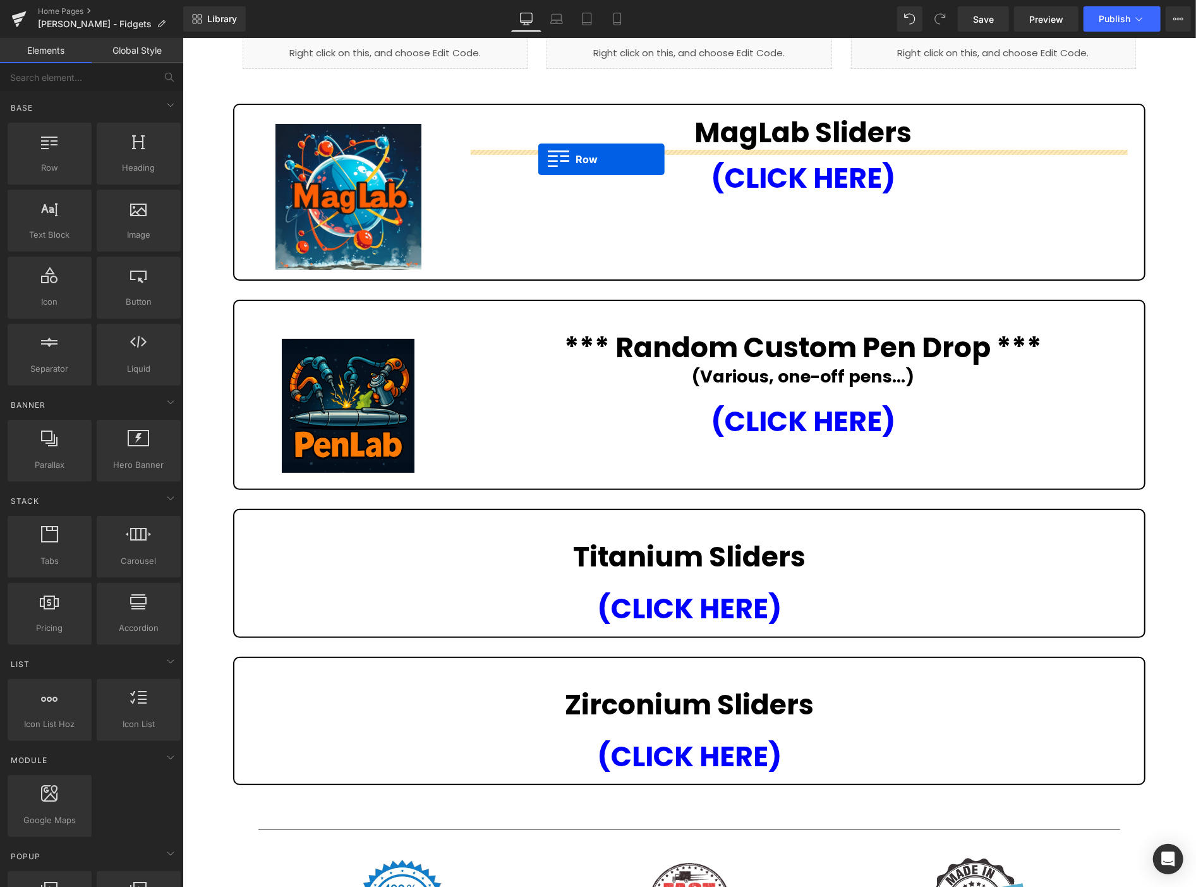
drag, startPoint x: 312, startPoint y: 480, endPoint x: 538, endPoint y: 159, distance: 391.9
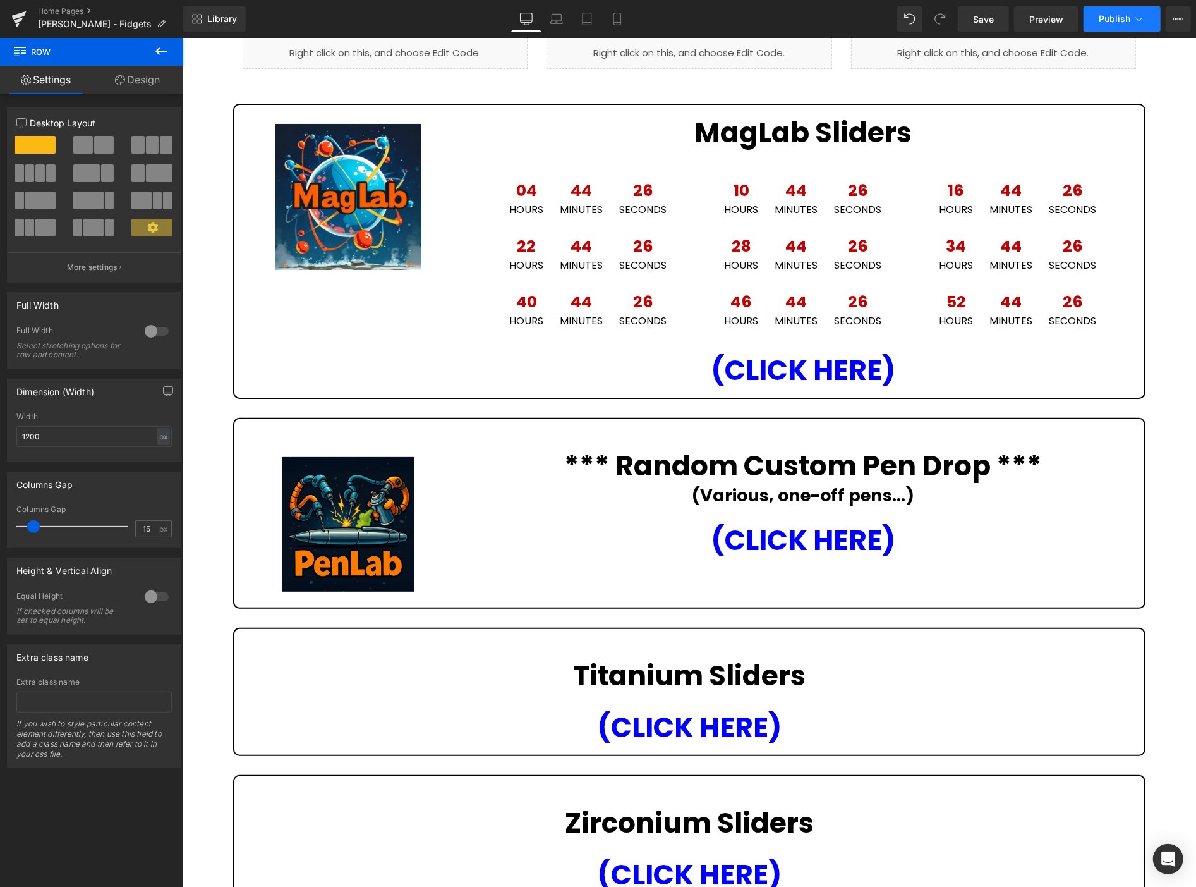
click at [1108, 15] on span "Publish" at bounding box center [1115, 19] width 32 height 10
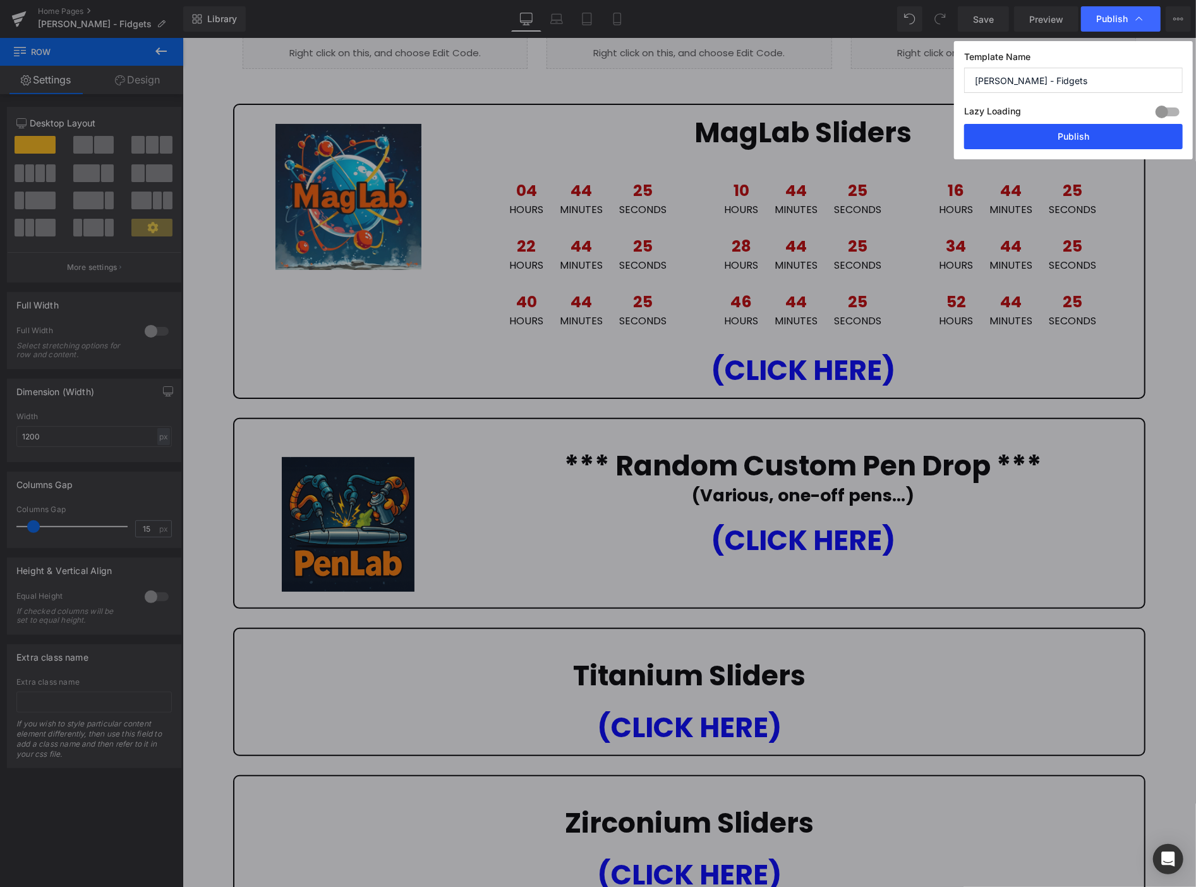
click at [1085, 130] on button "Publish" at bounding box center [1073, 136] width 219 height 25
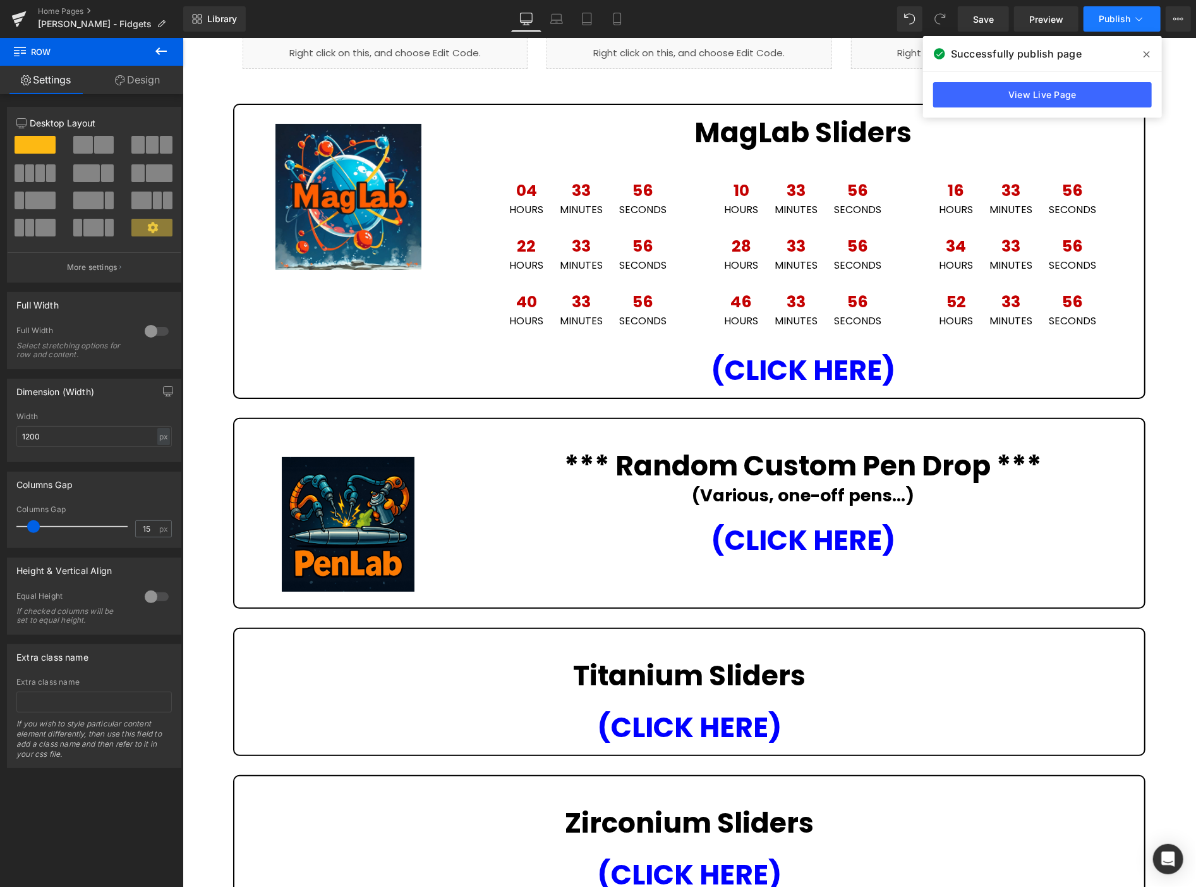
click at [1116, 14] on span "Publish" at bounding box center [1115, 19] width 32 height 10
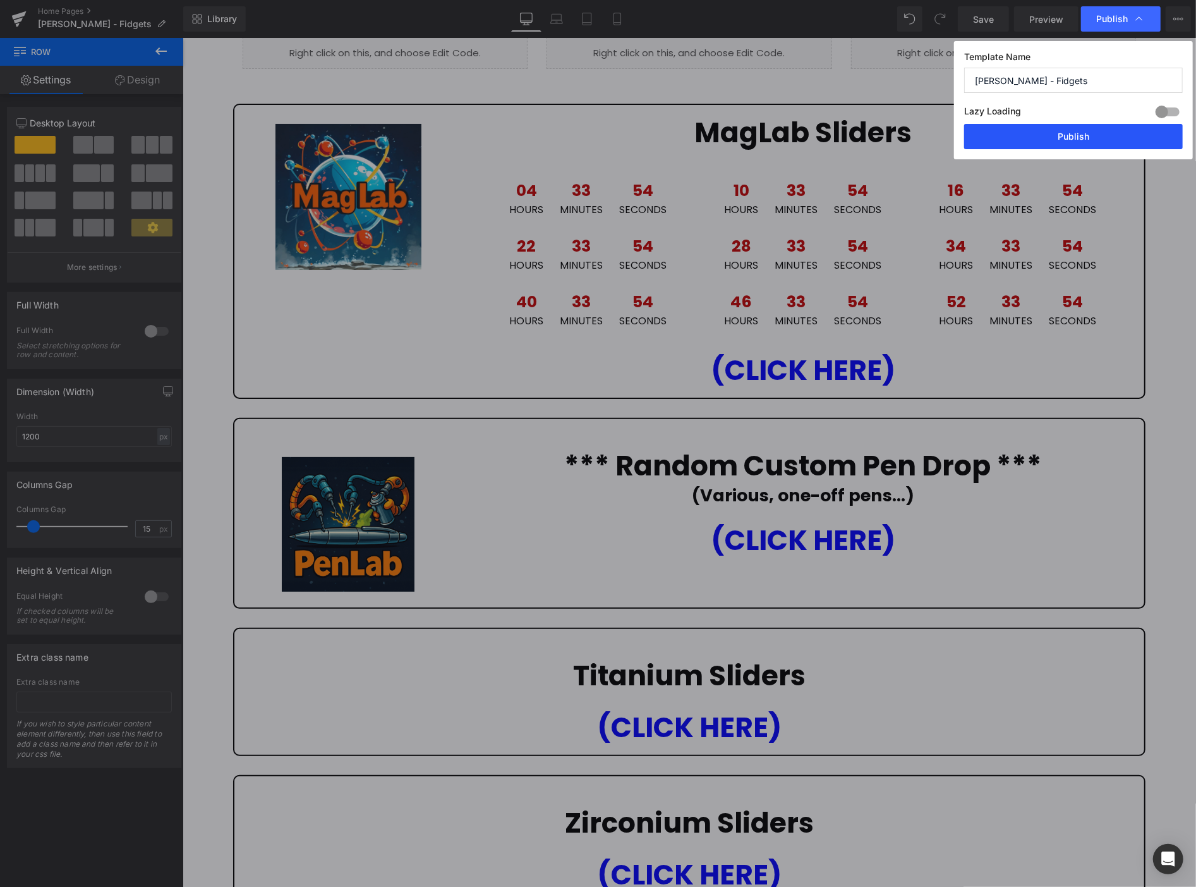
click at [1133, 138] on button "Publish" at bounding box center [1073, 136] width 219 height 25
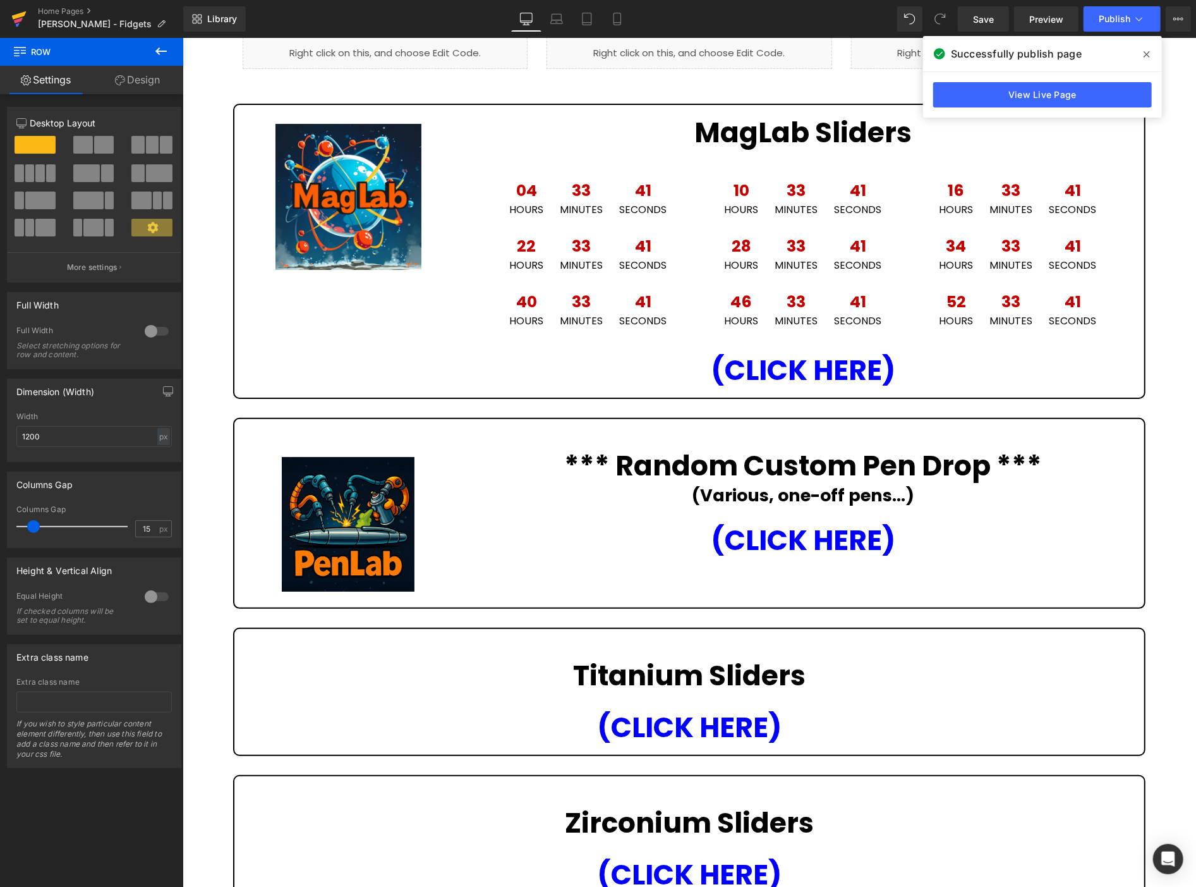
click at [14, 20] on icon at bounding box center [18, 21] width 9 height 6
